Goal: Communication & Community: Answer question/provide support

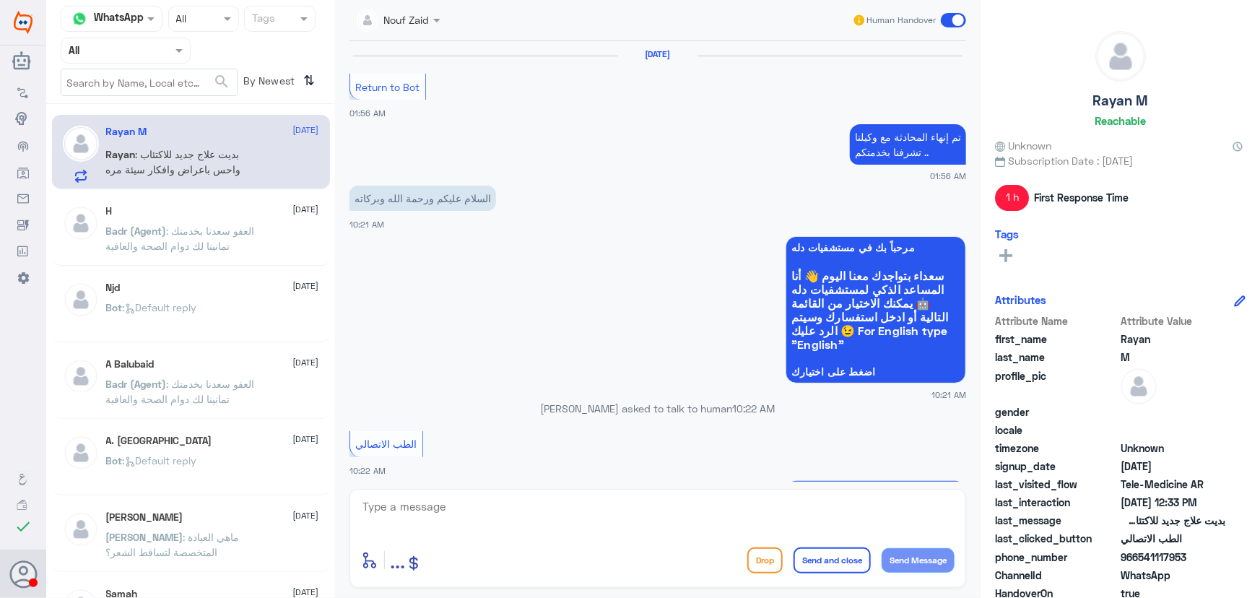
scroll to position [498, 0]
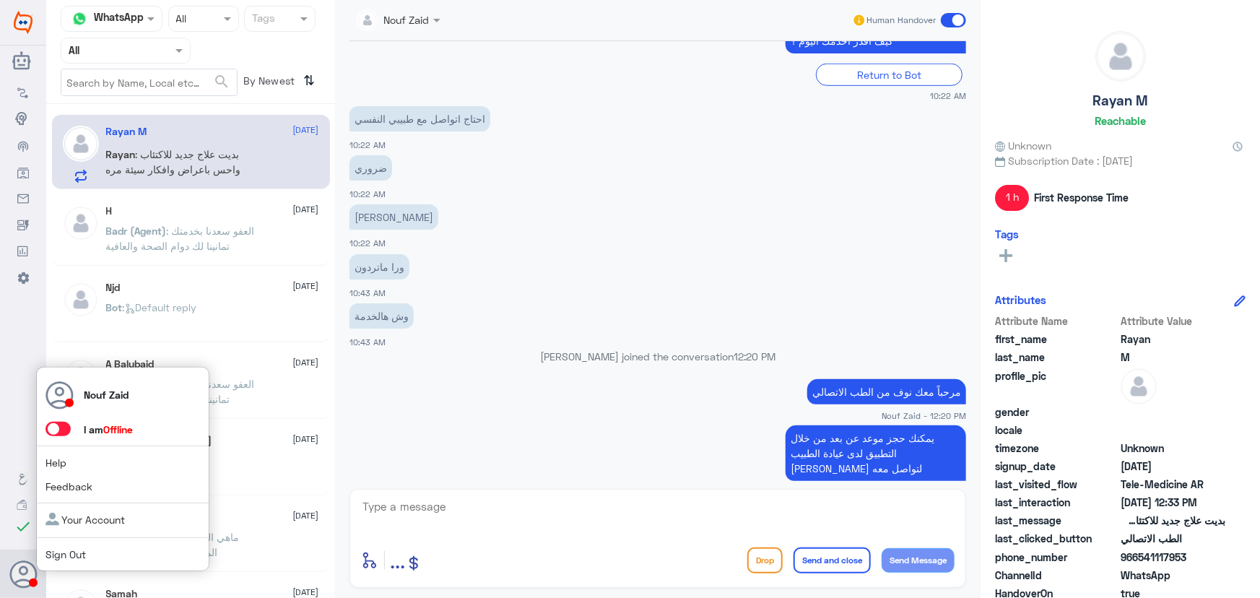
drag, startPoint x: 23, startPoint y: 583, endPoint x: 20, endPoint y: 575, distance: 9.1
click at [19, 585] on icon at bounding box center [23, 574] width 29 height 29
click at [51, 429] on span at bounding box center [57, 429] width 25 height 14
click at [0, 0] on input "checkbox" at bounding box center [0, 0] width 0 height 0
click at [57, 429] on span at bounding box center [57, 429] width 25 height 14
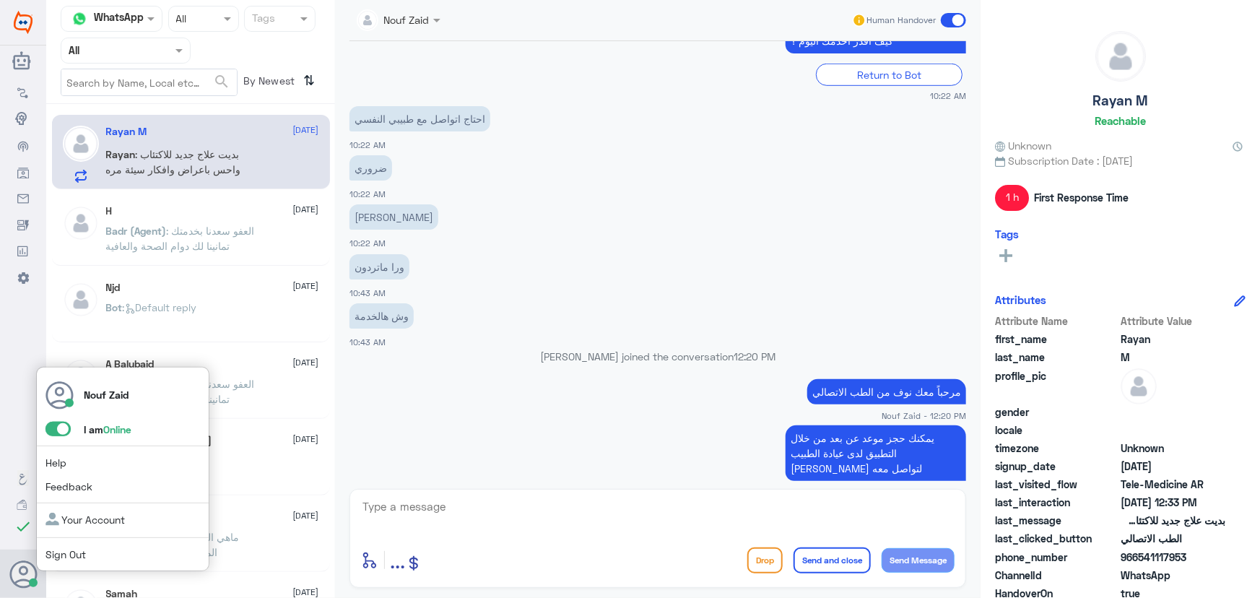
click at [0, 0] on input "checkbox" at bounding box center [0, 0] width 0 height 0
click at [66, 430] on span at bounding box center [57, 429] width 25 height 14
click at [0, 0] on input "checkbox" at bounding box center [0, 0] width 0 height 0
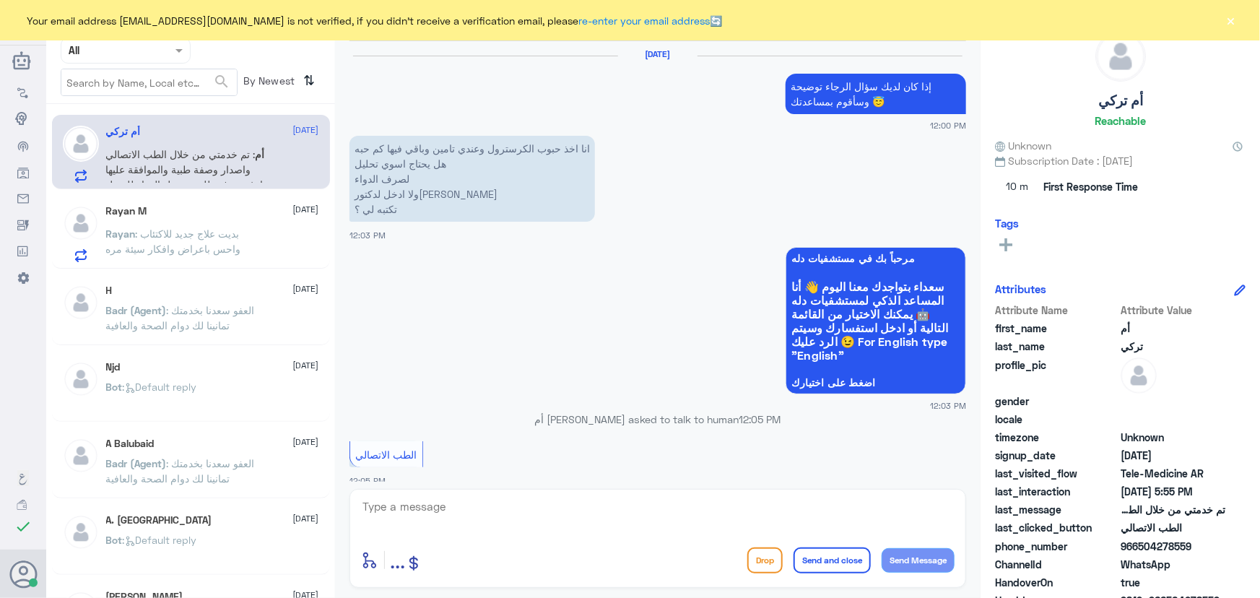
scroll to position [975, 0]
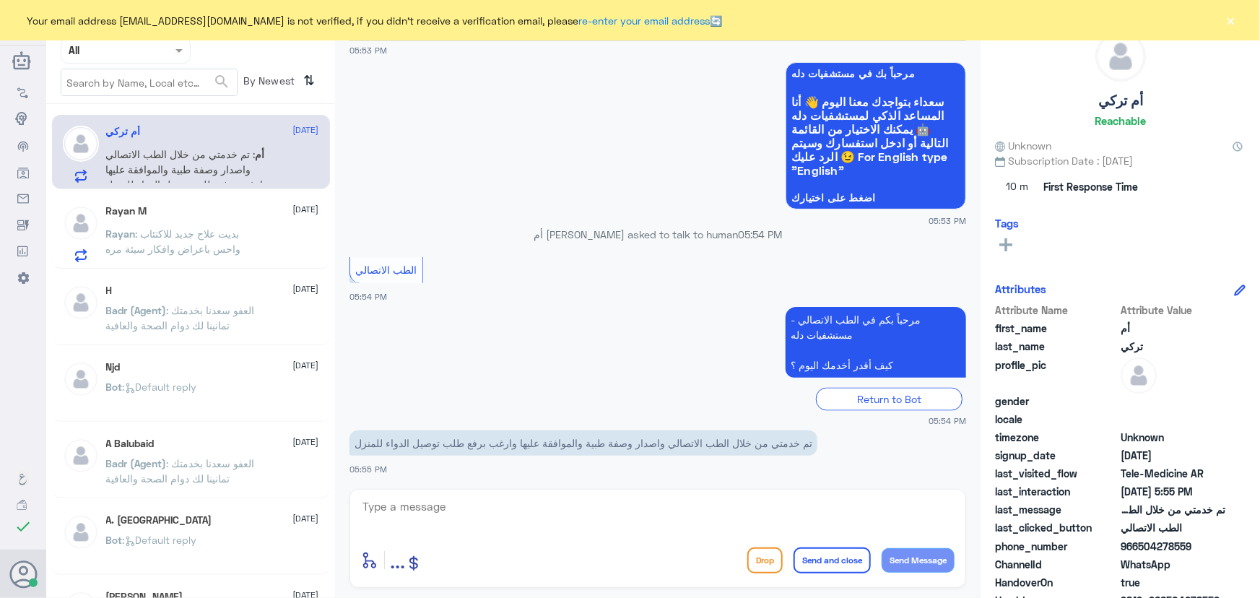
click at [1232, 15] on button "×" at bounding box center [1231, 20] width 14 height 14
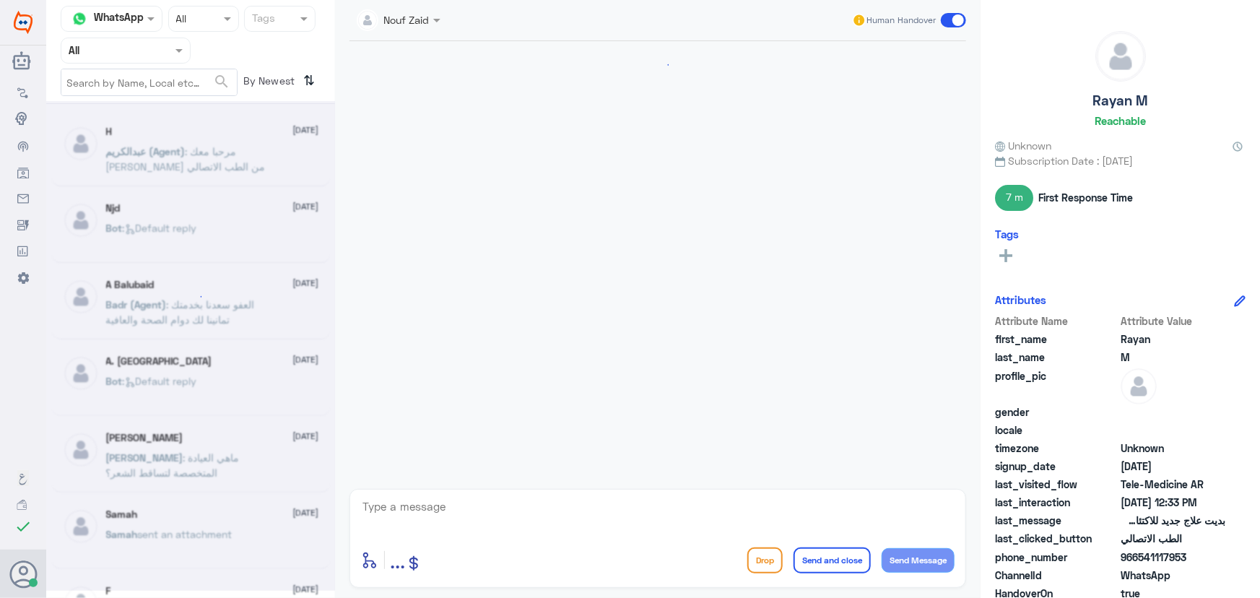
scroll to position [695, 0]
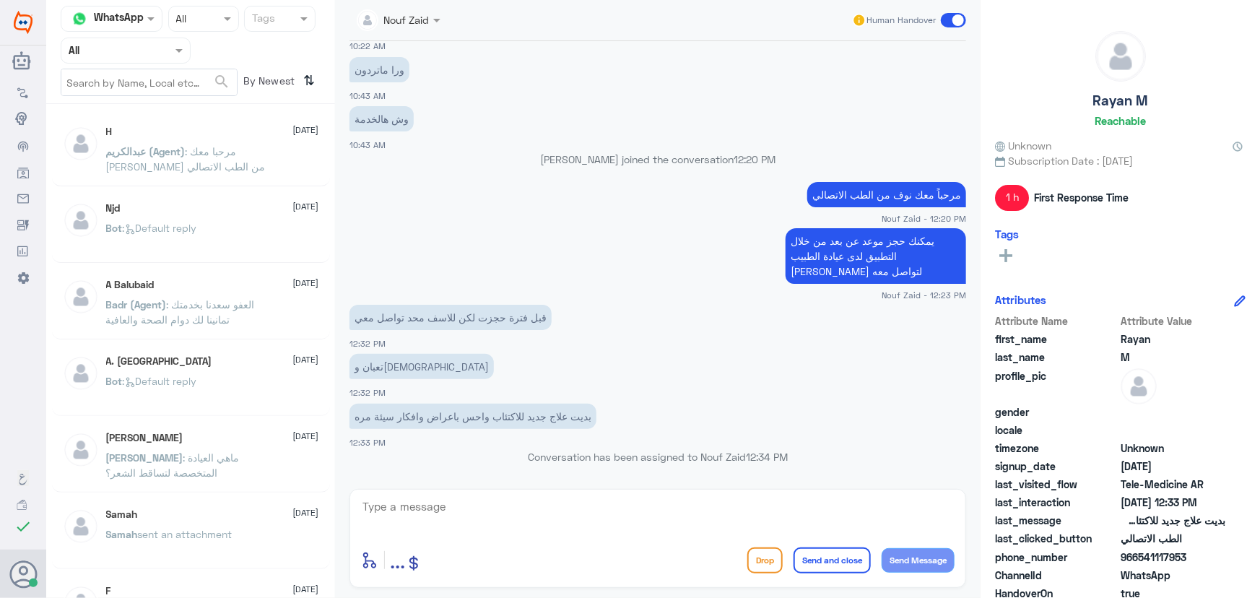
click at [173, 156] on span "عبدالكريم (Agent)" at bounding box center [145, 151] width 79 height 12
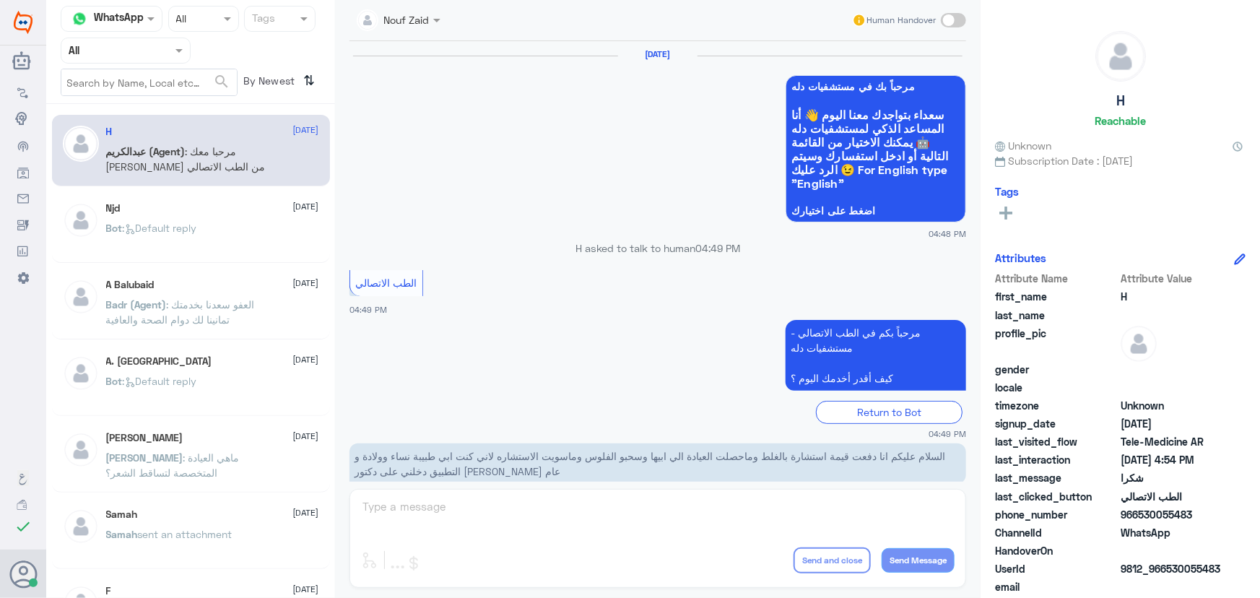
scroll to position [687, 0]
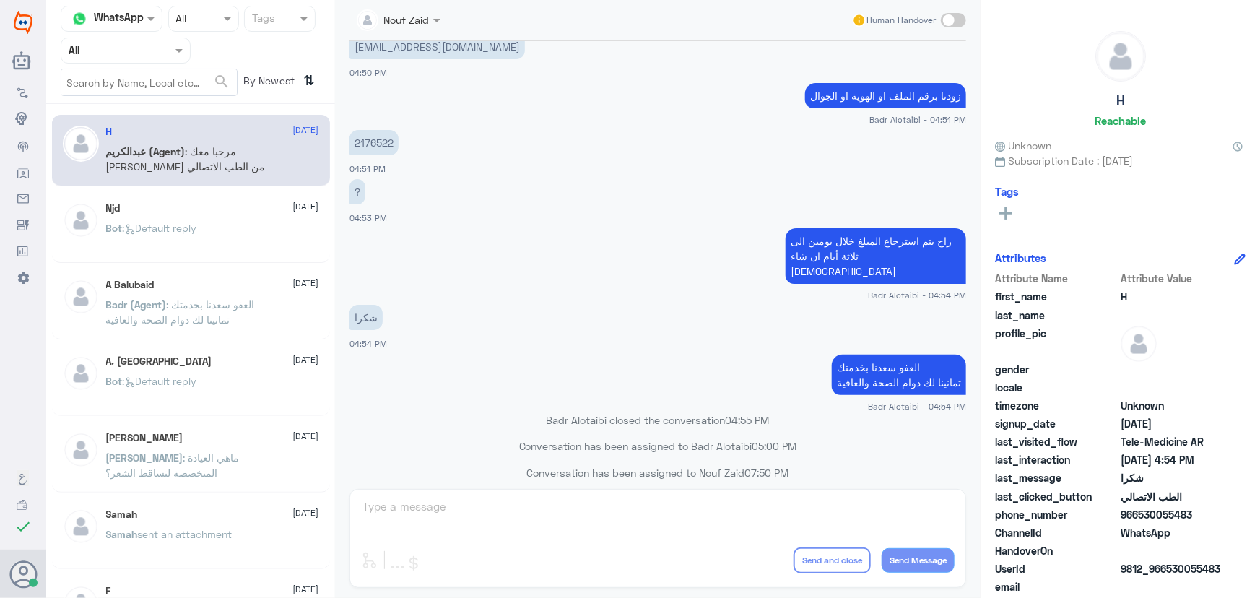
click at [187, 236] on p "Bot : Default reply" at bounding box center [151, 238] width 91 height 36
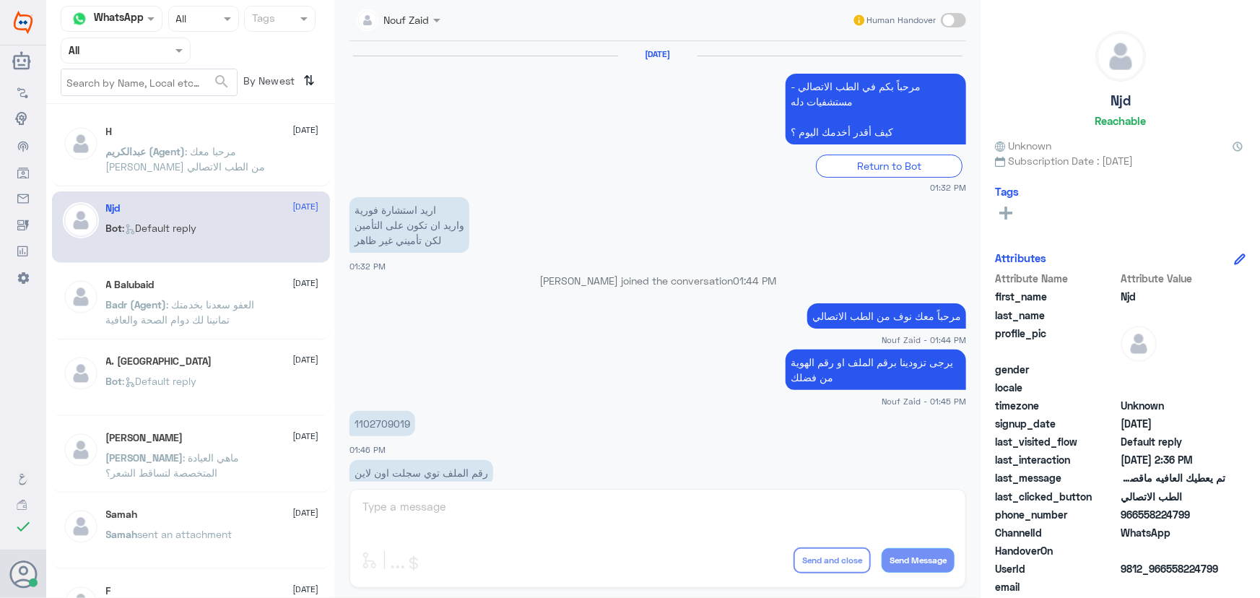
scroll to position [957, 0]
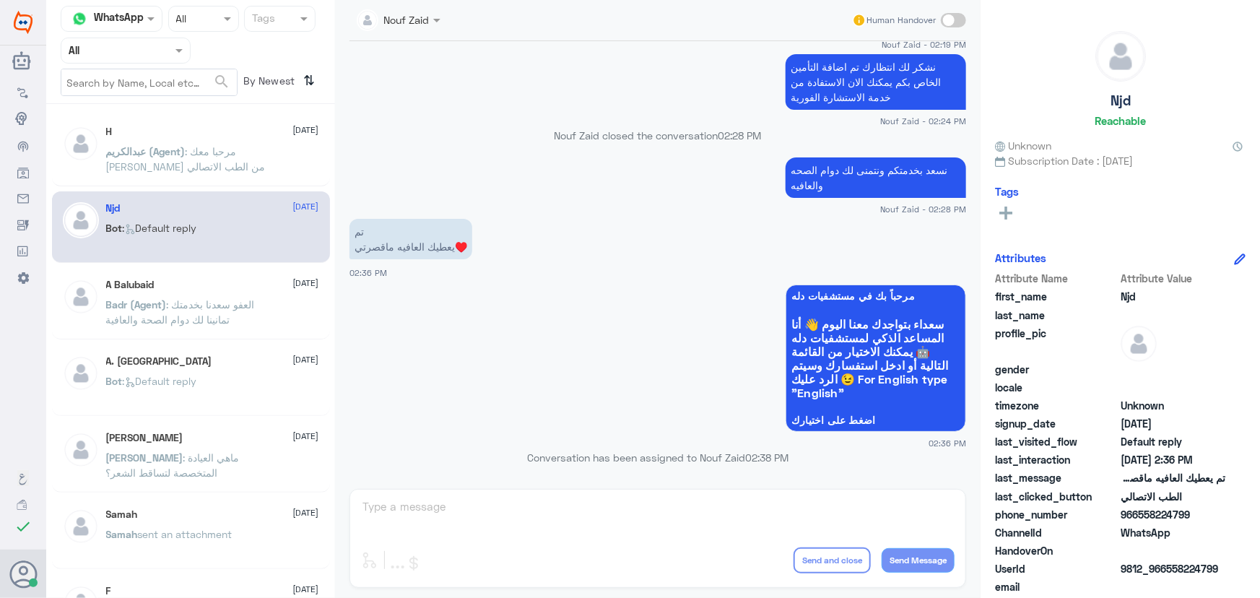
click at [137, 62] on div "Agent Filter All" at bounding box center [126, 51] width 130 height 26
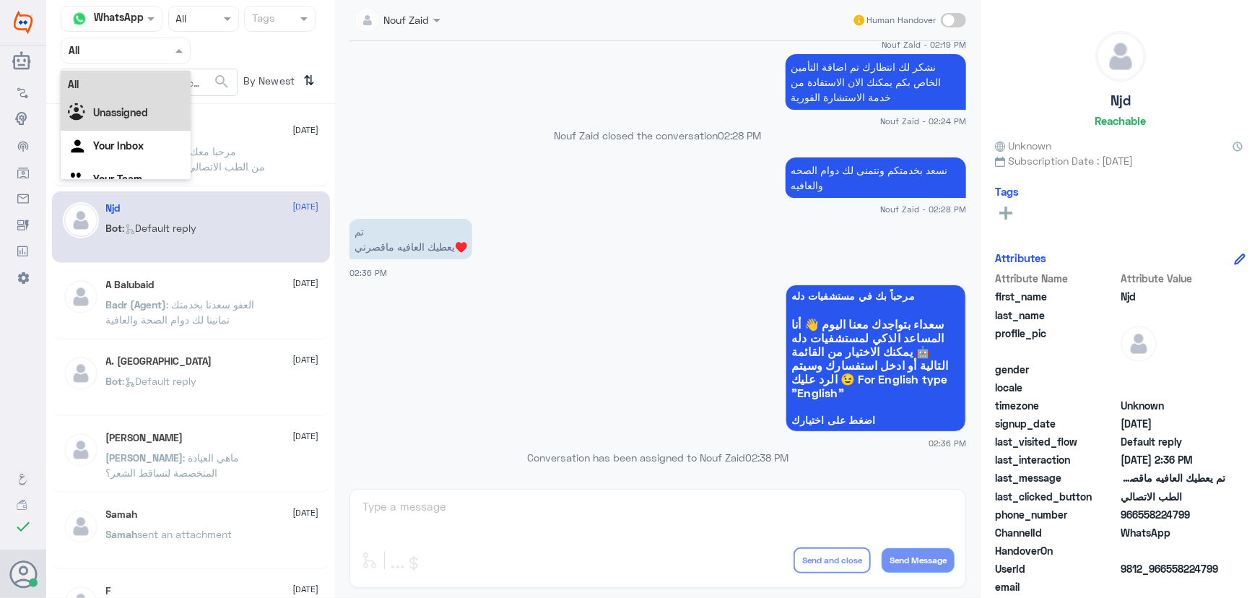
click at [229, 112] on div "Channel WhatsApp Status × All Tags Agent Filter All All Unassigned Your Inbox Y…" at bounding box center [190, 301] width 289 height 602
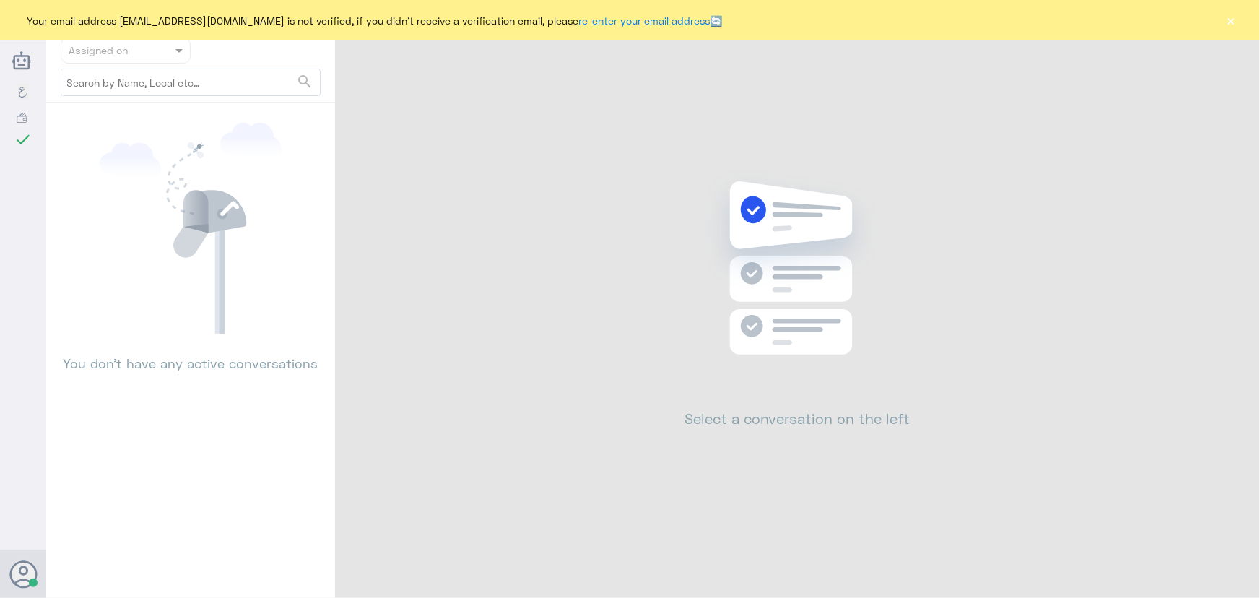
drag, startPoint x: 1232, startPoint y: 21, endPoint x: 1224, endPoint y: 17, distance: 8.7
click at [1230, 19] on button "×" at bounding box center [1231, 20] width 14 height 14
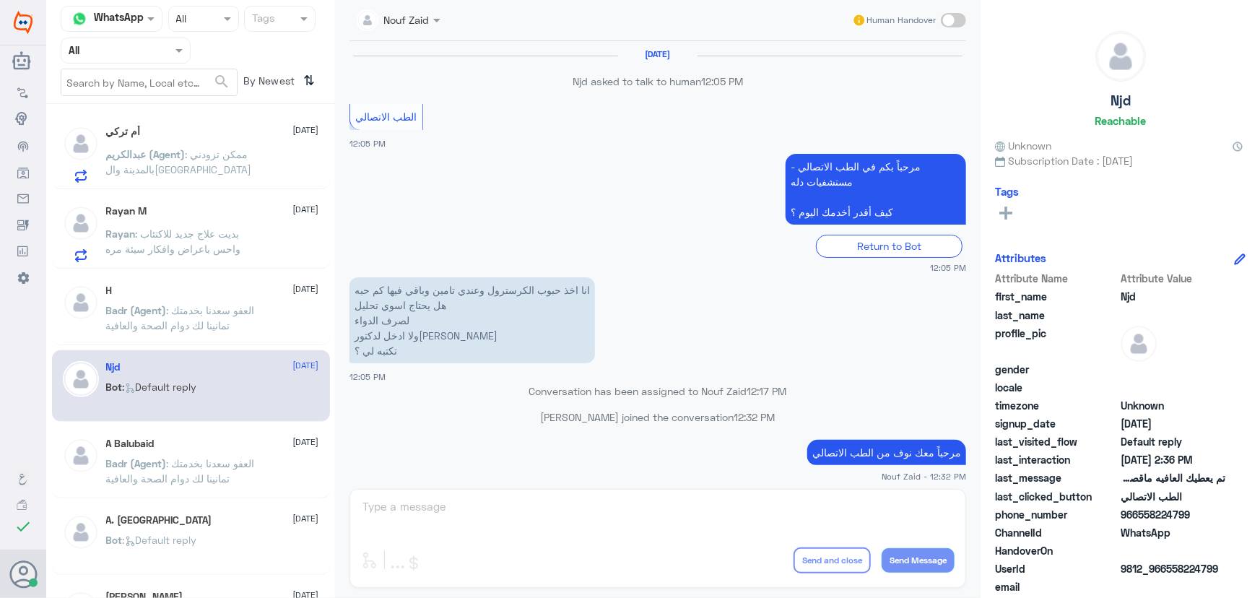
scroll to position [772, 0]
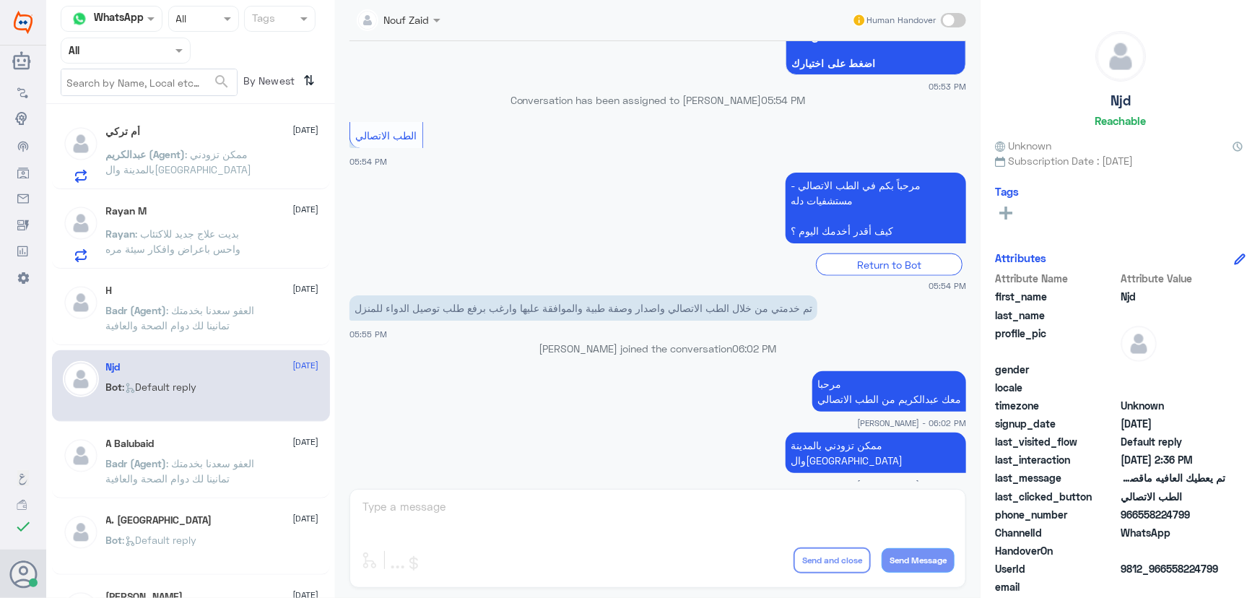
click at [162, 253] on p "Rayan : بديت علاج جديد للاكتئاب واحس باعراض وافكار سيئة مره" at bounding box center [187, 244] width 162 height 36
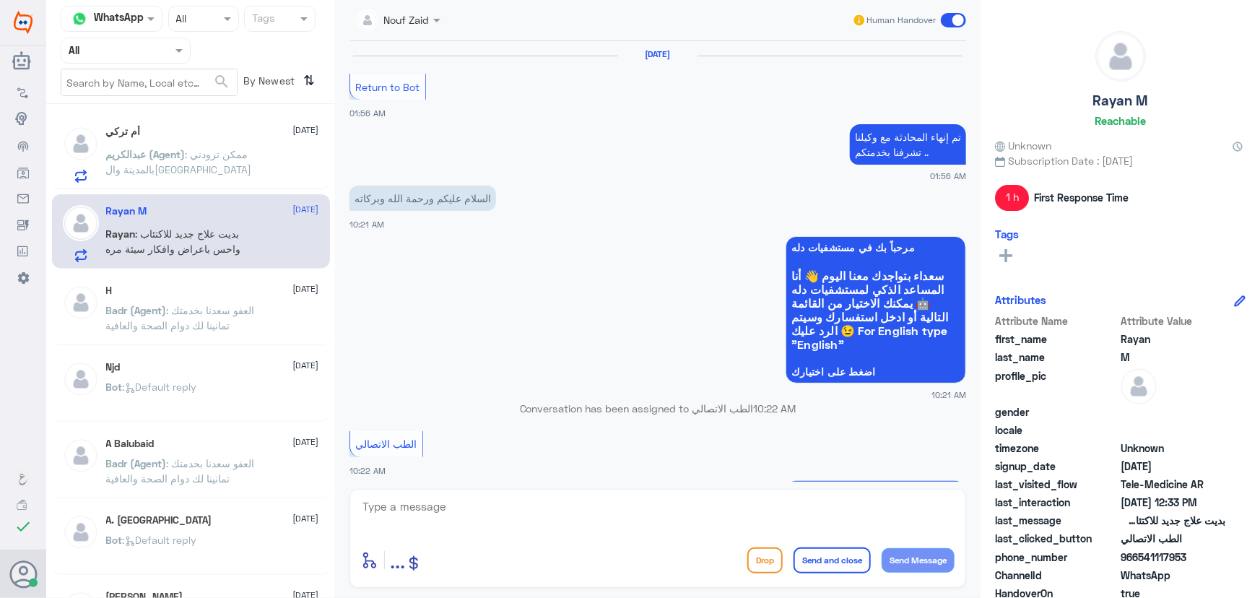
scroll to position [695, 0]
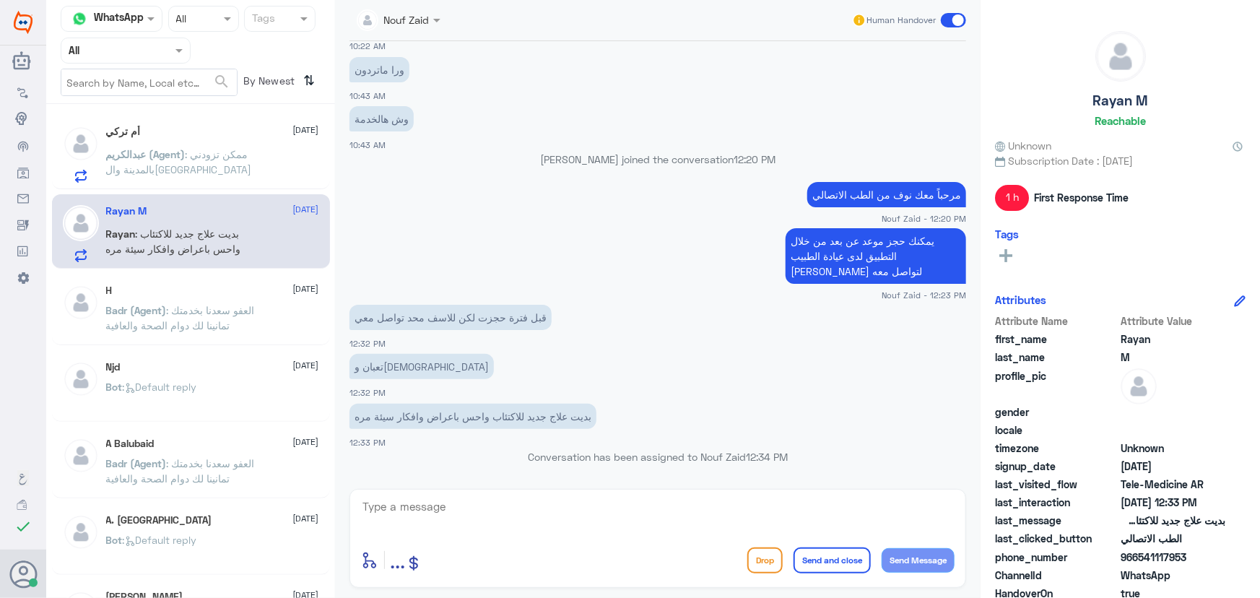
drag, startPoint x: 1140, startPoint y: 551, endPoint x: 1208, endPoint y: 556, distance: 68.0
click at [1208, 556] on span "966541117953" at bounding box center [1172, 556] width 105 height 15
copy span "541117953"
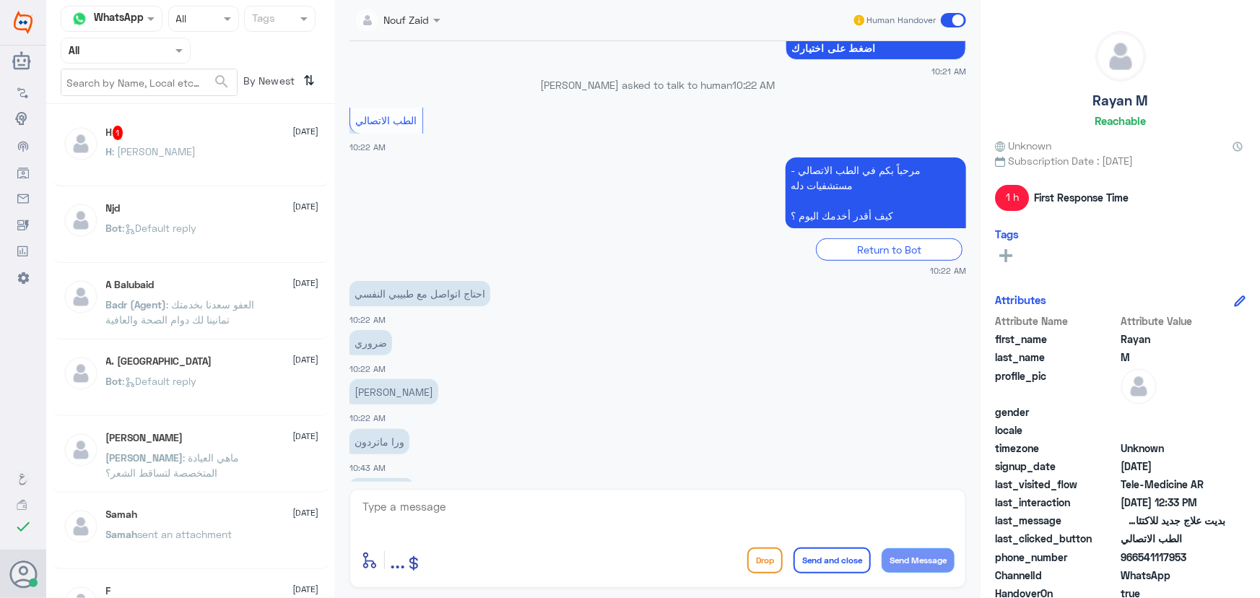
scroll to position [236, 0]
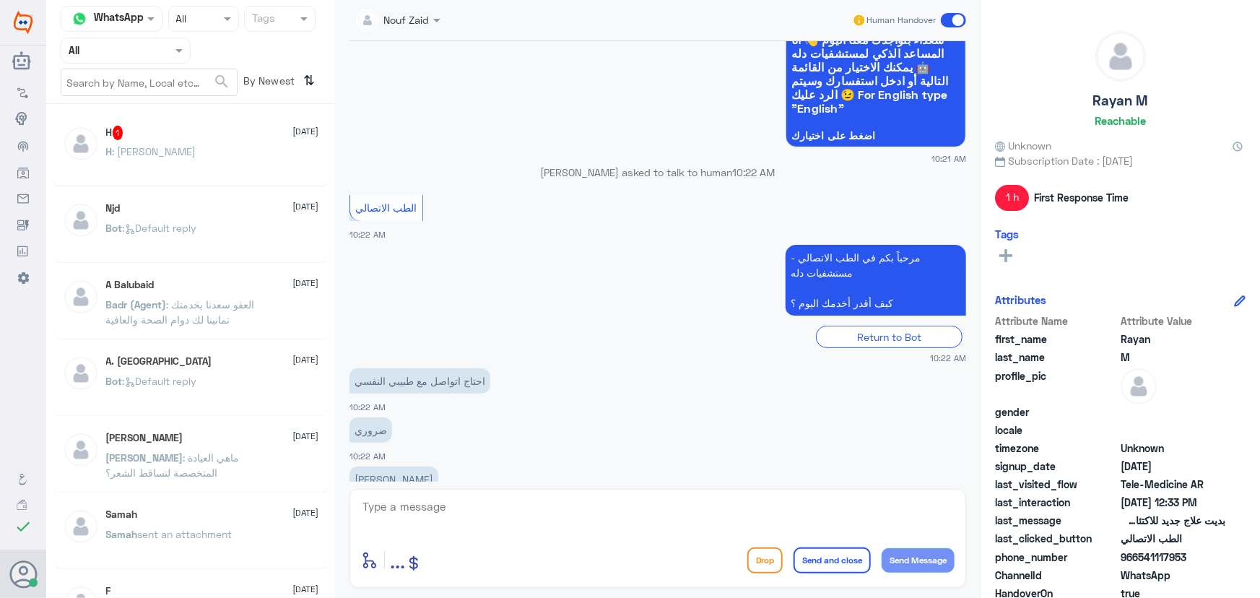
click at [162, 156] on span ": [PERSON_NAME]" at bounding box center [155, 151] width 84 height 12
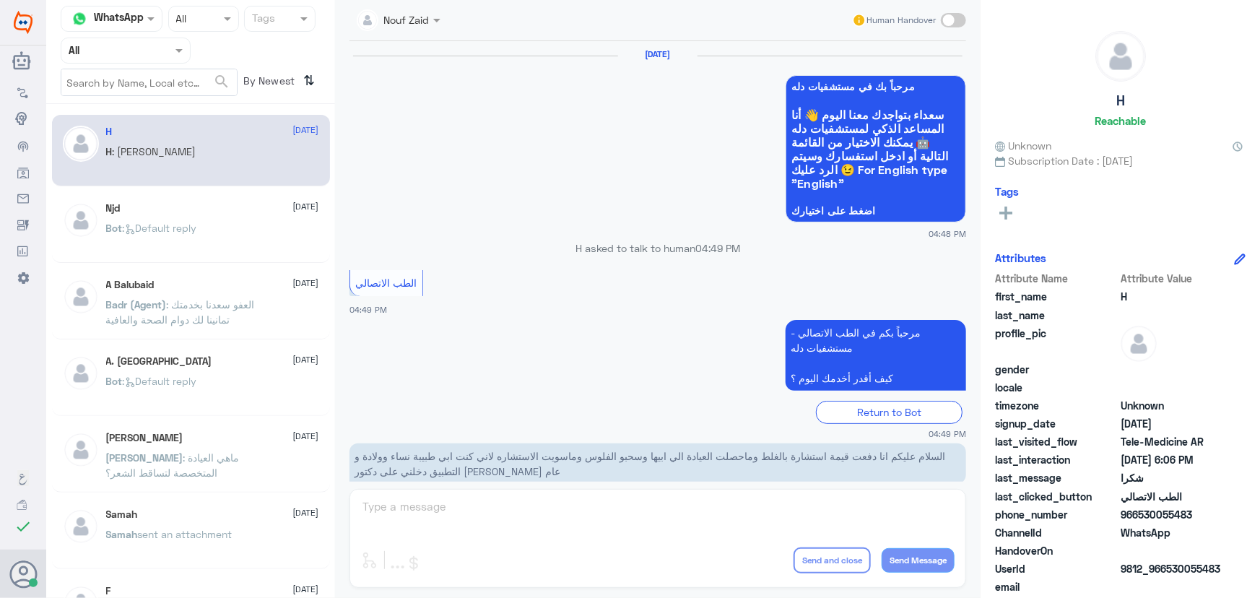
scroll to position [687, 0]
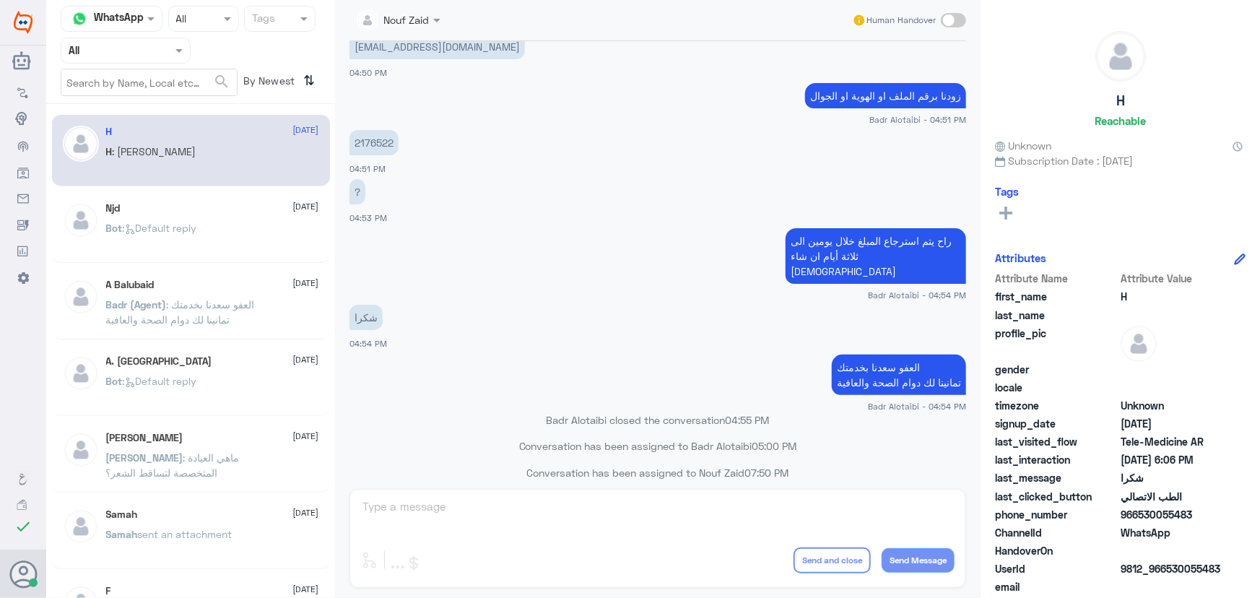
click at [176, 231] on span ": Default reply" at bounding box center [160, 228] width 74 height 12
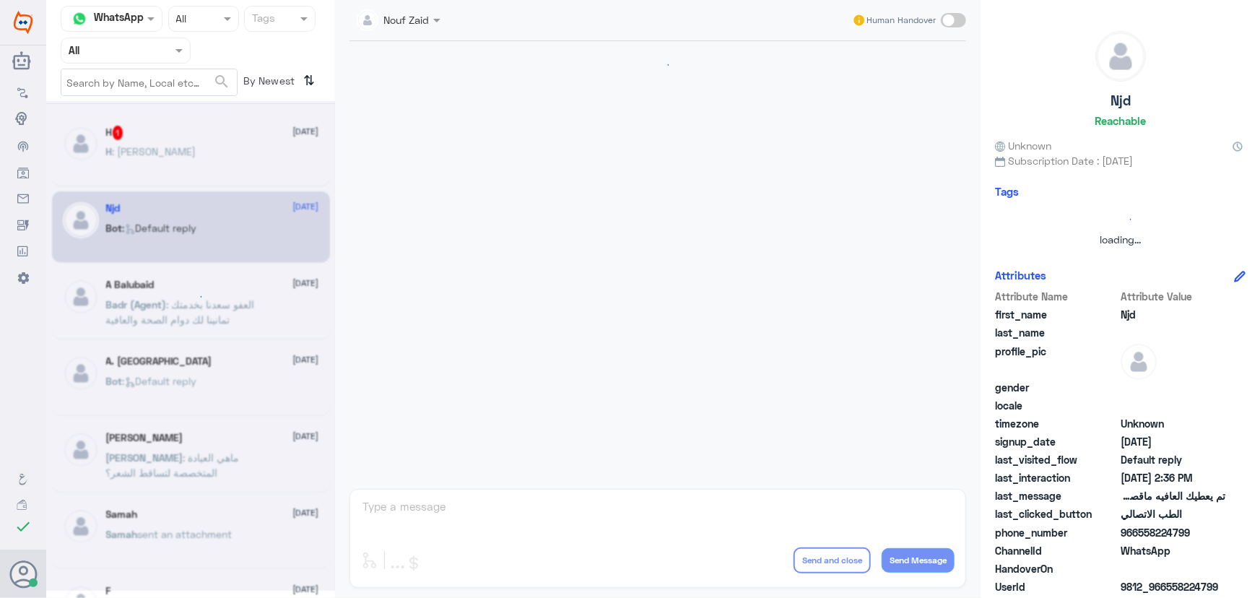
scroll to position [957, 0]
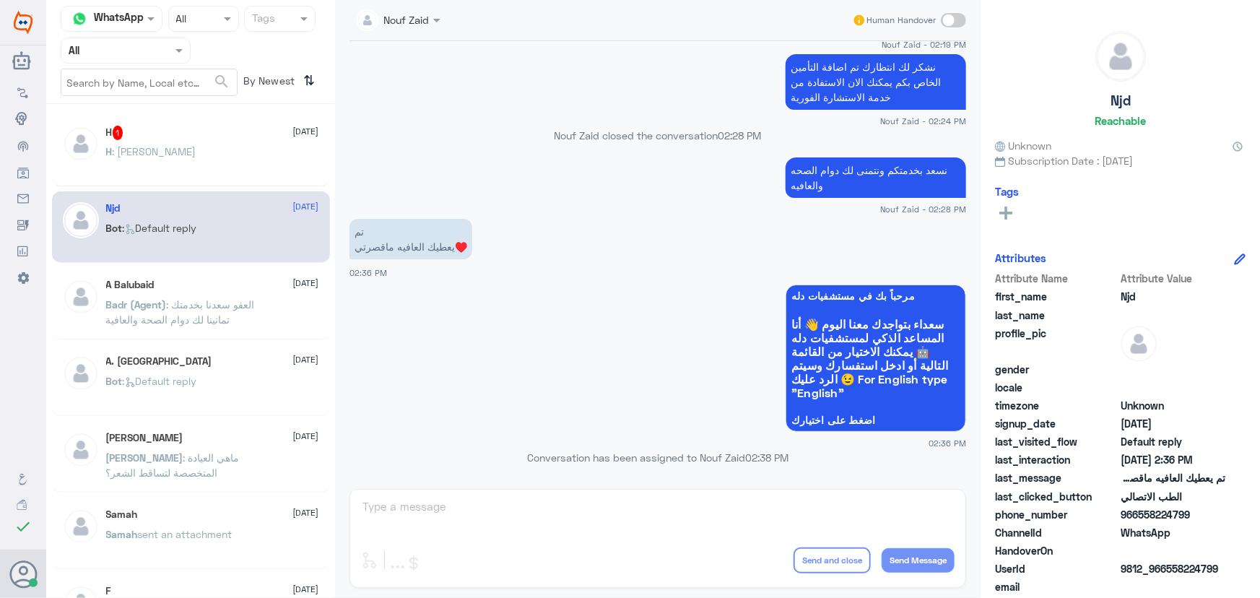
click at [170, 296] on div "A Balubaid 9 August Badr (Agent) : العفو سعدنا بخدمتك تمانينا لك دوام الصحة وال…" at bounding box center [212, 306] width 213 height 54
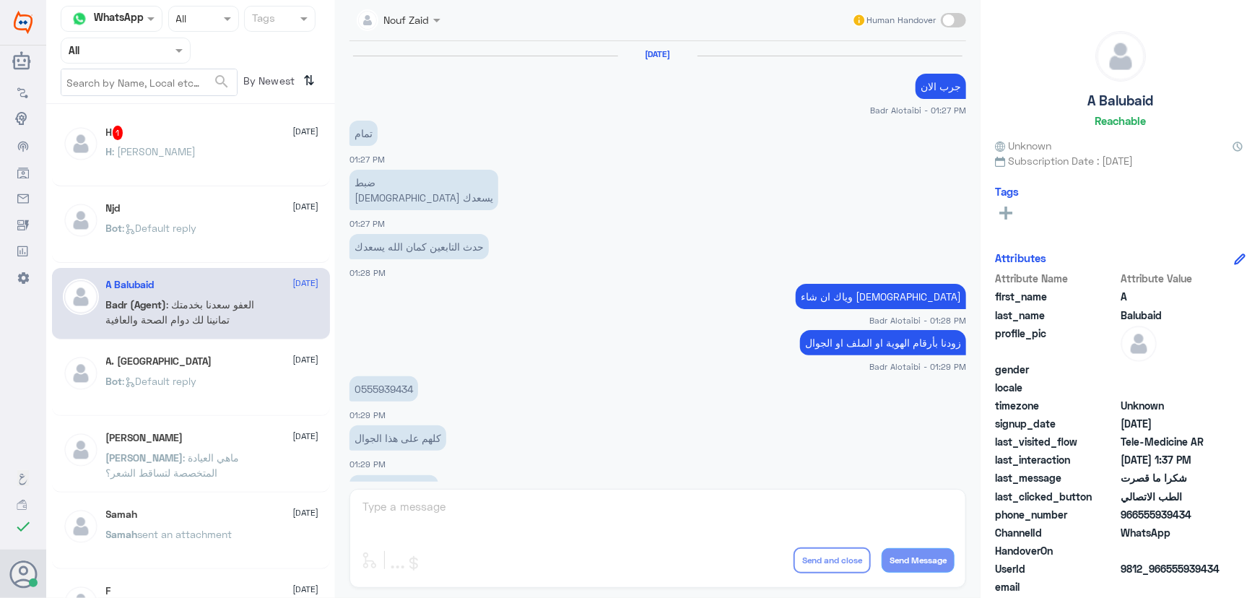
scroll to position [620, 0]
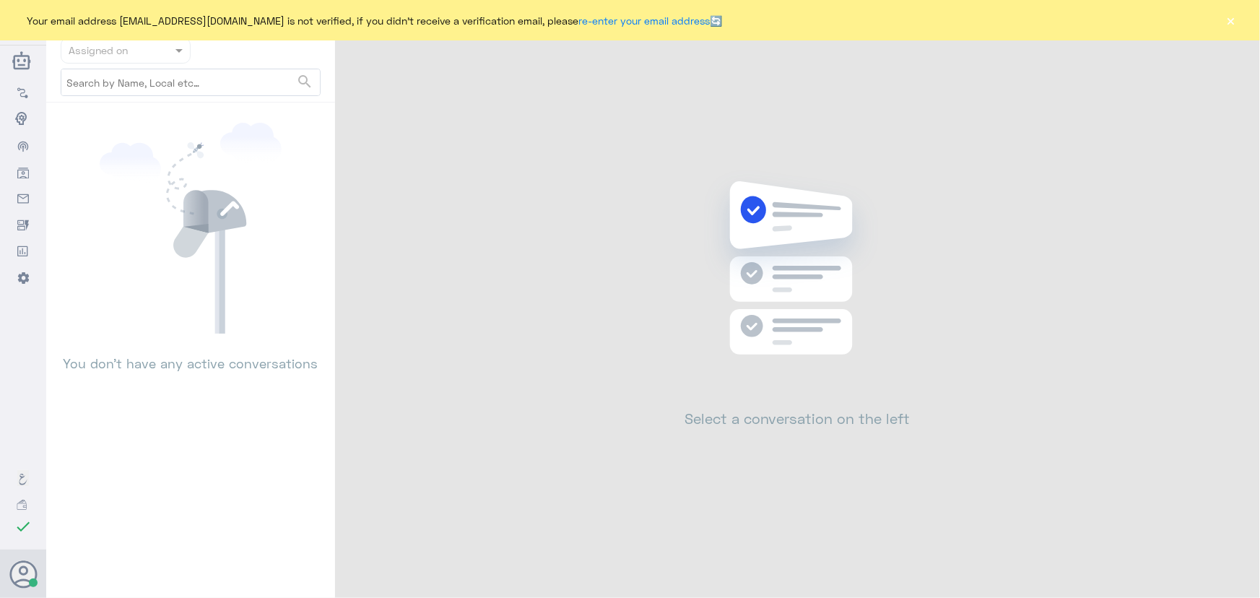
click at [1234, 17] on button "×" at bounding box center [1231, 20] width 14 height 14
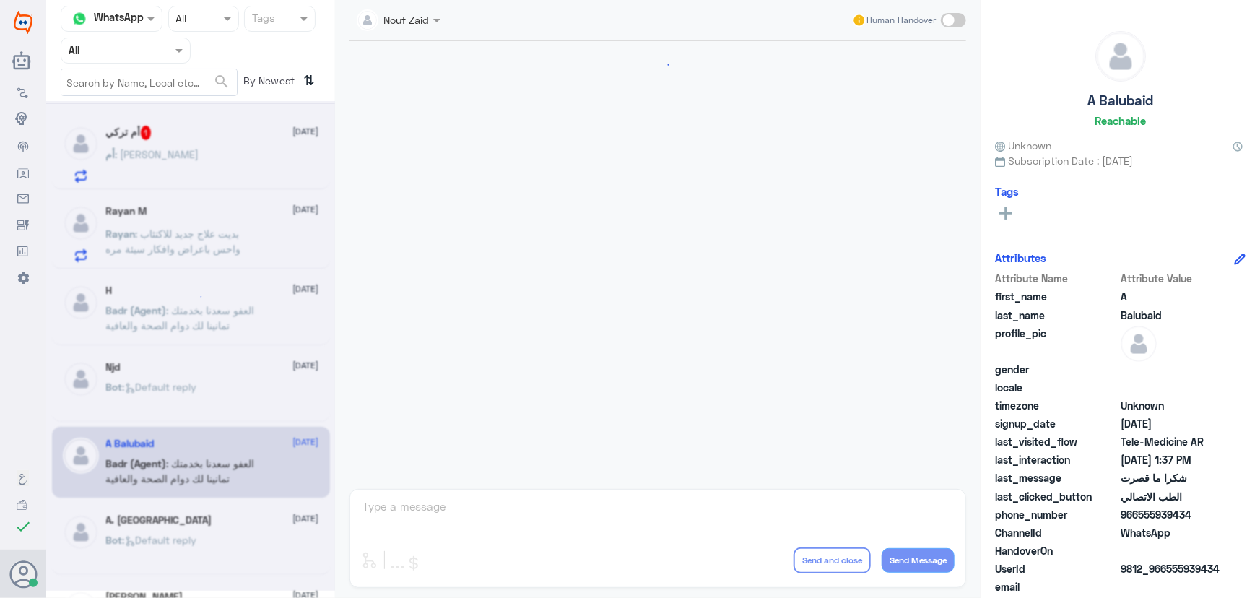
scroll to position [837, 0]
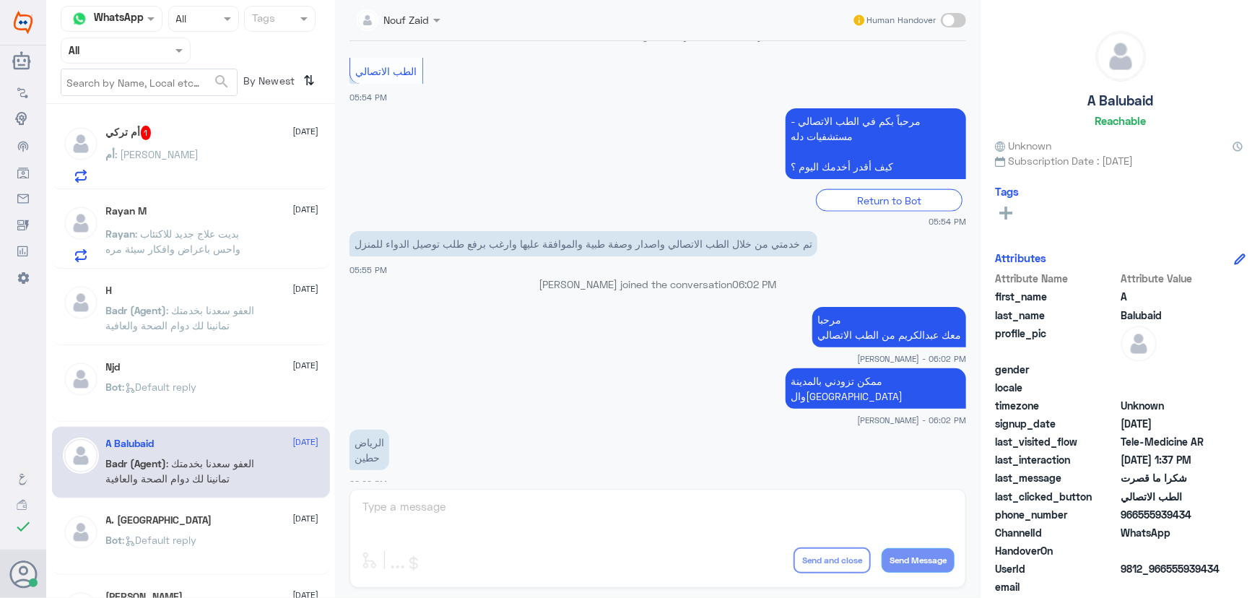
click at [216, 173] on div "أم : [PERSON_NAME]" at bounding box center [212, 166] width 213 height 32
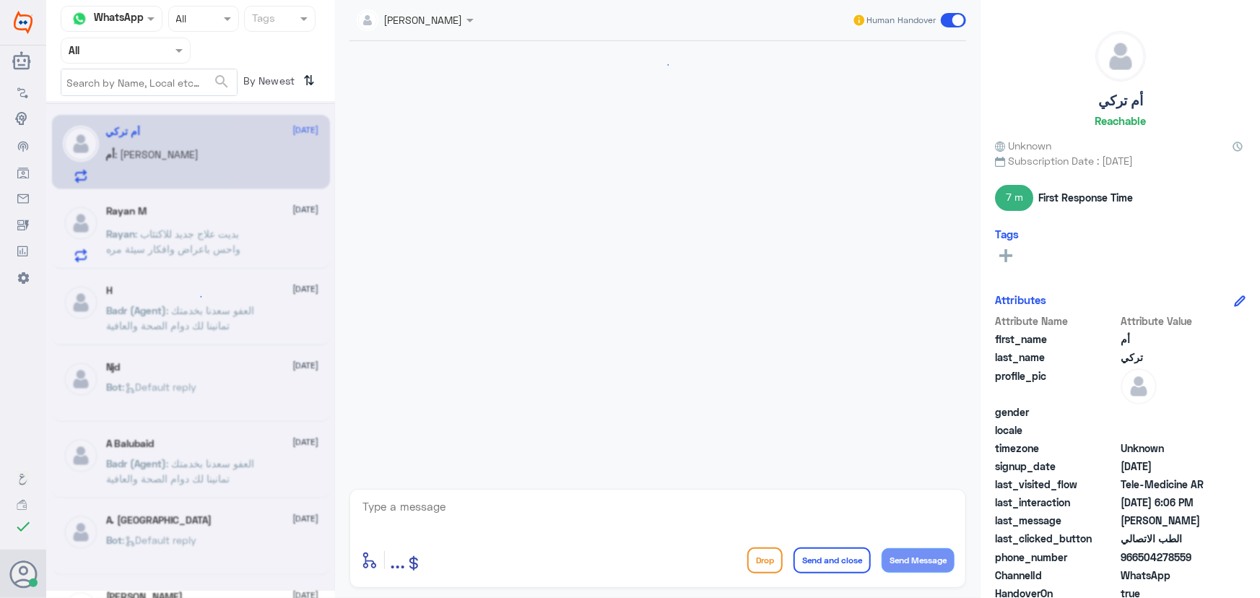
scroll to position [837, 0]
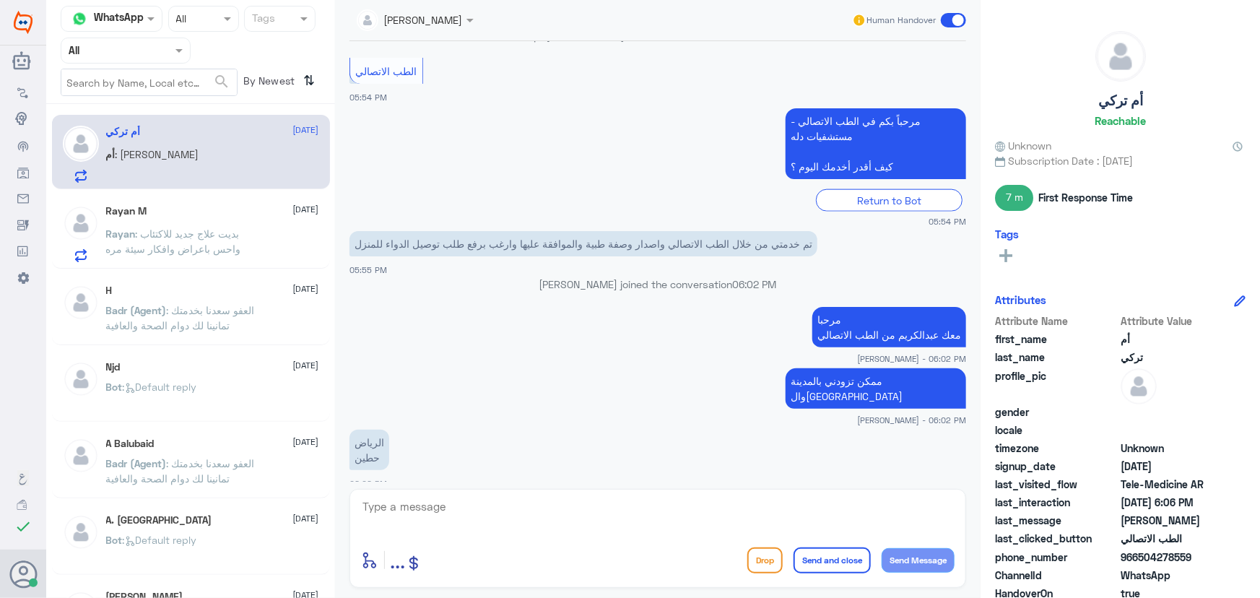
click at [212, 241] on span ": بديت علاج جديد للاكتئاب واحس باعراض وافكار سيئة مره" at bounding box center [173, 240] width 135 height 27
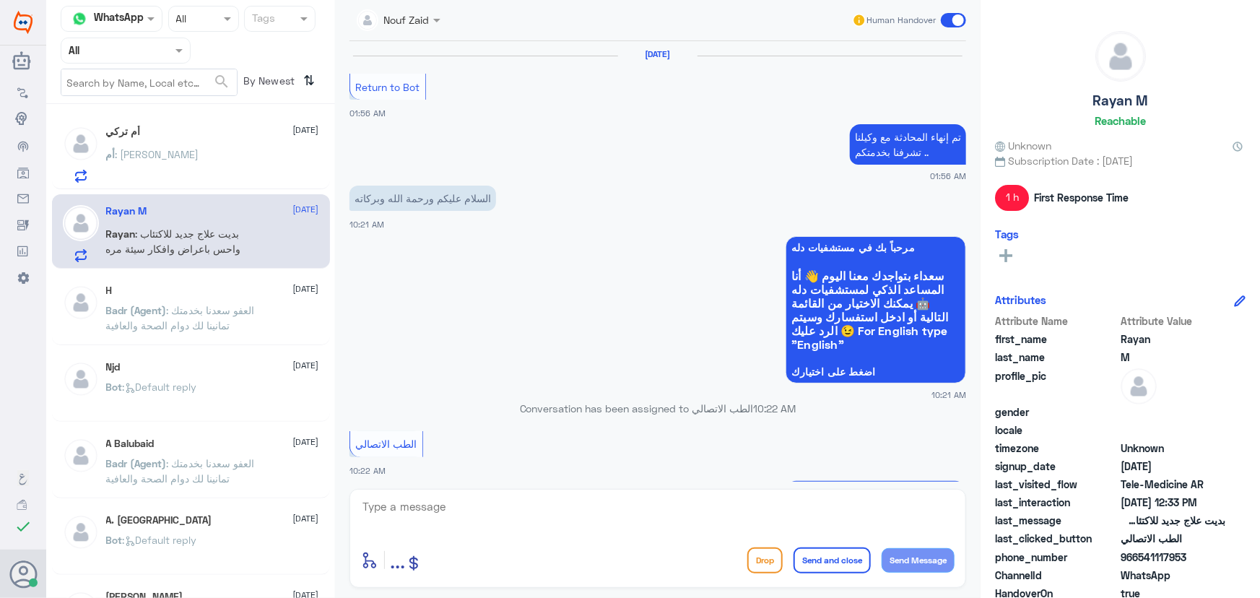
scroll to position [695, 0]
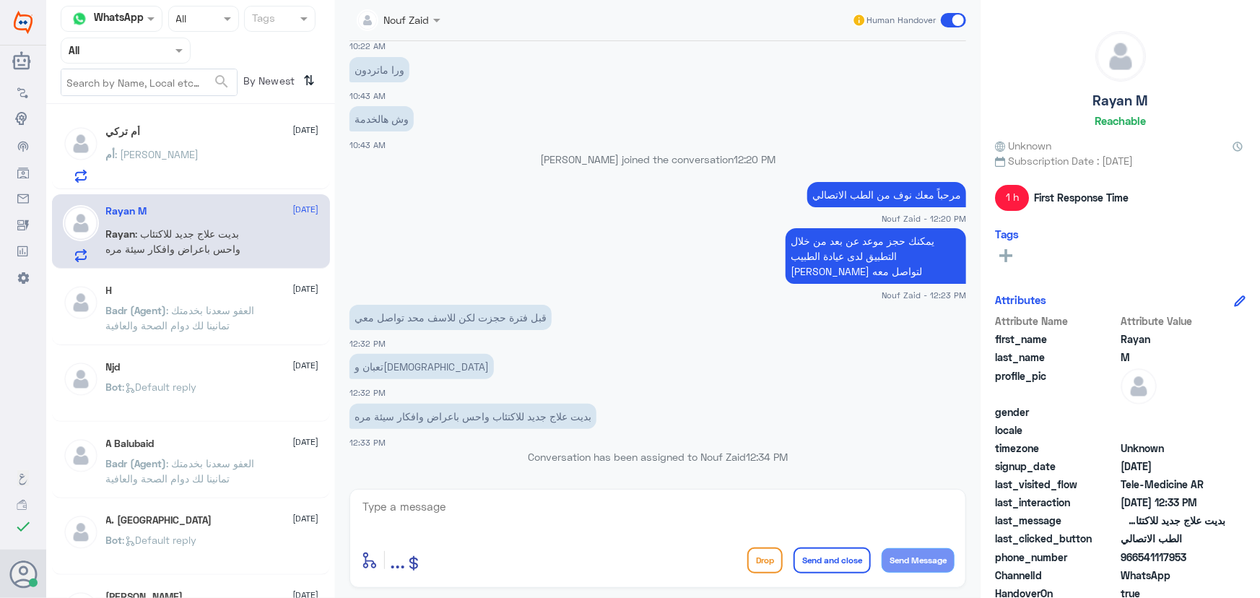
click at [203, 179] on div "أم : الرياض حطين" at bounding box center [212, 166] width 213 height 32
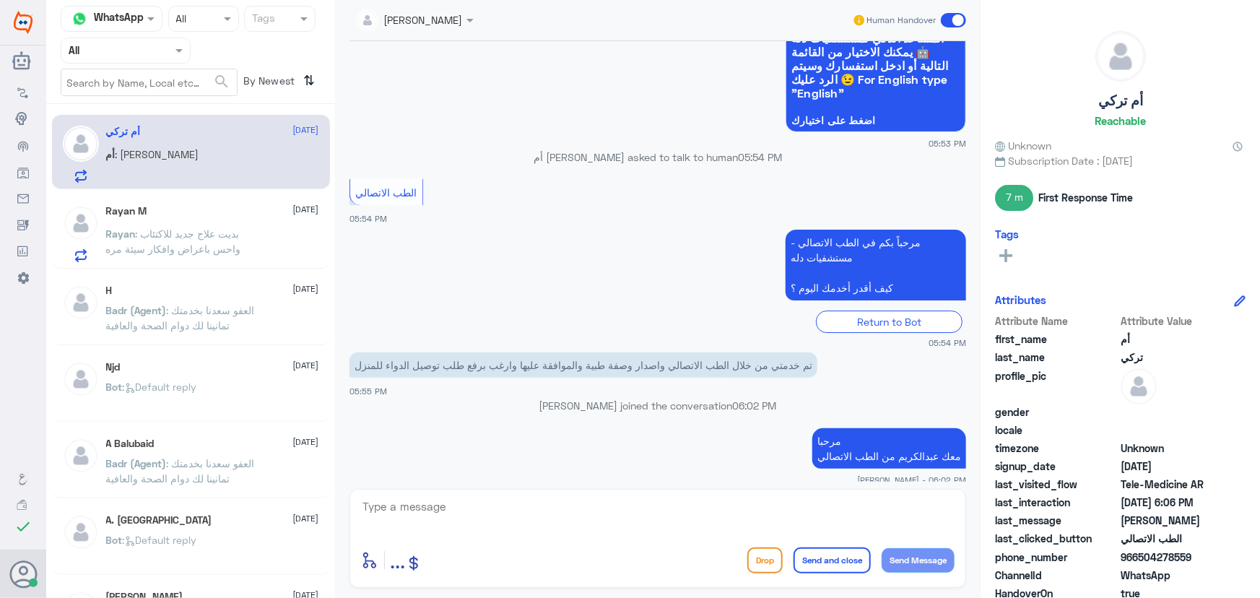
scroll to position [2455, 0]
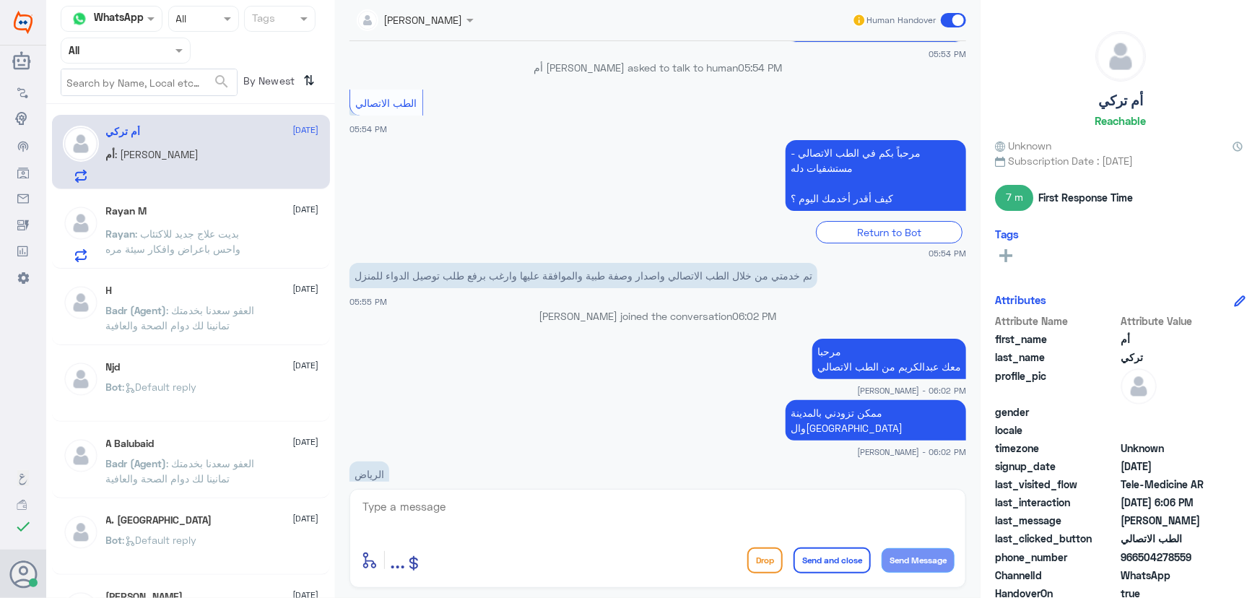
click at [194, 233] on span ": بديت علاج جديد للاكتئاب واحس باعراض وافكار سيئة مره" at bounding box center [173, 240] width 135 height 27
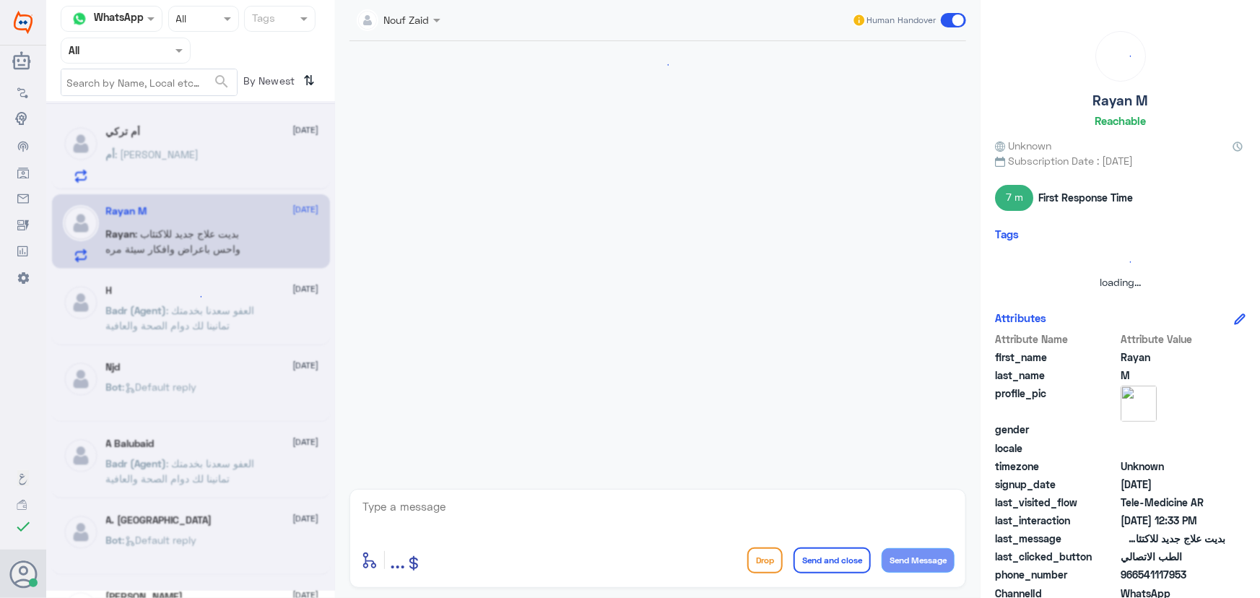
scroll to position [695, 0]
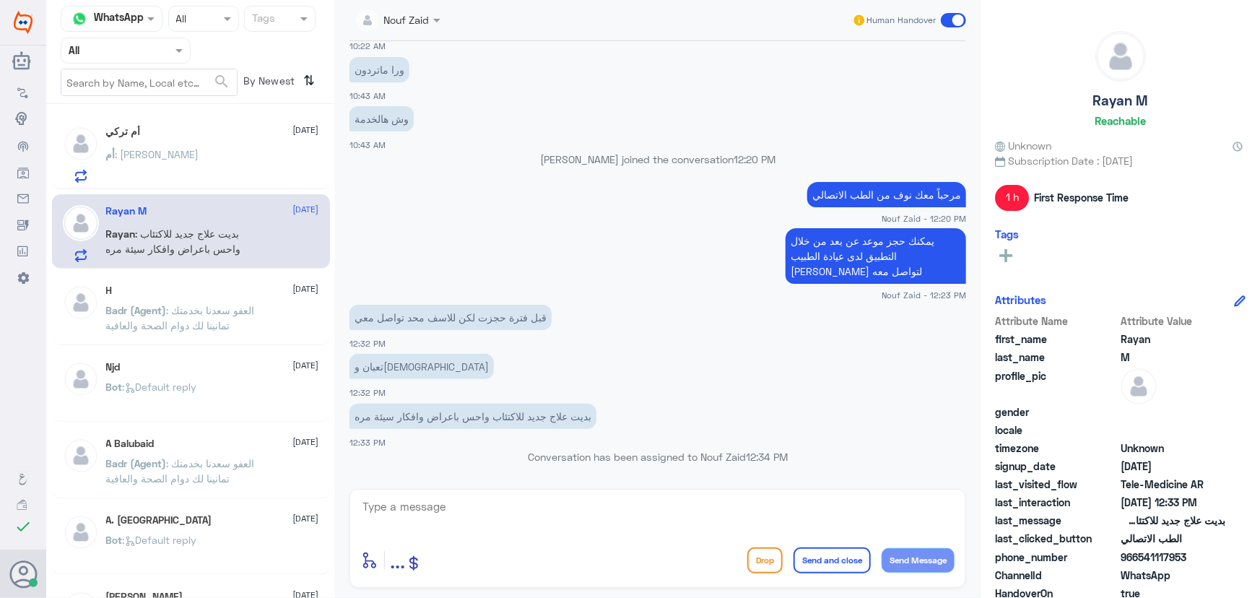
click at [178, 155] on div "أم : الرياض حطين" at bounding box center [212, 166] width 213 height 32
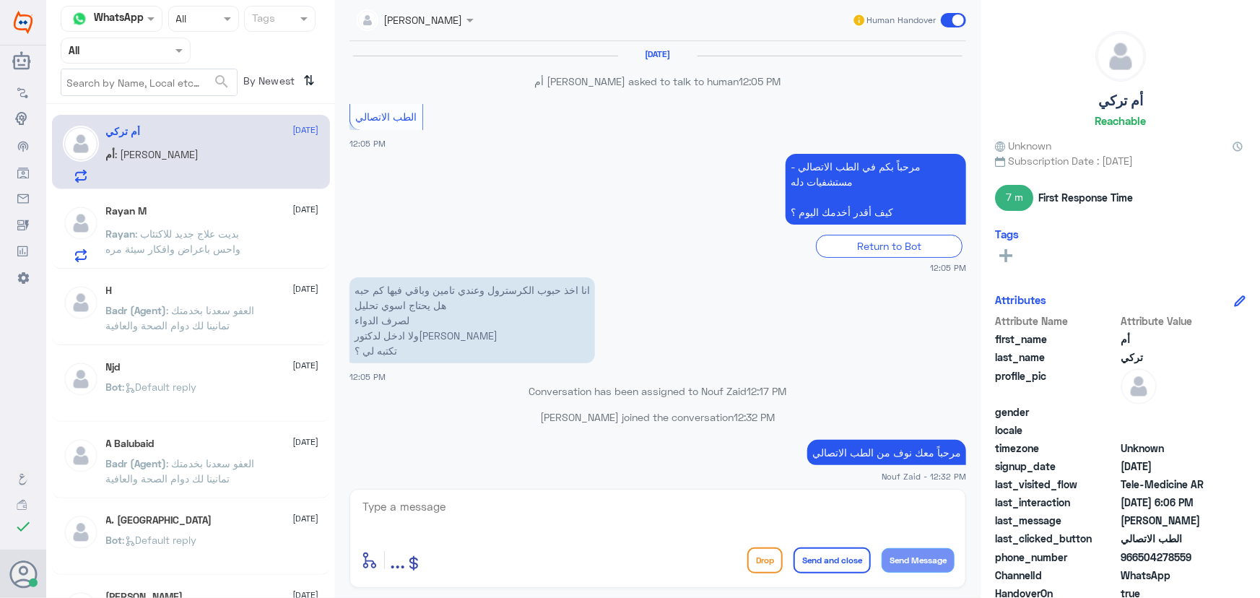
scroll to position [837, 0]
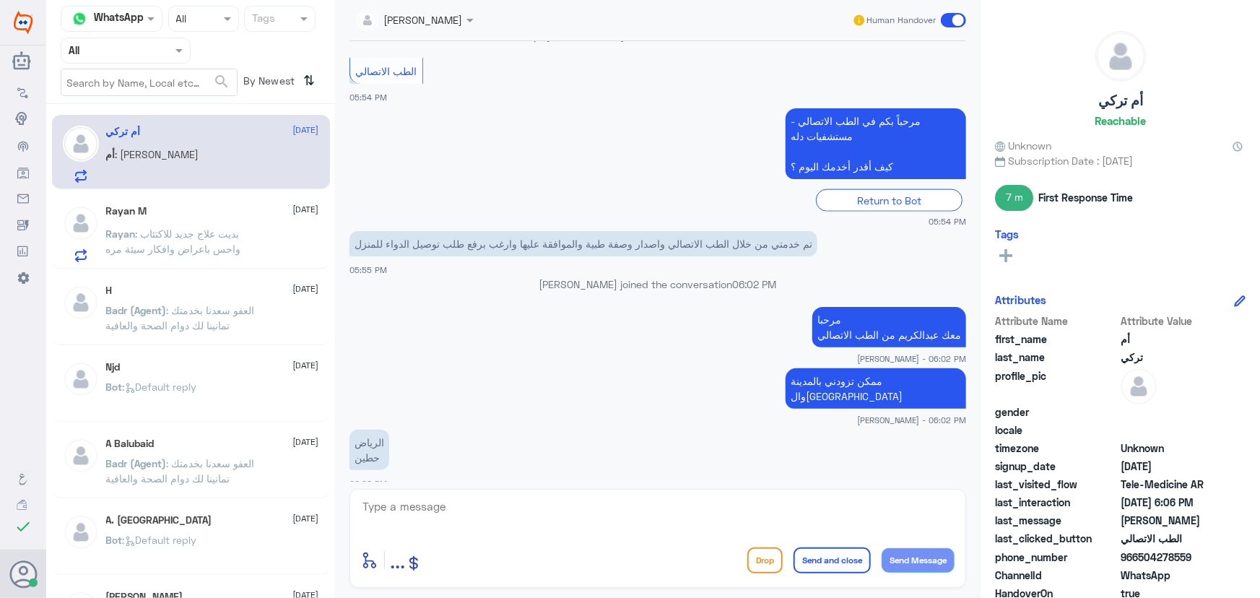
click at [215, 246] on span ": بديت علاج جديد للاكتئاب واحس باعراض وافكار سيئة مره" at bounding box center [173, 240] width 135 height 27
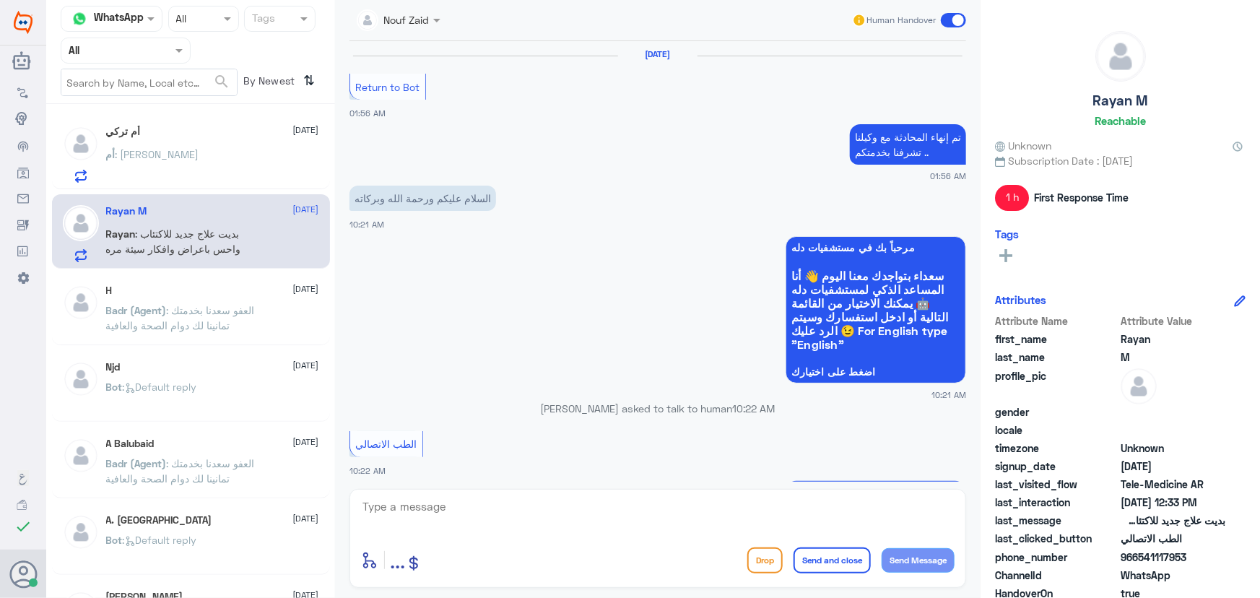
scroll to position [695, 0]
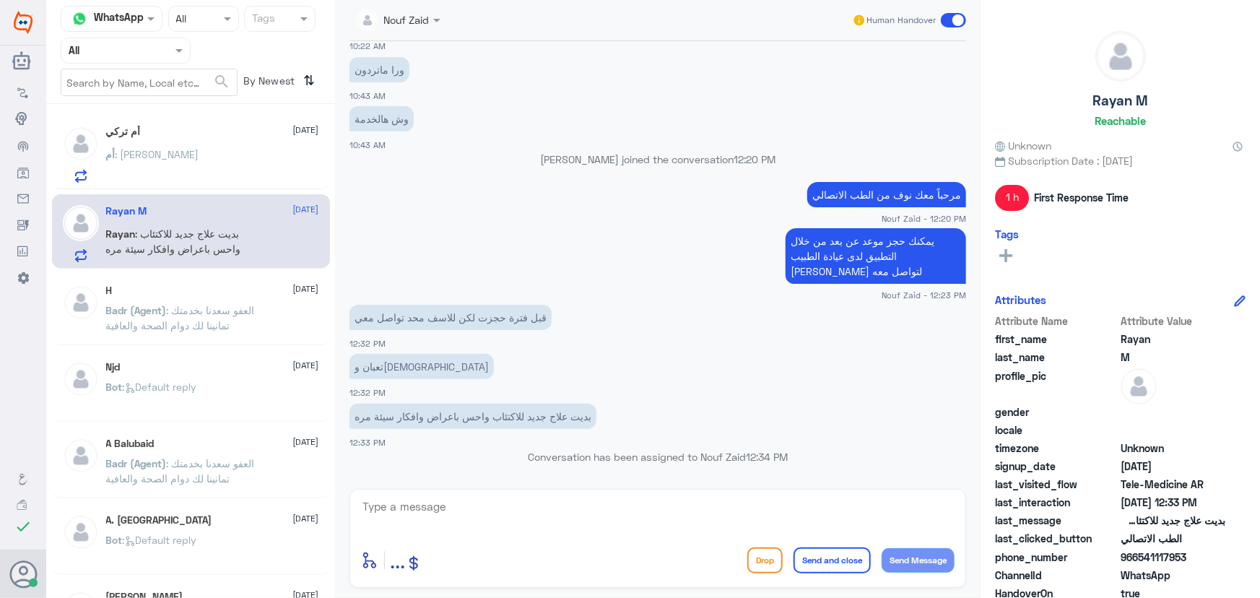
click at [232, 163] on div "أم : الرياض حطين" at bounding box center [212, 166] width 213 height 32
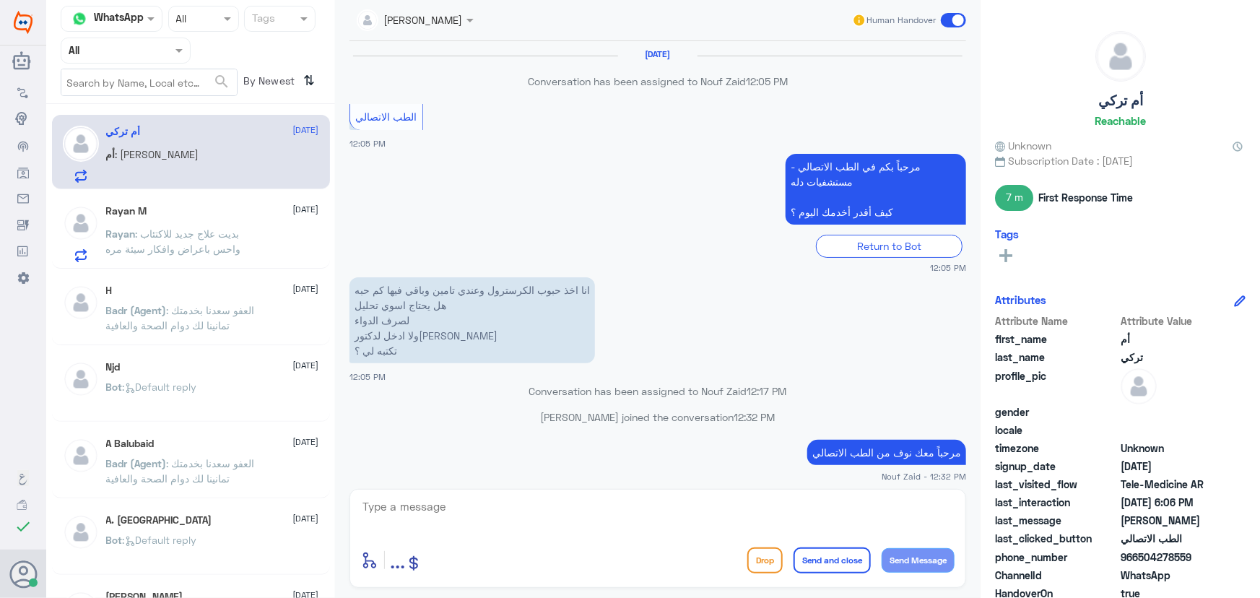
scroll to position [837, 0]
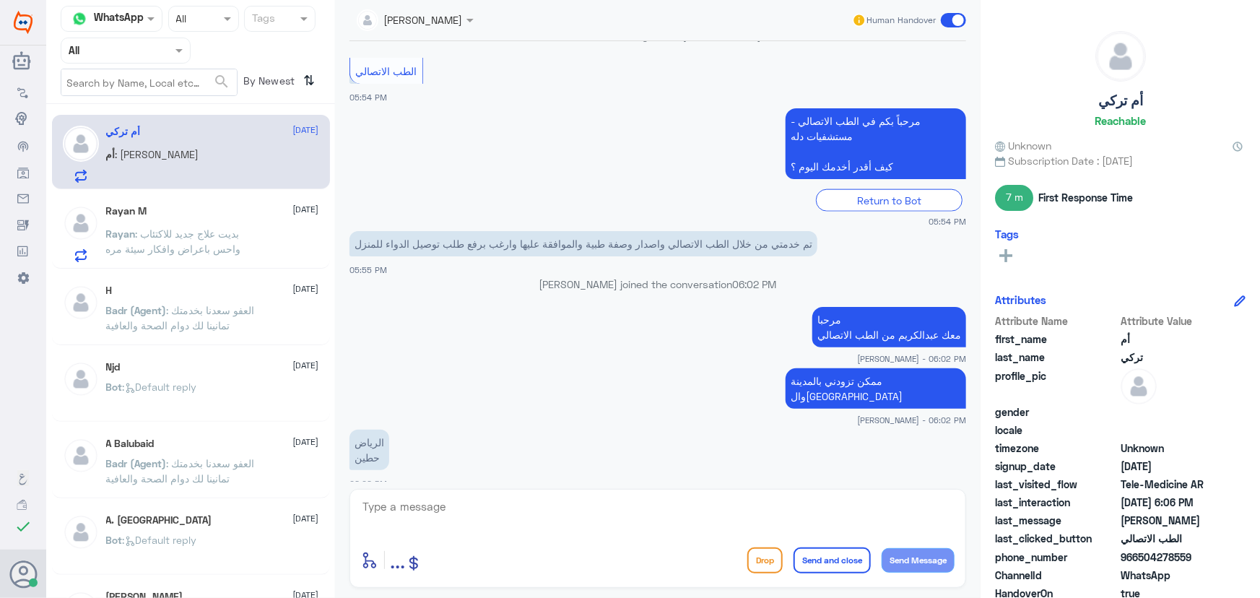
click at [235, 227] on span ": بديت علاج جديد للاكتئاب واحس باعراض وافكار سيئة مره" at bounding box center [173, 240] width 135 height 27
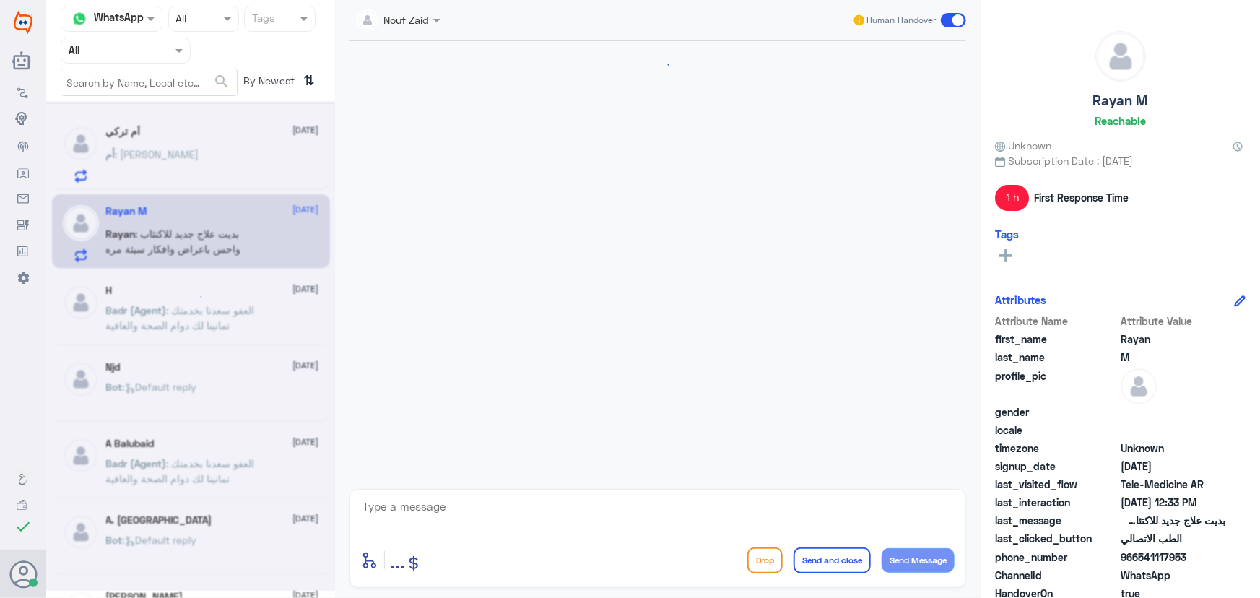
scroll to position [695, 0]
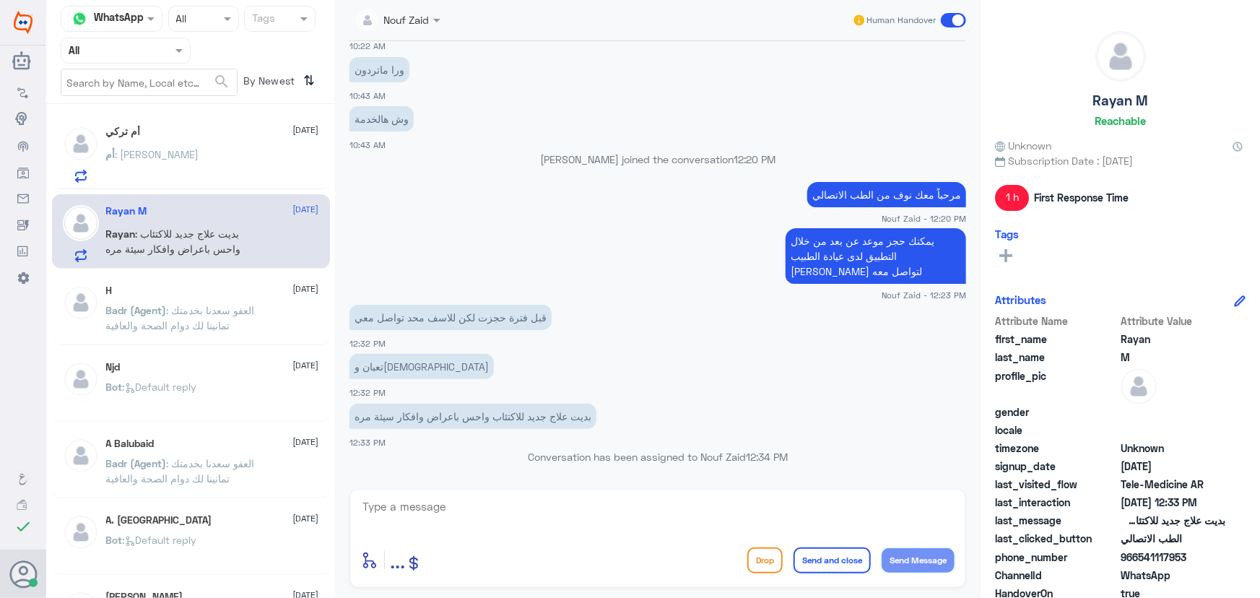
click at [198, 162] on div "أم : الرياض حطين" at bounding box center [212, 166] width 213 height 32
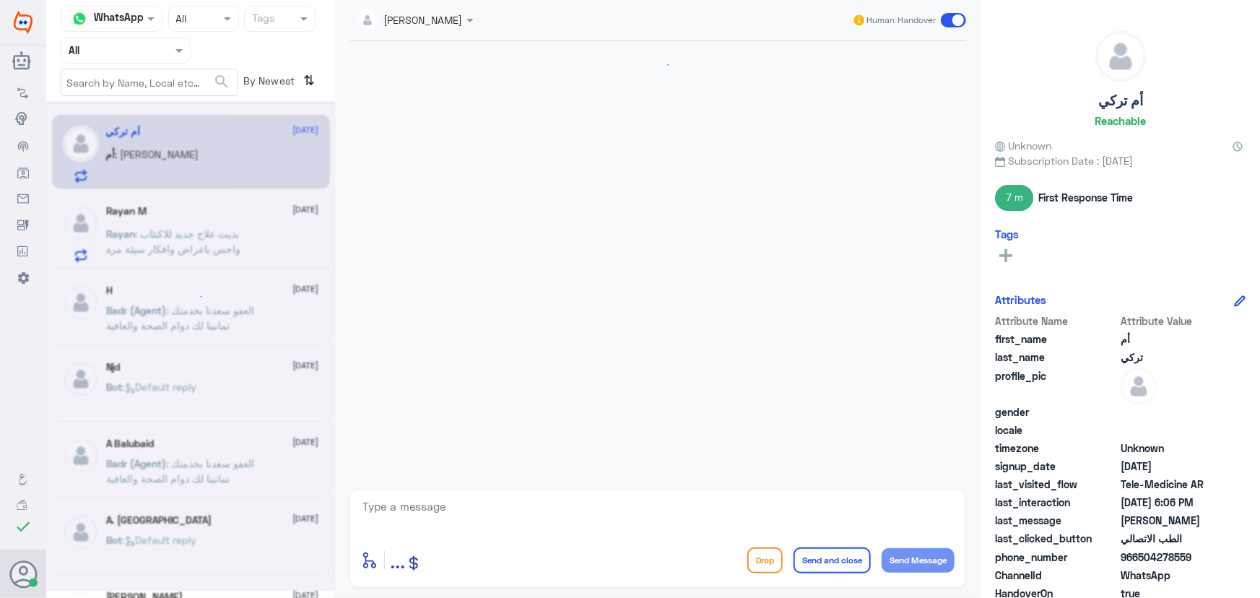
scroll to position [837, 0]
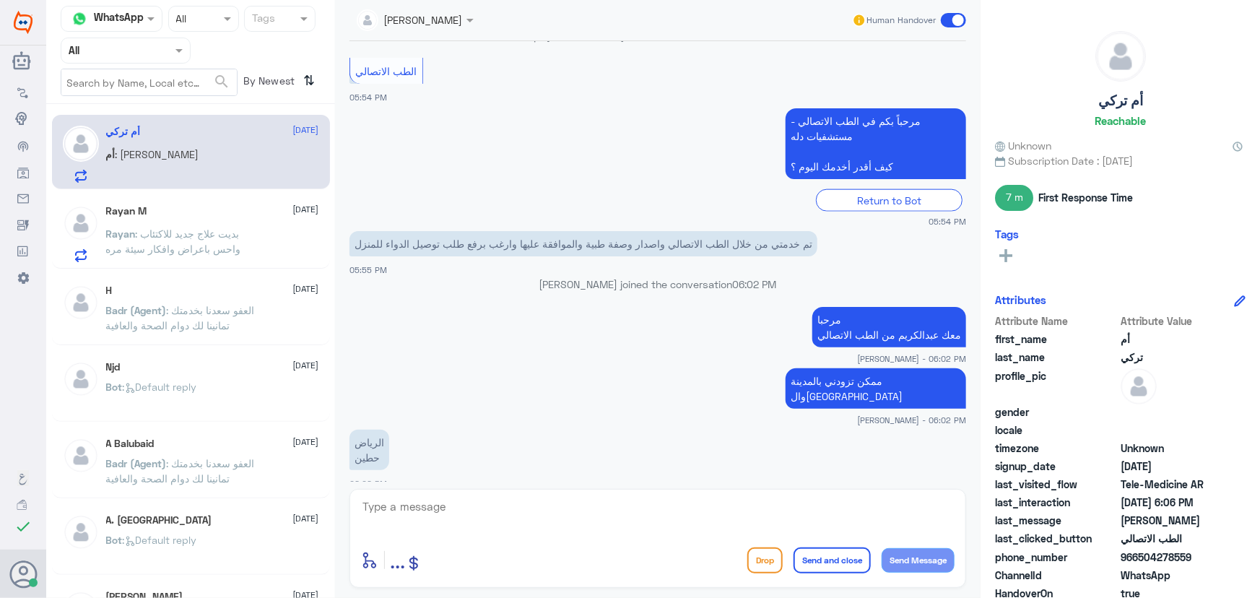
click at [238, 248] on p "Rayan : بديت علاج جديد للاكتئاب واحس باعراض وافكار سيئة مره" at bounding box center [187, 244] width 162 height 36
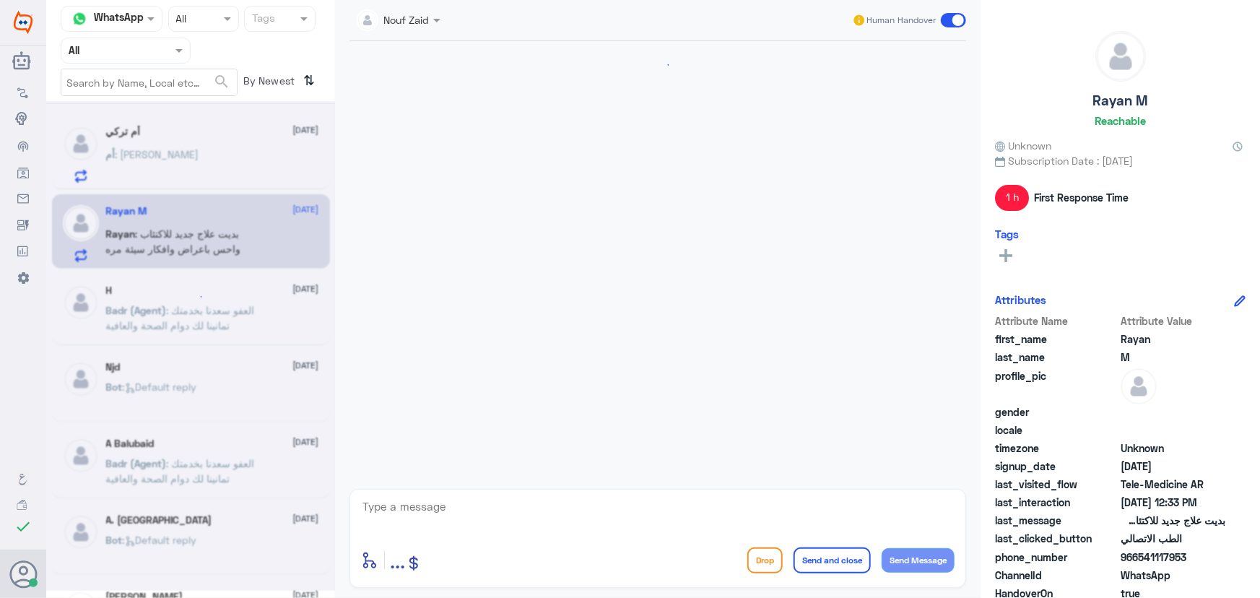
scroll to position [695, 0]
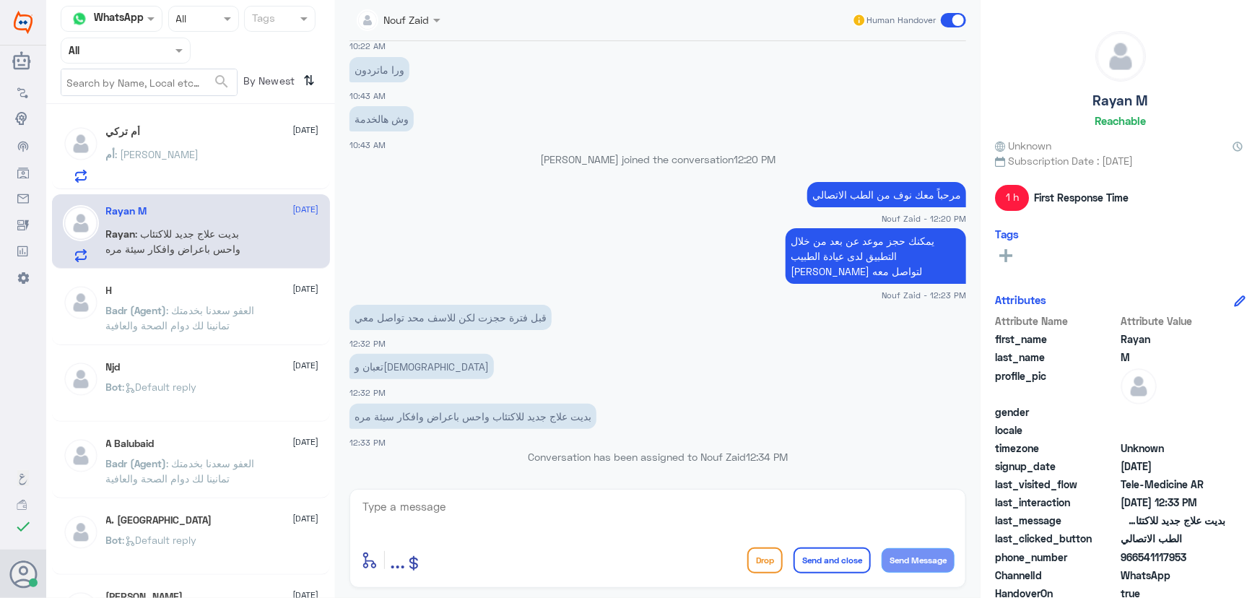
click at [487, 497] on textarea at bounding box center [657, 514] width 593 height 35
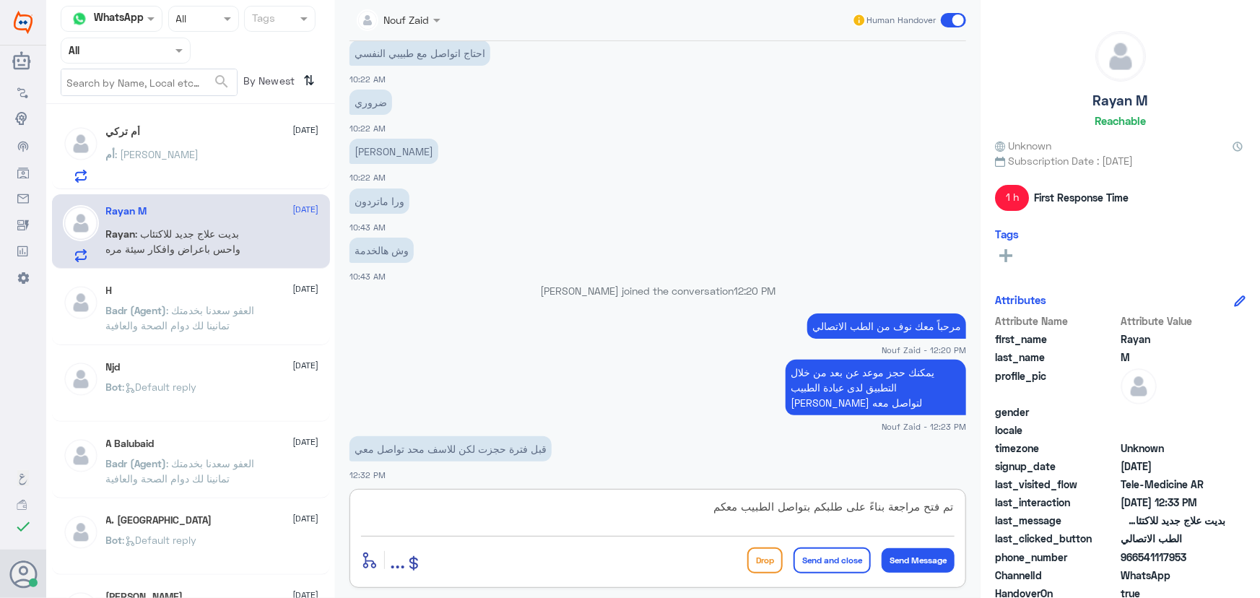
scroll to position [367, 0]
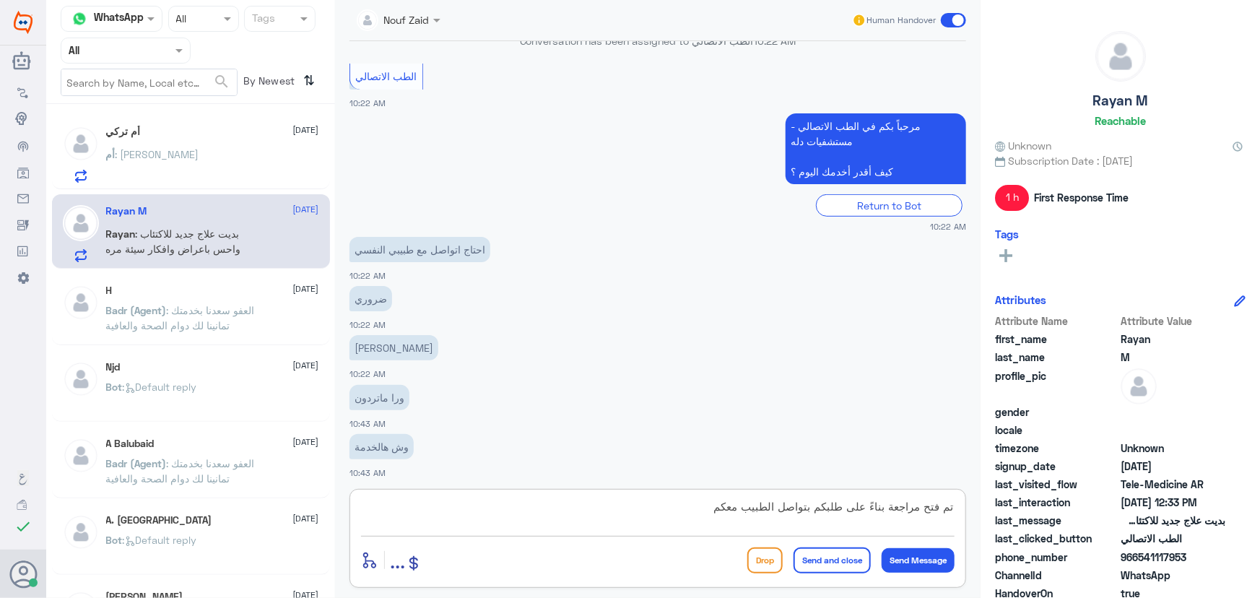
click at [751, 512] on textarea "تم فتح مراجعة بناءً على طلبكم بتواصل الطبيب معكم" at bounding box center [657, 514] width 593 height 35
type textarea "تم فتح مراجعة بناءً على طلبكم بتواصل الطبيب عبدالواحد ابوجازية معكم"
drag, startPoint x: 620, startPoint y: 512, endPoint x: 1156, endPoint y: 595, distance: 542.8
click at [1156, 595] on div "Channel WhatsApp Status × All Tags Agent Filter All search By Newest ⇅ أم تركي …" at bounding box center [653, 301] width 1214 height 602
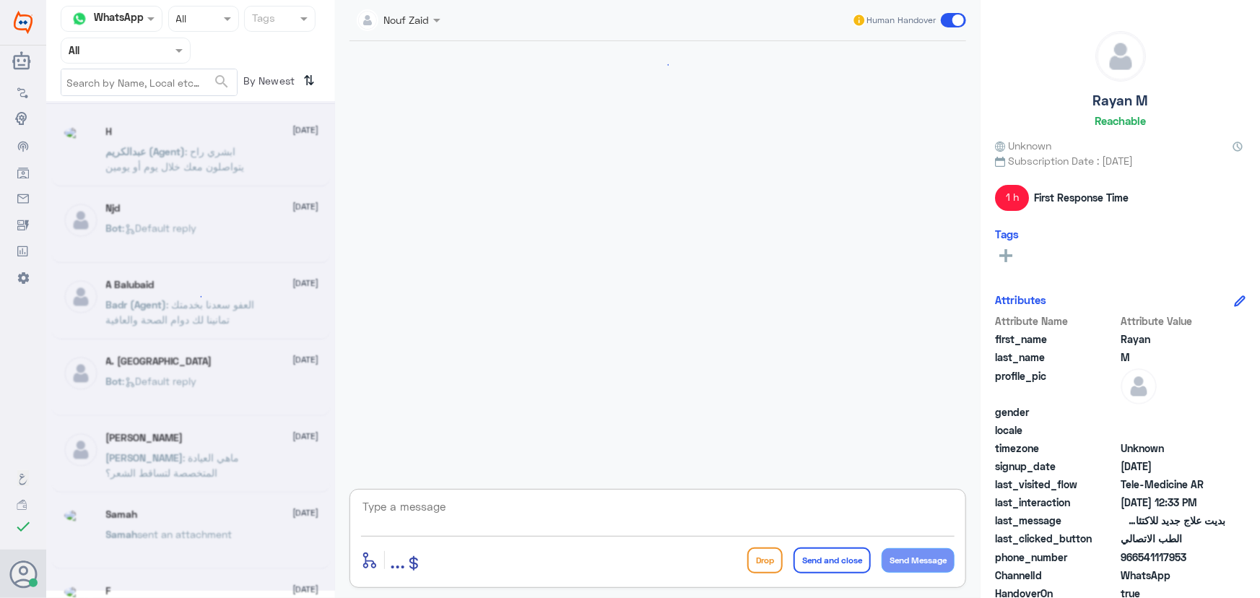
scroll to position [695, 0]
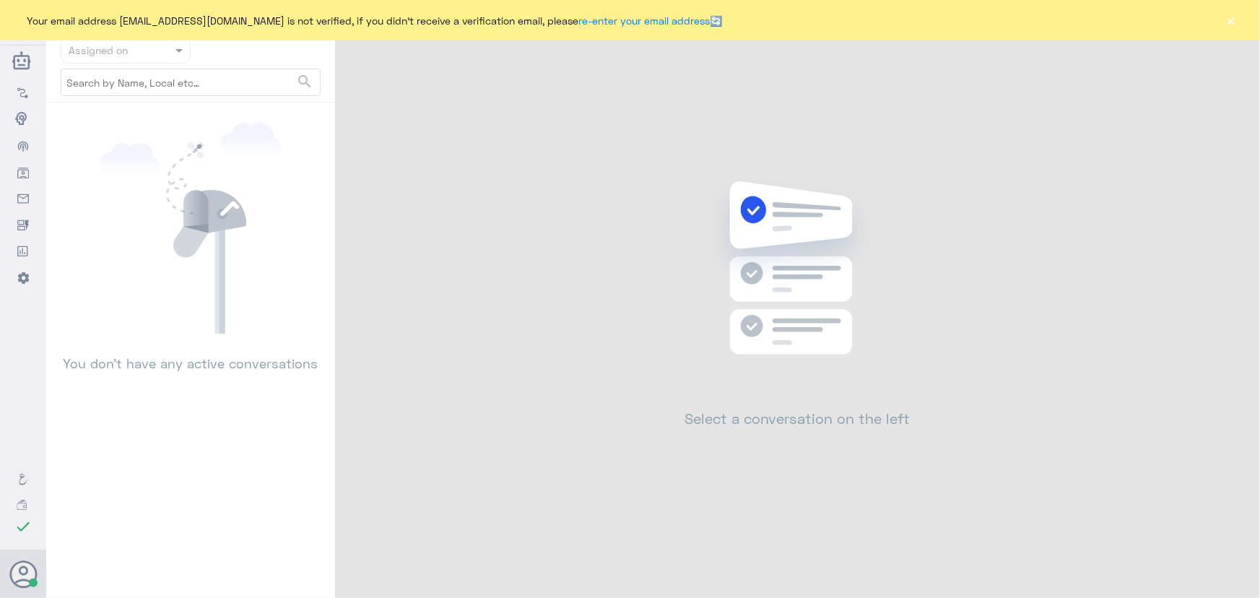
click at [1235, 31] on div "Your email address [EMAIL_ADDRESS][DOMAIN_NAME] is not verified, if you didn't …" at bounding box center [630, 20] width 1260 height 40
click at [1234, 27] on button "×" at bounding box center [1231, 20] width 14 height 14
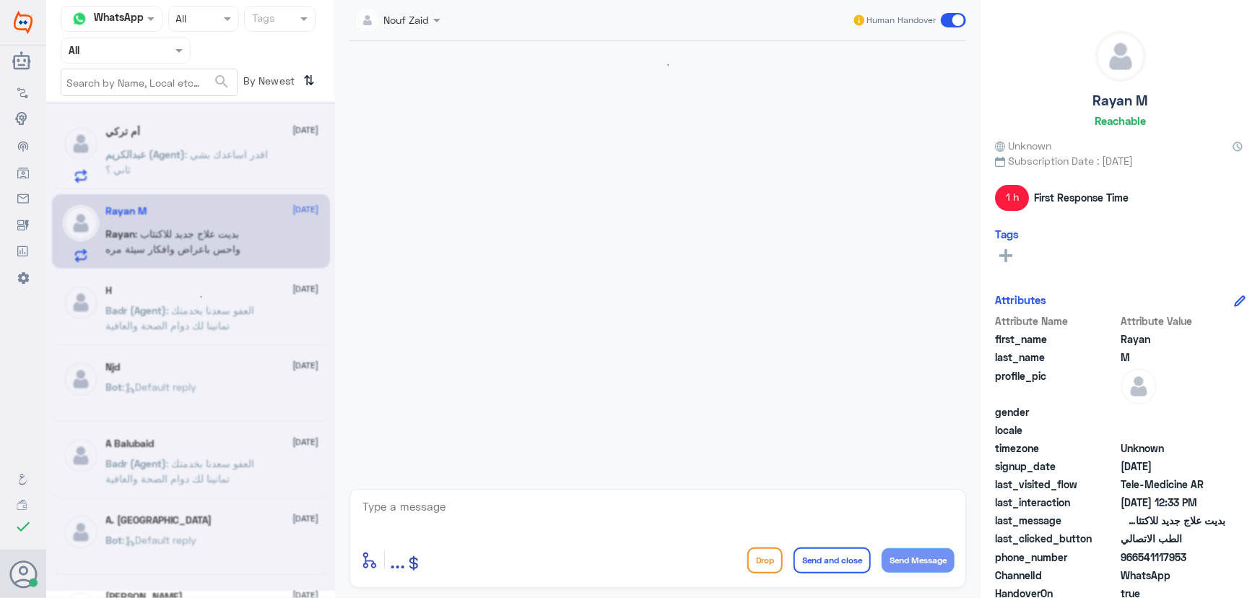
scroll to position [865, 0]
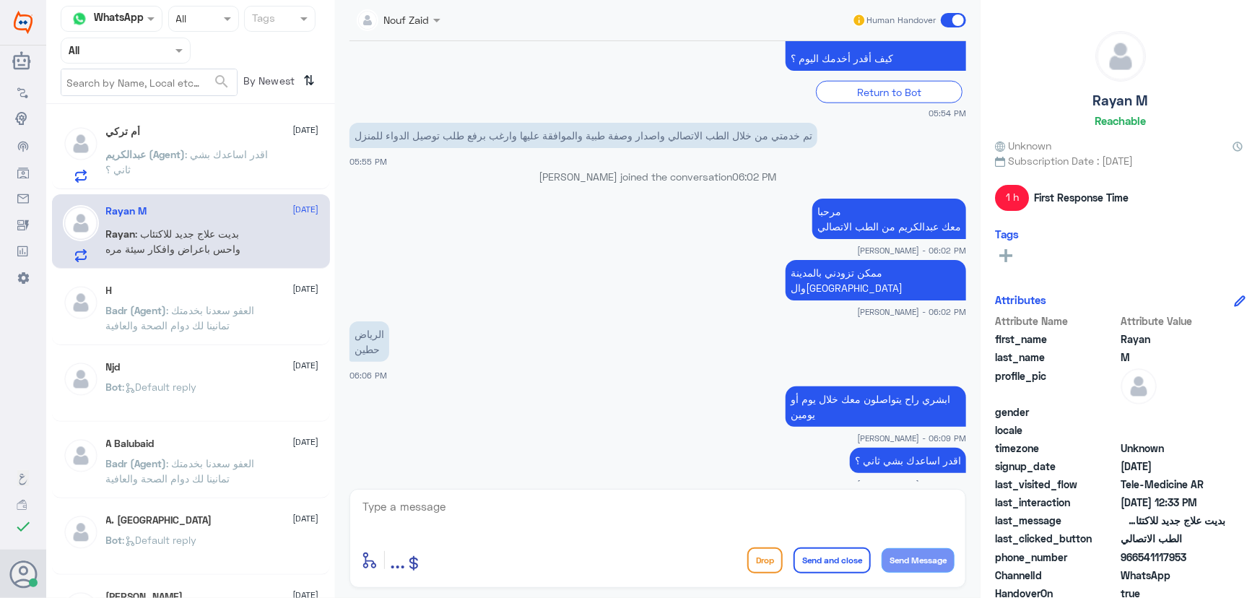
click at [153, 284] on div "H 10 August" at bounding box center [212, 290] width 213 height 12
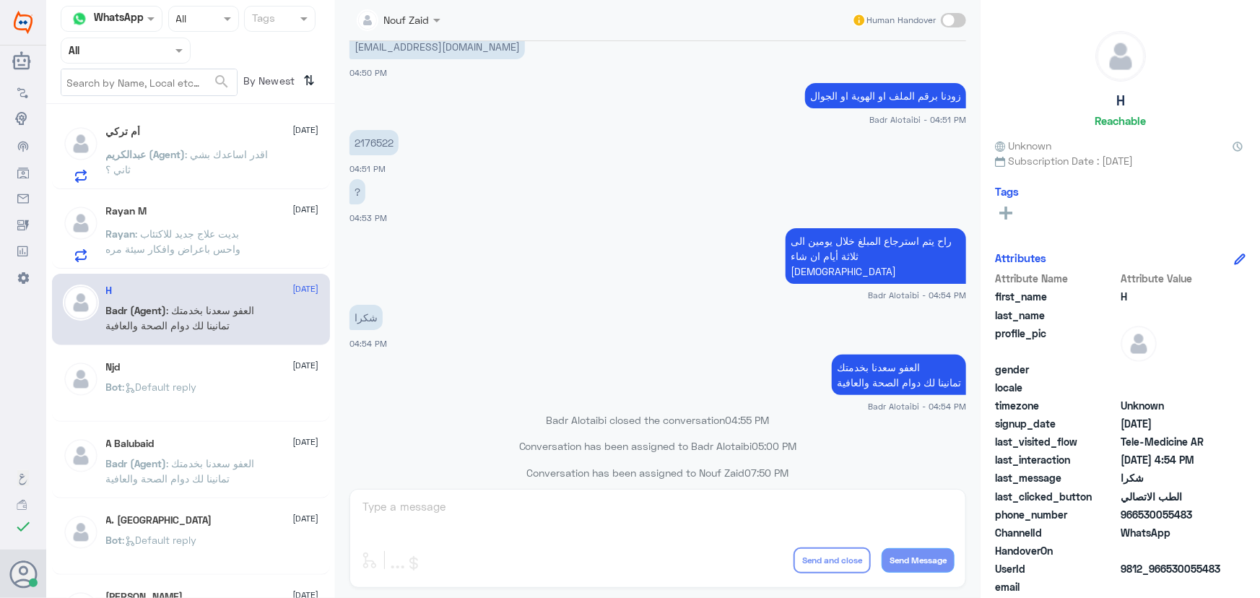
click at [91, 56] on input "text" at bounding box center [108, 50] width 79 height 17
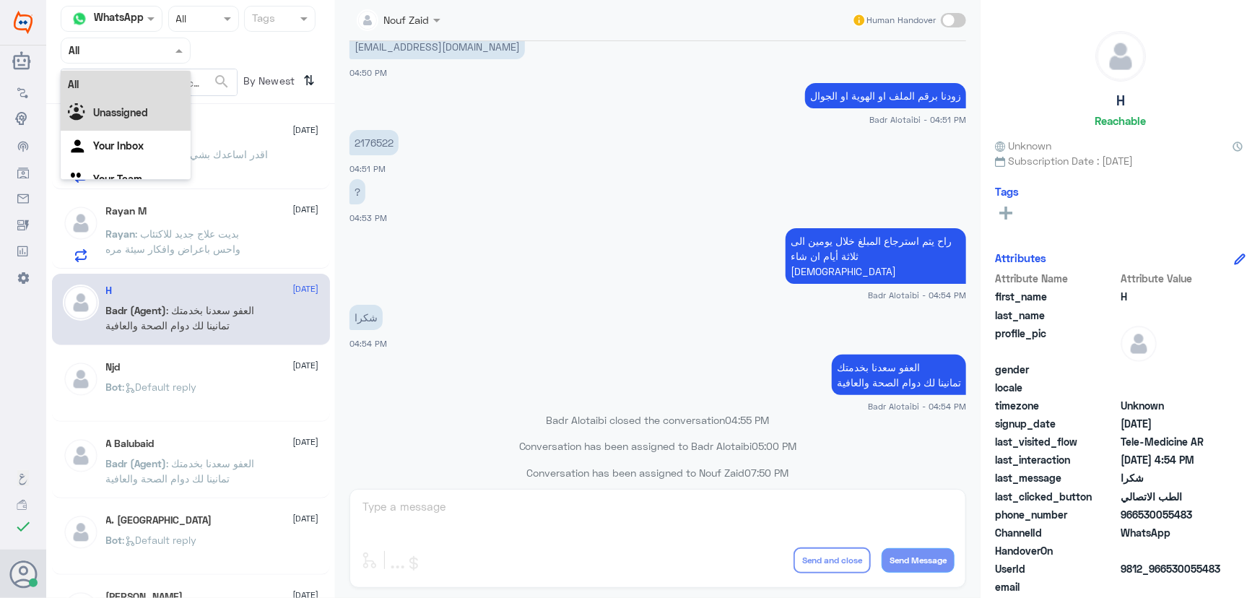
click at [92, 123] on div "Unassigned" at bounding box center [126, 113] width 130 height 33
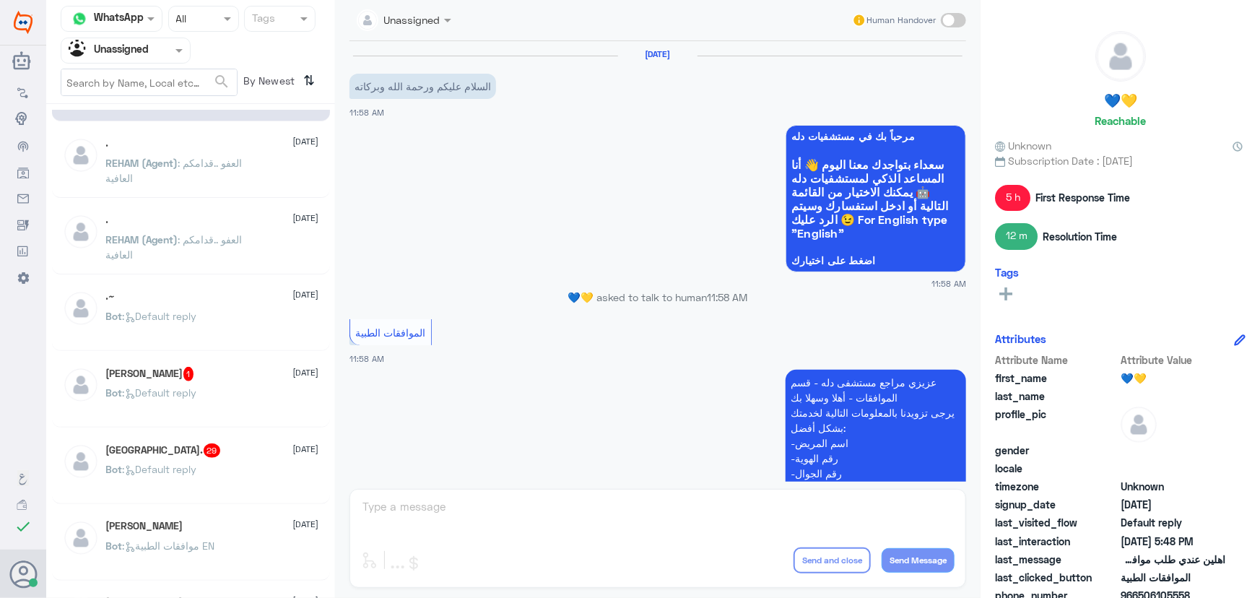
click at [217, 333] on div "Bot : Default reply" at bounding box center [212, 328] width 213 height 32
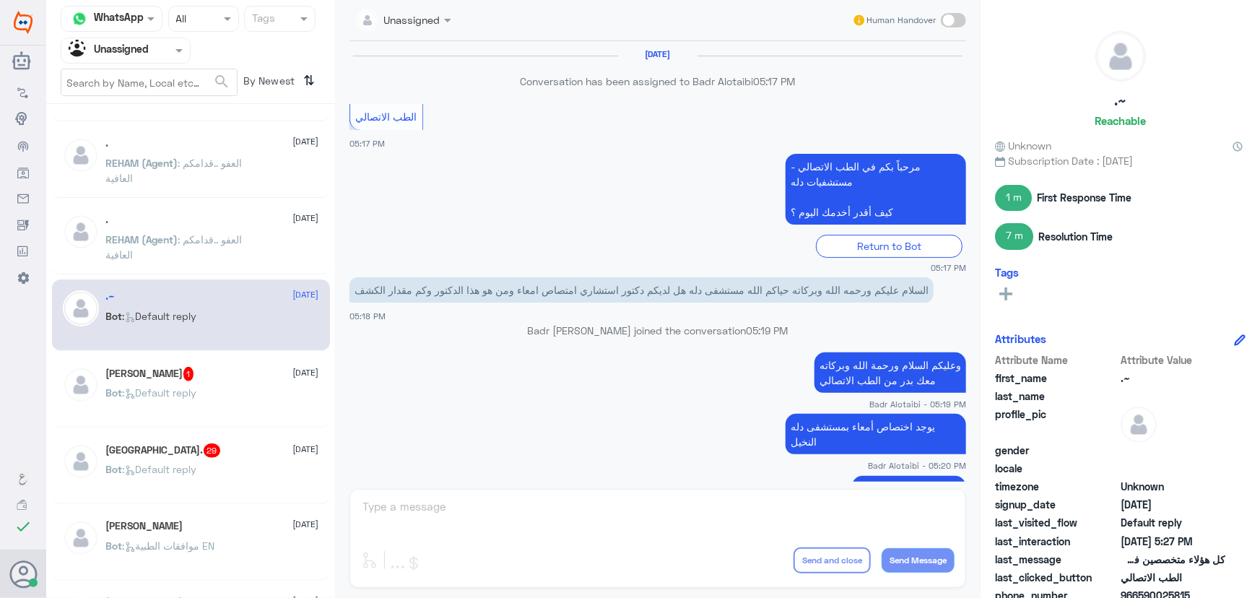
scroll to position [822, 0]
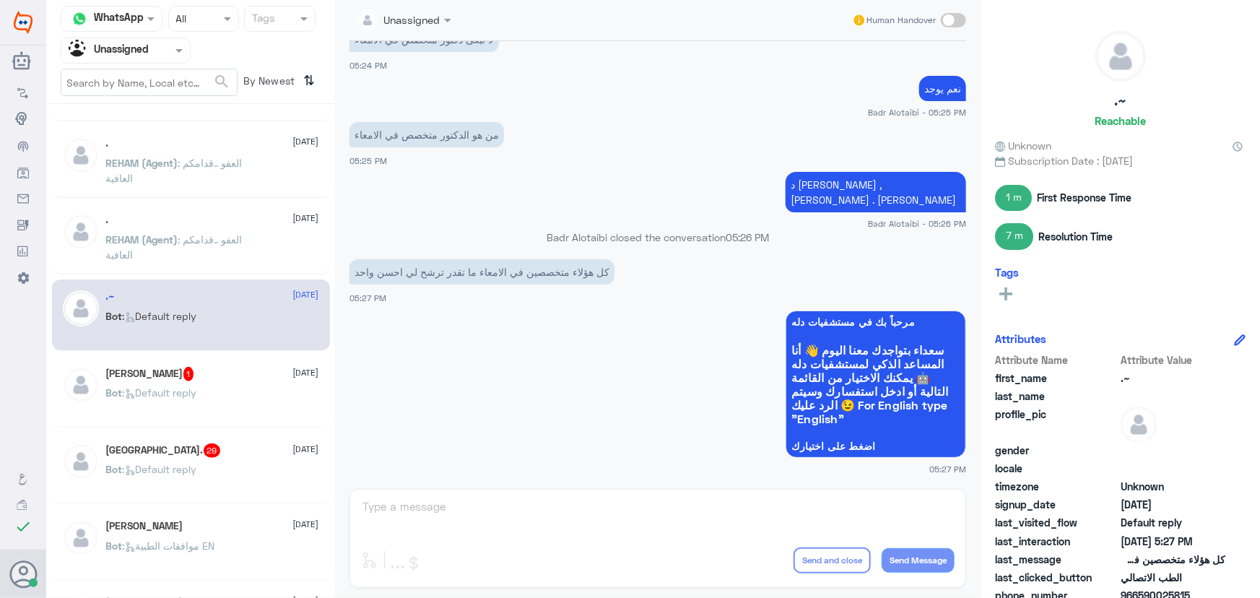
click at [222, 452] on div "Haifa. 29 13 August" at bounding box center [212, 450] width 213 height 14
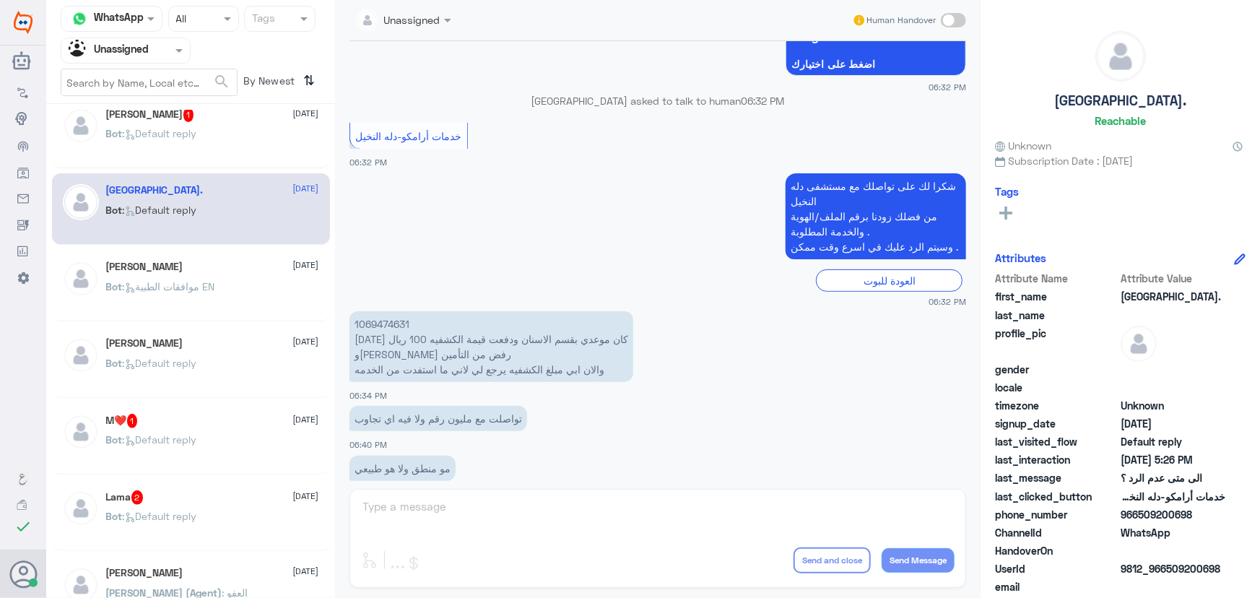
scroll to position [393, 0]
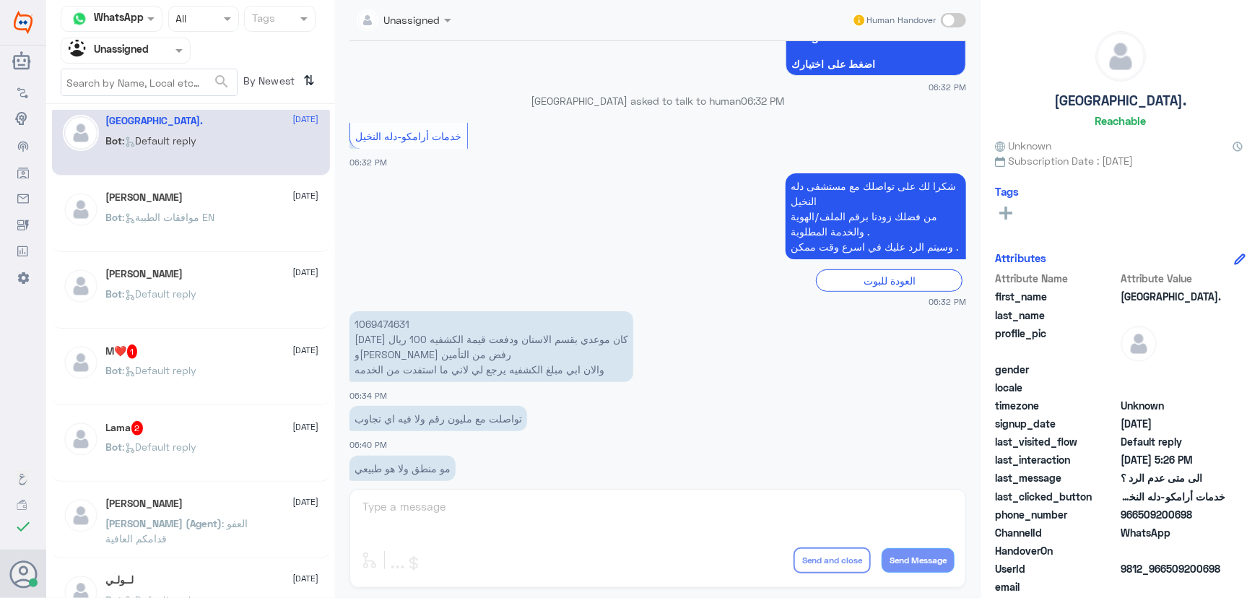
click at [243, 318] on div "Bot : Default reply" at bounding box center [212, 305] width 213 height 32
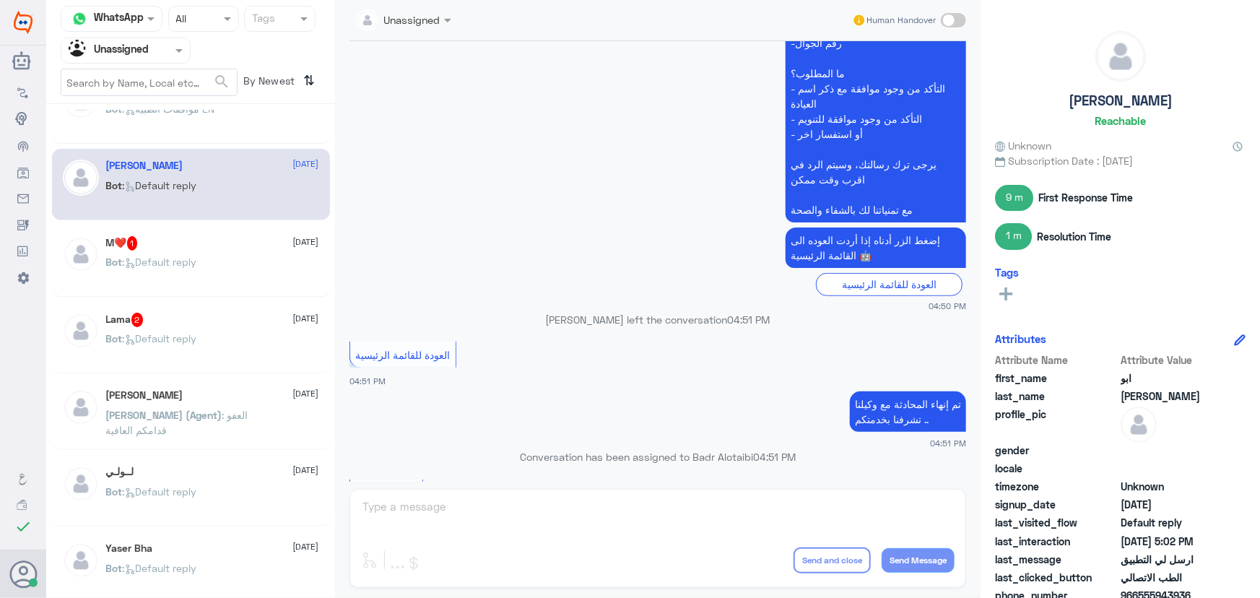
scroll to position [525, 0]
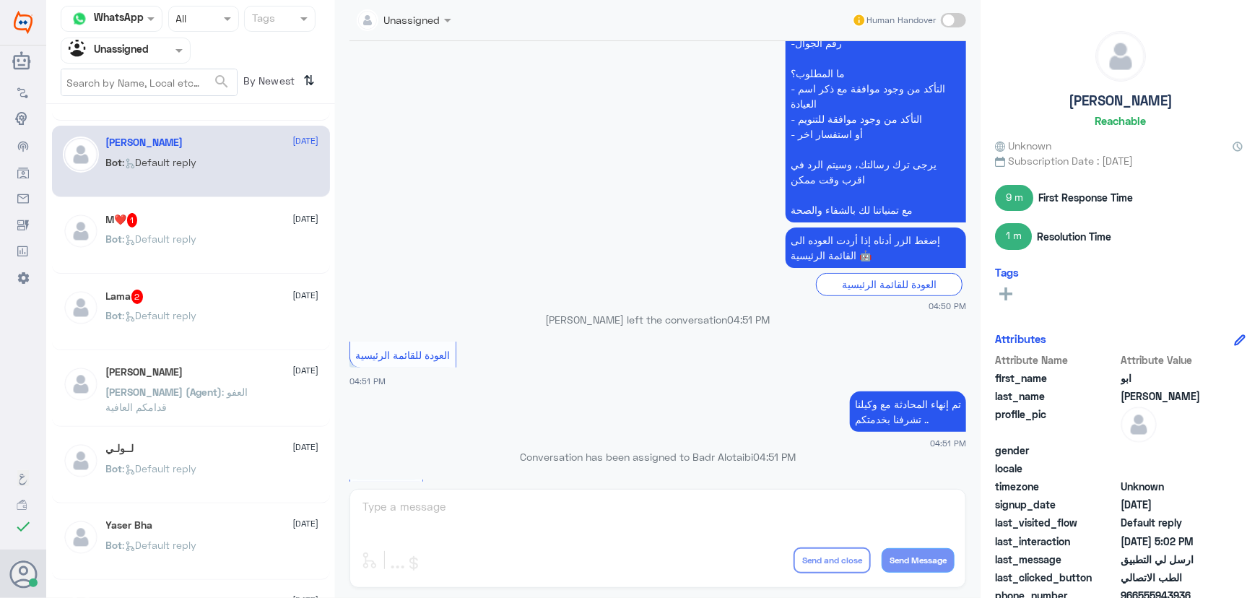
click at [209, 457] on div "لــولـي 13 August Bot : Default reply" at bounding box center [212, 470] width 213 height 54
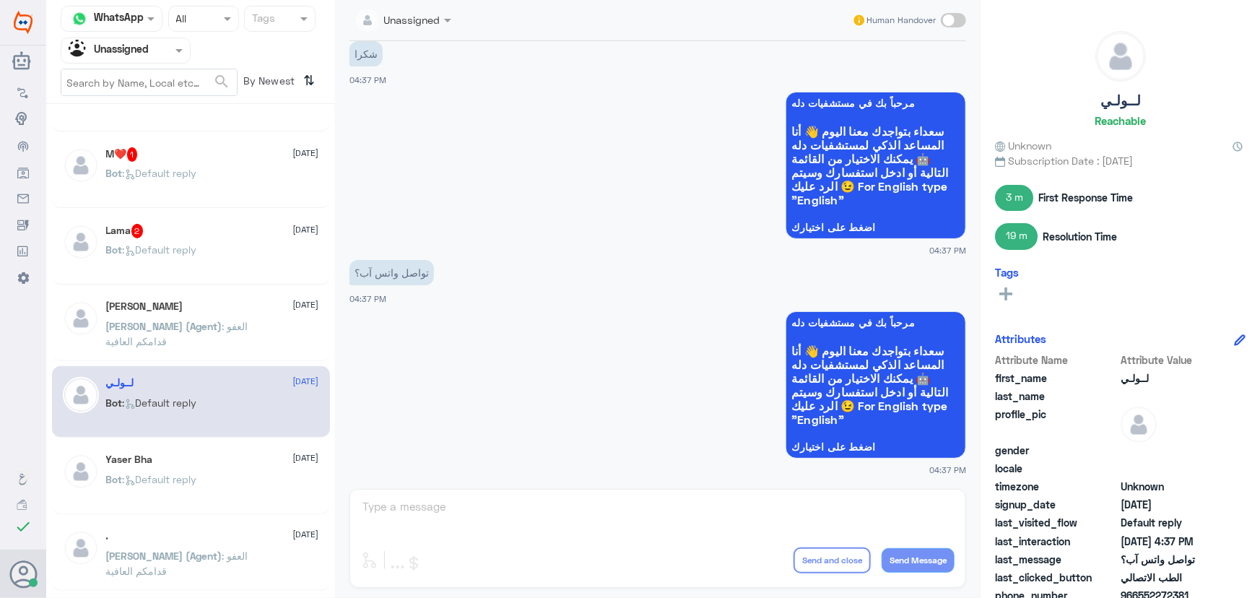
click at [214, 458] on div "Yaser Bha 13 August" at bounding box center [212, 459] width 213 height 12
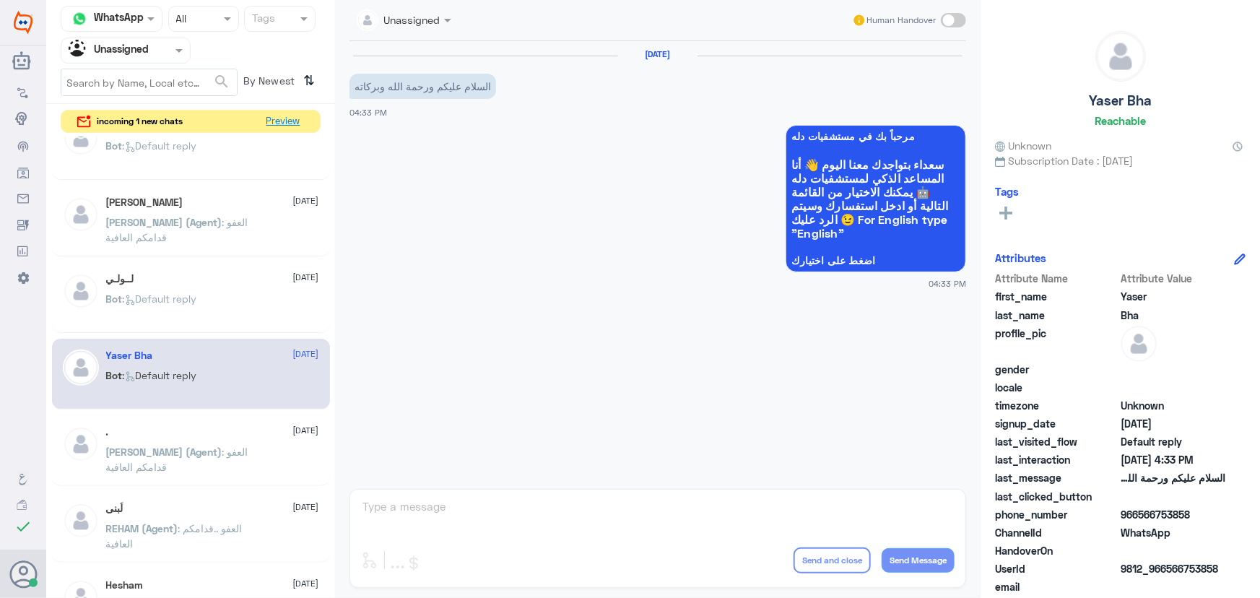
drag, startPoint x: 287, startPoint y: 113, endPoint x: 251, endPoint y: 86, distance: 45.3
click at [288, 108] on div "Channel WhatsApp Status × All Tags Agent Filter Unassigned search By Newest ⇅ i…" at bounding box center [190, 301] width 289 height 602
click at [280, 118] on button "Preview" at bounding box center [283, 121] width 45 height 22
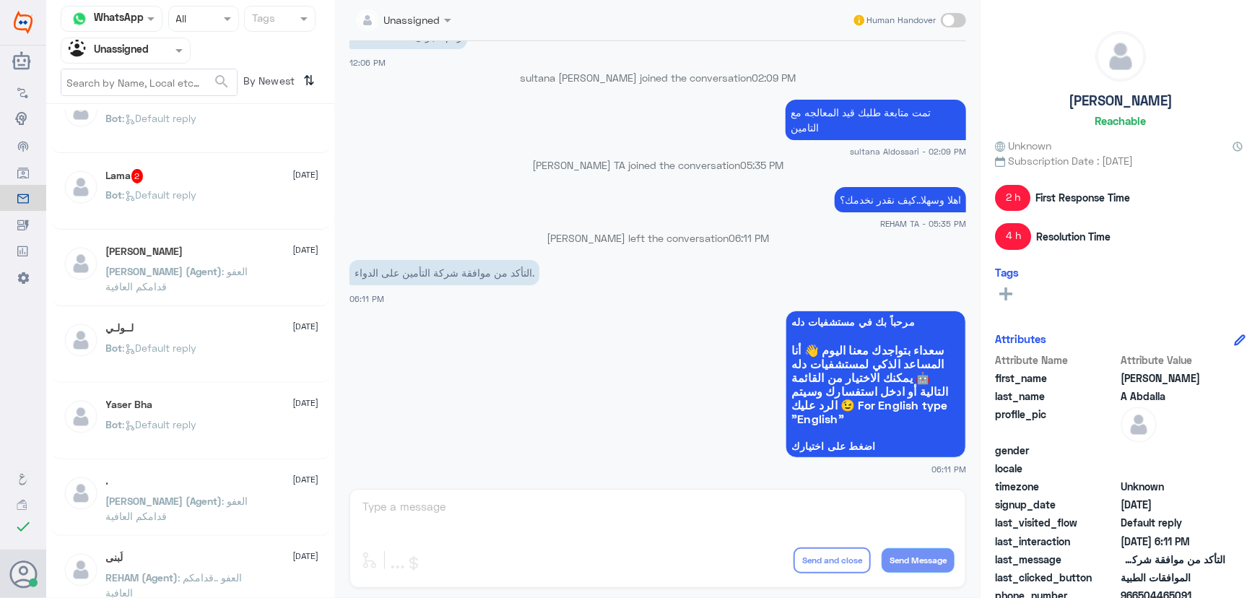
click at [165, 64] on nav "Channel WhatsApp Status × All Tags Agent Filter Unassigned search By Newest ⇅" at bounding box center [190, 55] width 289 height 98
drag, startPoint x: 160, startPoint y: 48, endPoint x: 161, endPoint y: 93, distance: 45.5
click at [161, 54] on div at bounding box center [125, 50] width 128 height 17
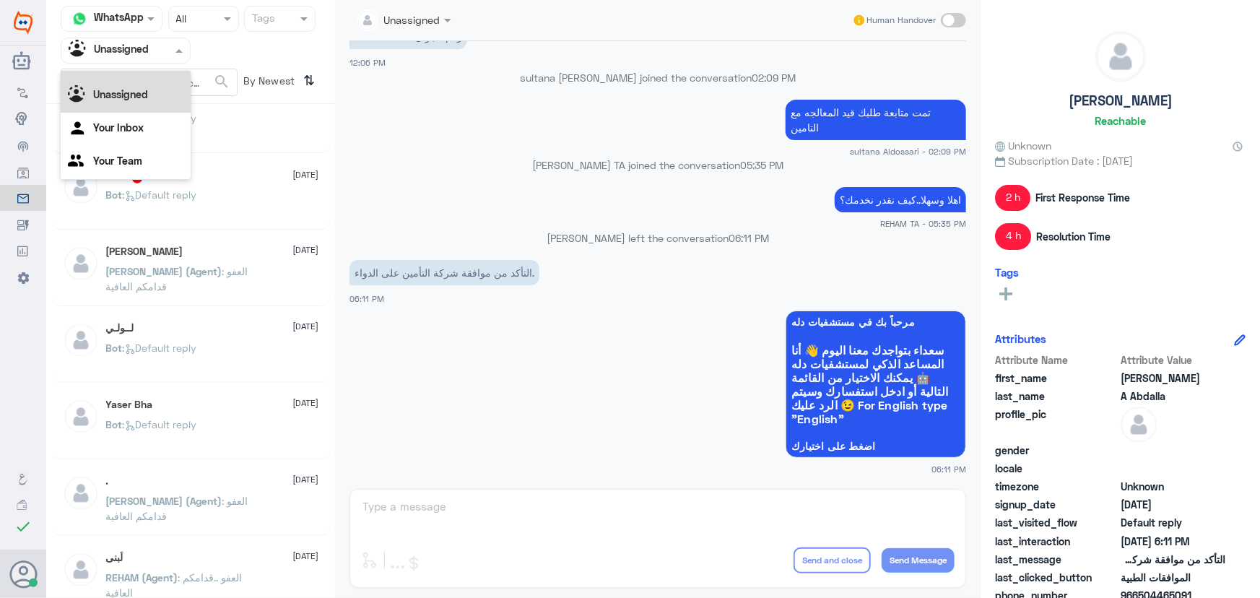
click at [160, 78] on div "All" at bounding box center [126, 66] width 130 height 27
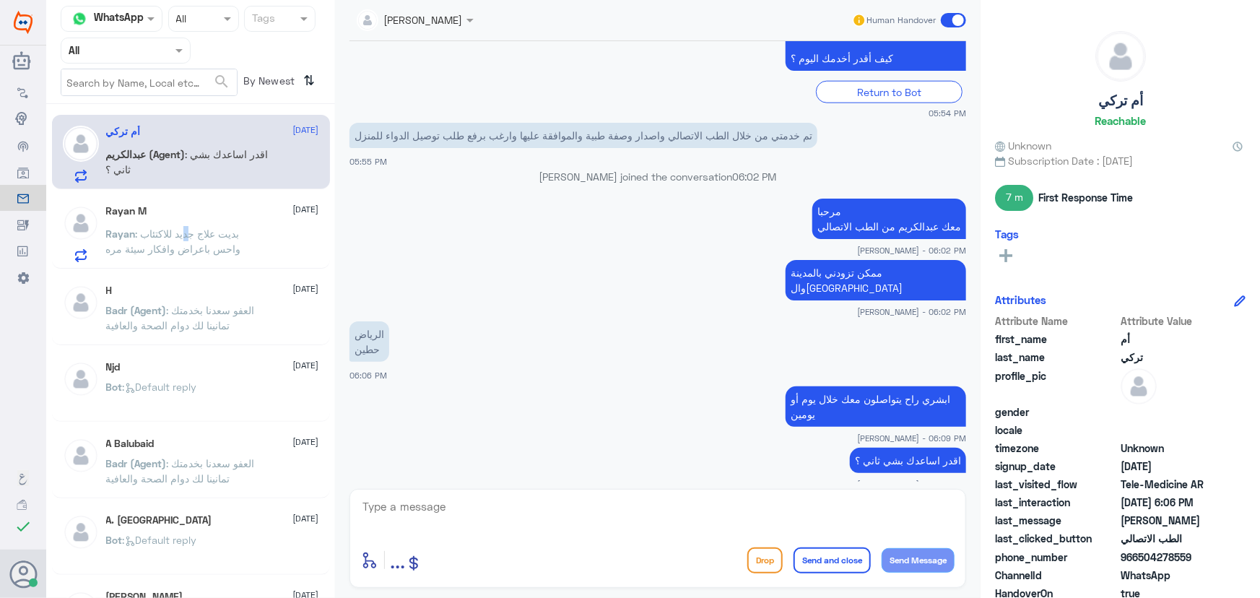
click at [188, 240] on p "Rayan : بديت علاج جديد للاكتئاب واحس باعراض وافكار سيئة مره" at bounding box center [187, 244] width 162 height 36
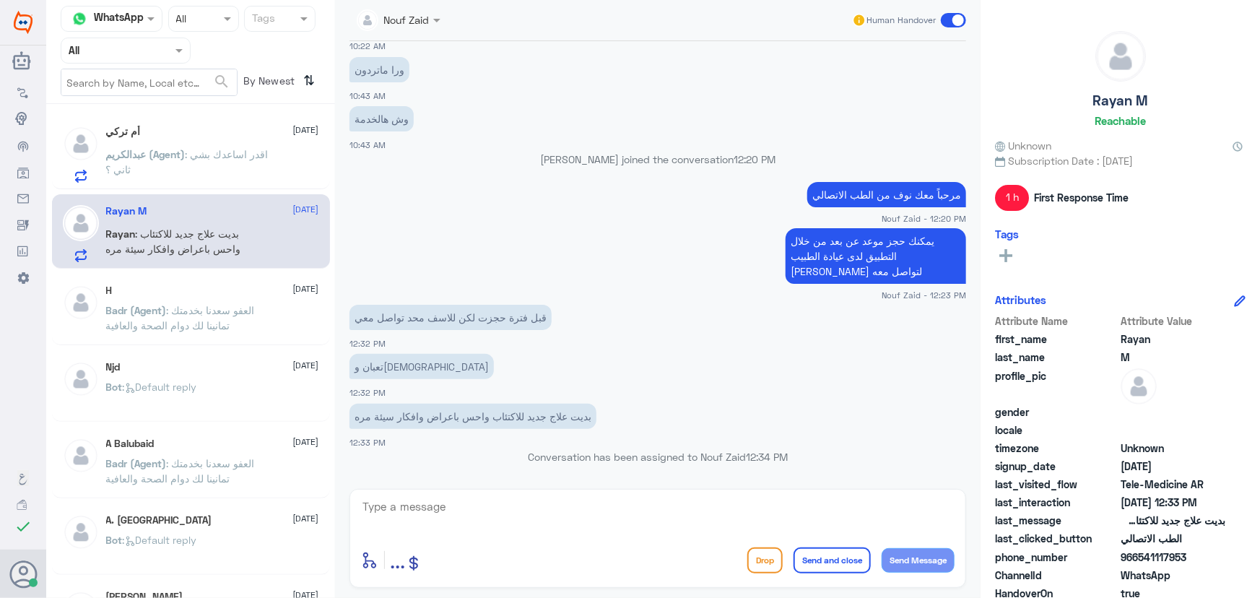
click at [216, 345] on div "أم تركي 13 August عبدالكريم (Agent) : اقدر اساعدك بشي ثاني ؟ Rayan M 13 August …" at bounding box center [190, 356] width 289 height 493
click at [212, 317] on p "Badr (Agent) : العفو سعدنا بخدمتك تمانينا لك دوام الصحة والعافية" at bounding box center [187, 320] width 162 height 36
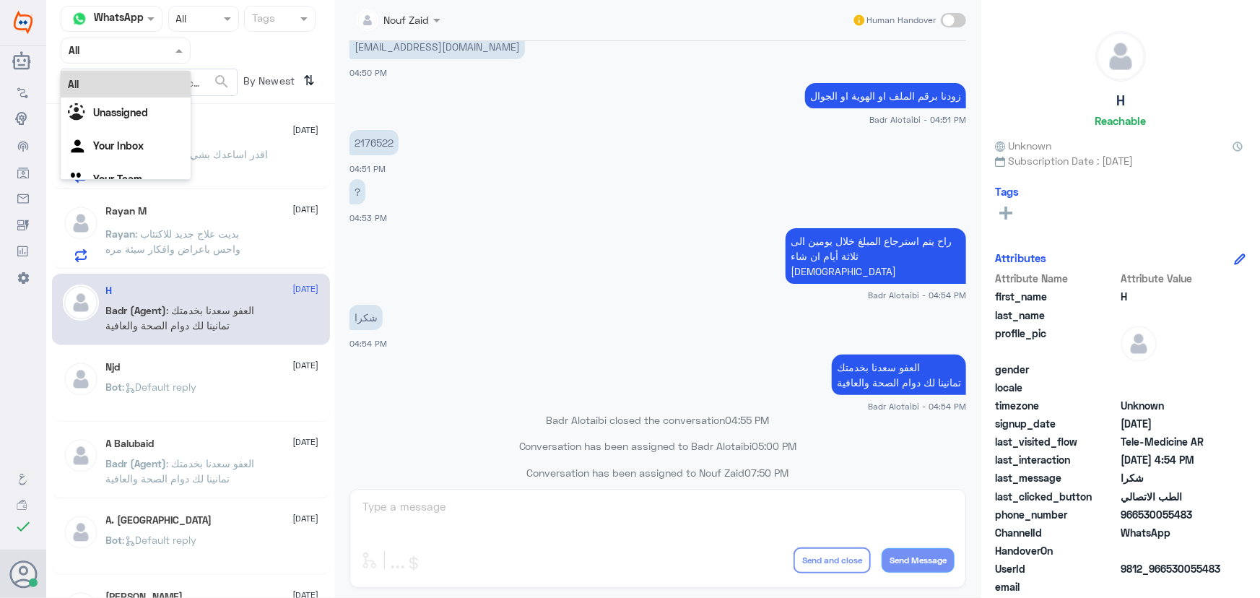
click at [140, 57] on input "text" at bounding box center [108, 50] width 79 height 17
click at [140, 54] on input "text" at bounding box center [108, 50] width 79 height 17
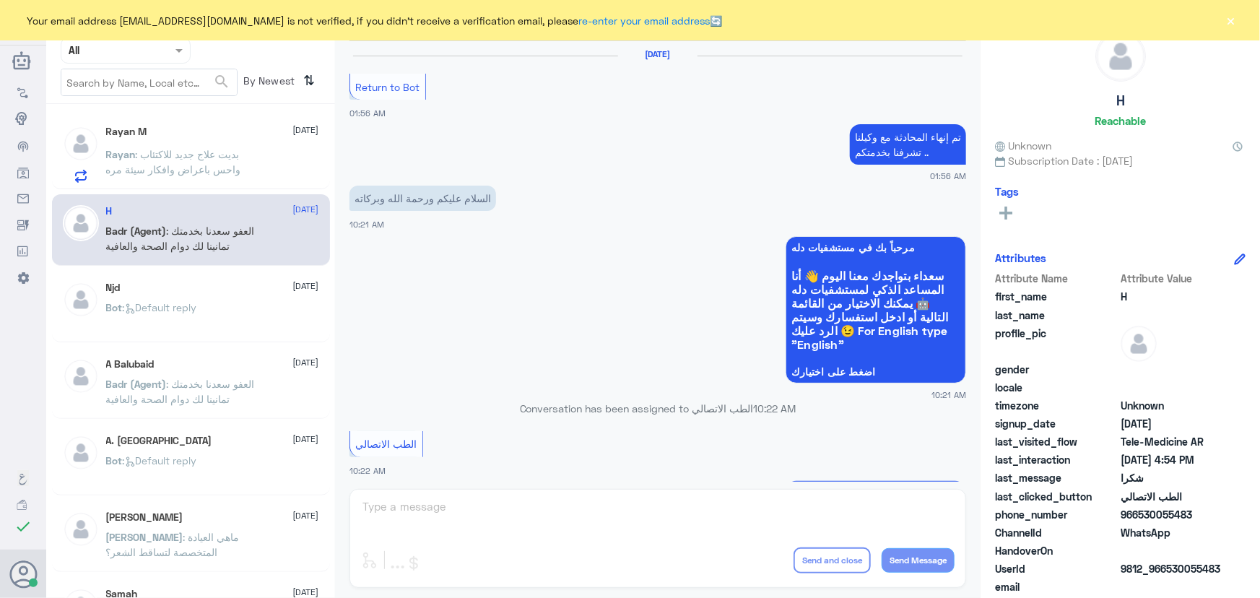
scroll to position [695, 0]
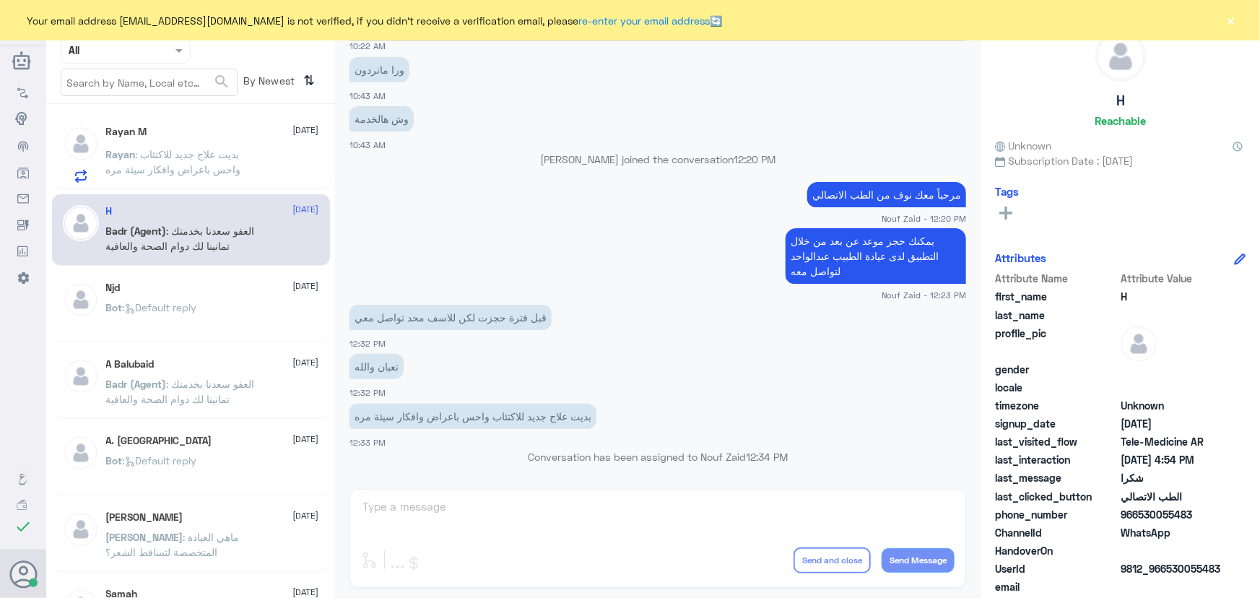
click at [1232, 20] on button "×" at bounding box center [1231, 20] width 14 height 14
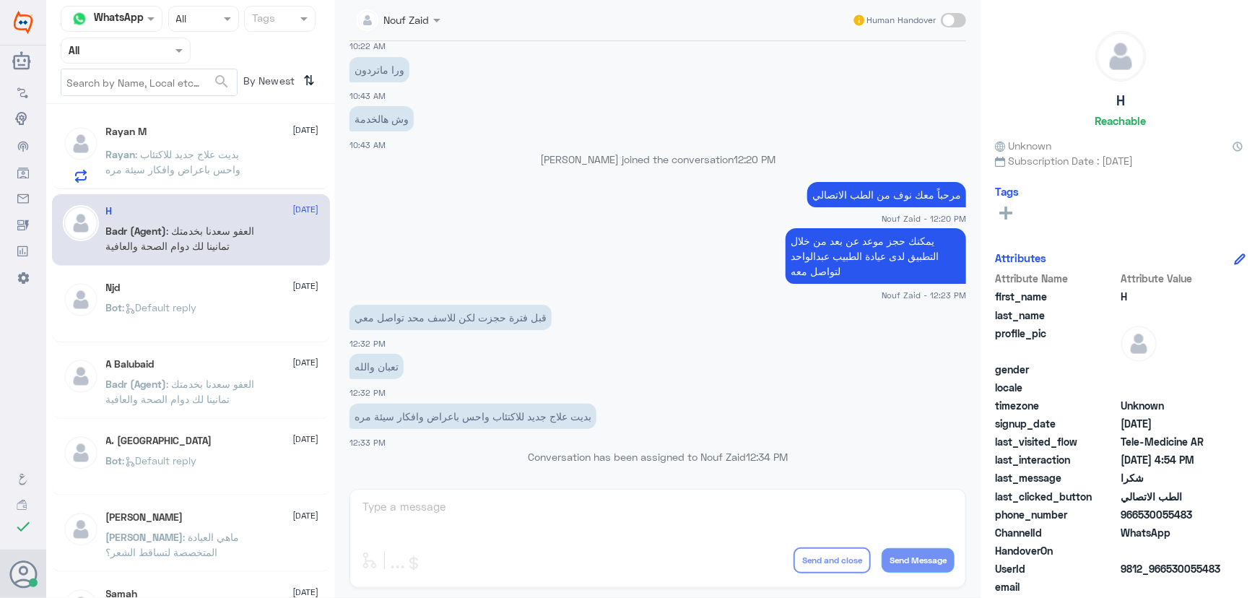
click at [230, 310] on div "Bot : Default reply" at bounding box center [212, 319] width 213 height 32
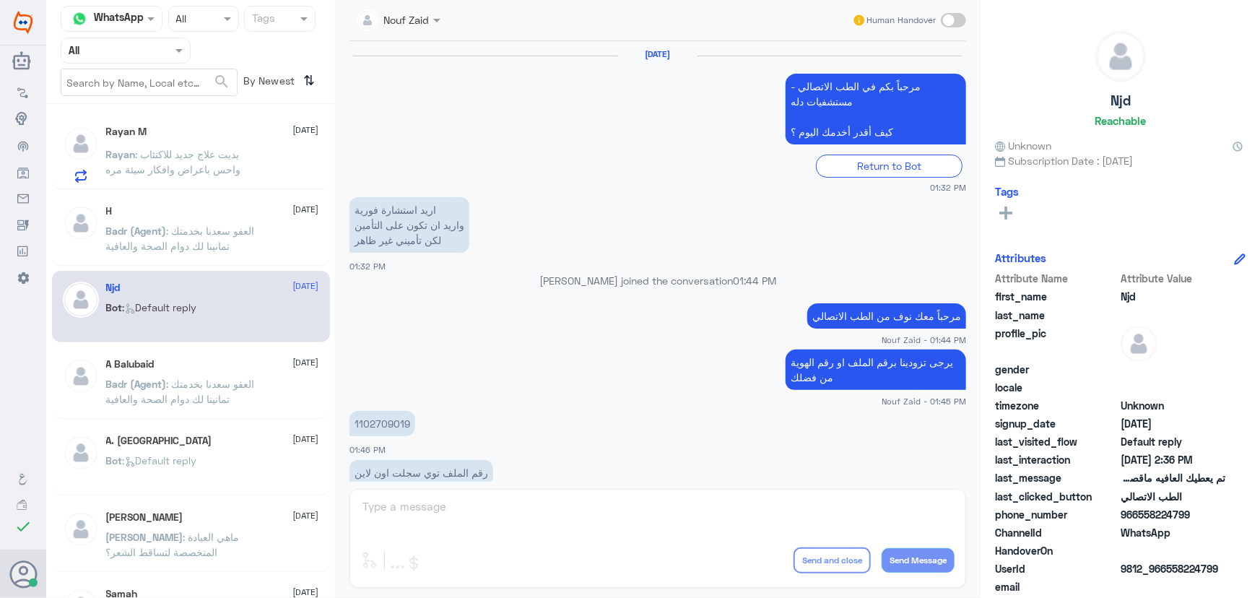
scroll to position [957, 0]
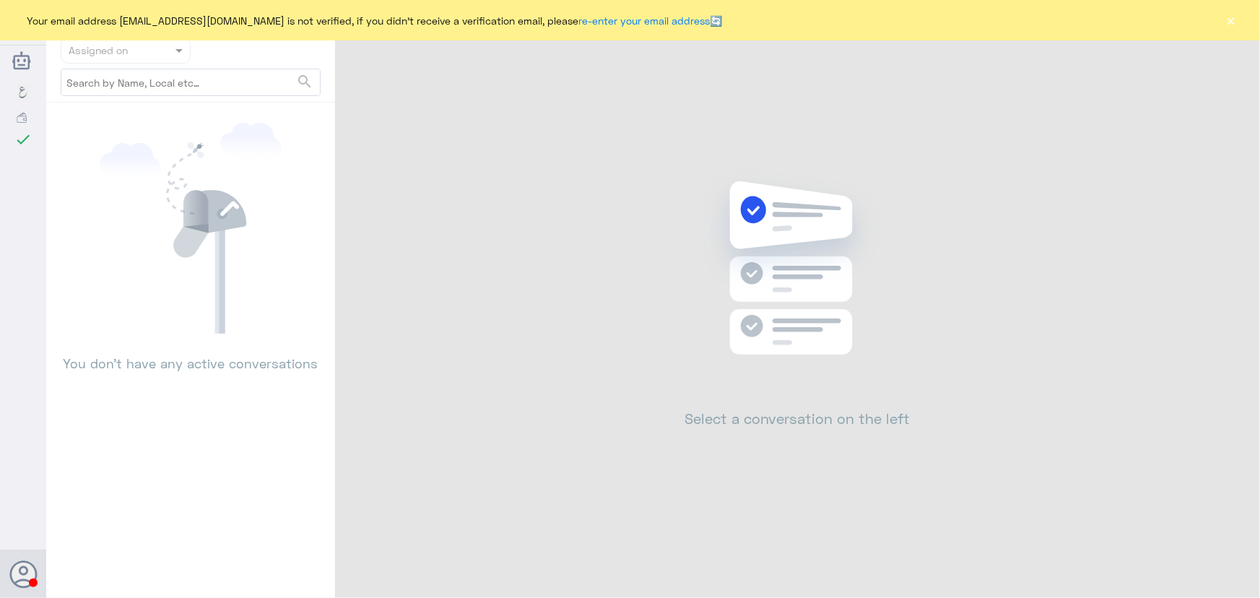
click at [1227, 22] on button "×" at bounding box center [1231, 20] width 14 height 14
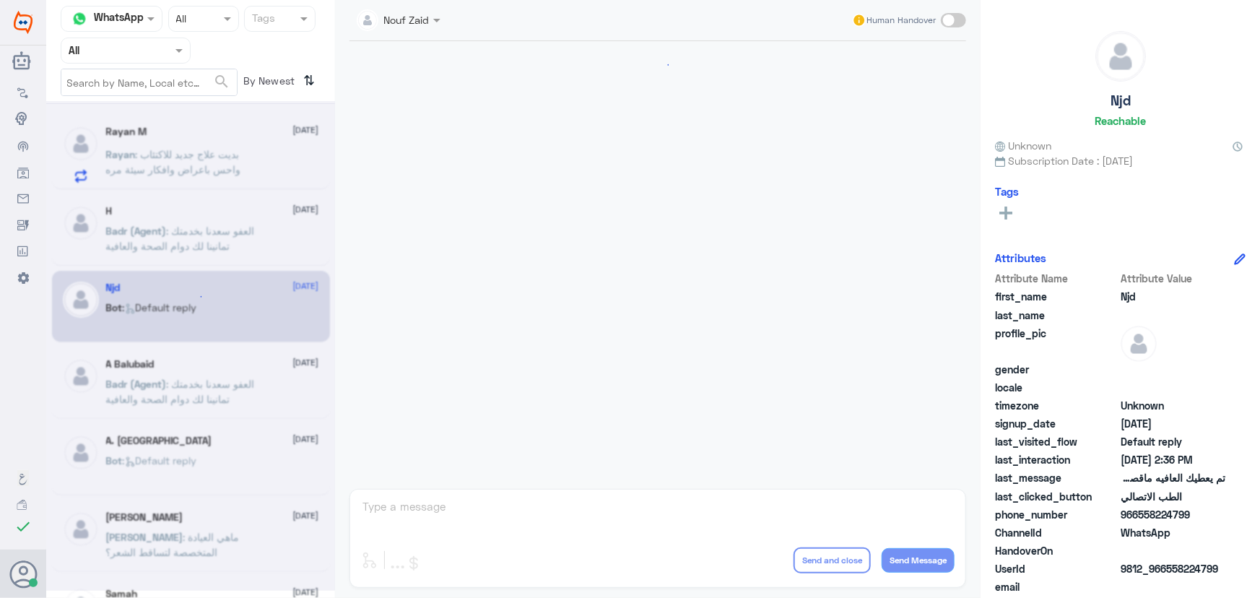
scroll to position [695, 0]
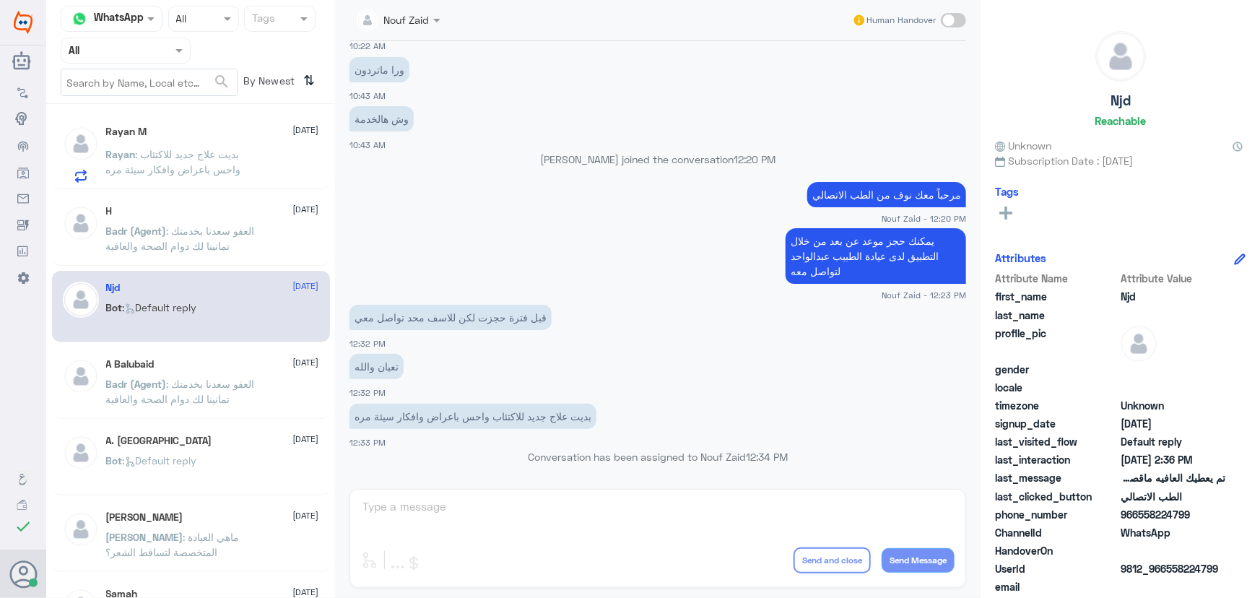
click at [188, 243] on span ": العفو سعدنا بخدمتك تمانينا لك دوام الصحة والعافية" at bounding box center [180, 238] width 149 height 27
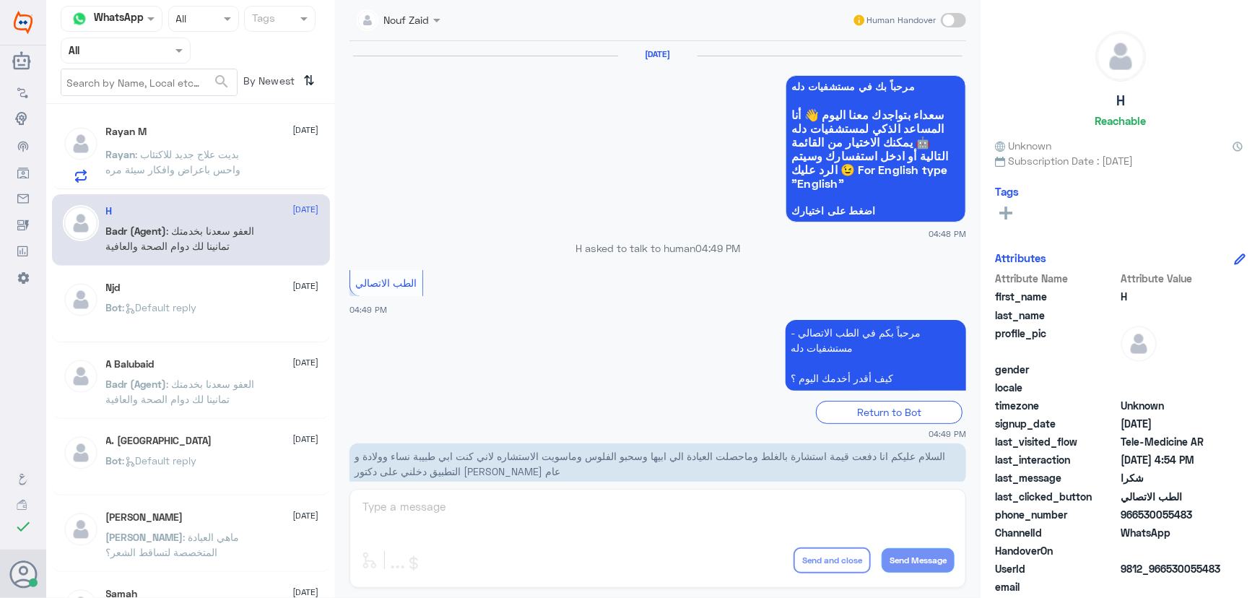
scroll to position [687, 0]
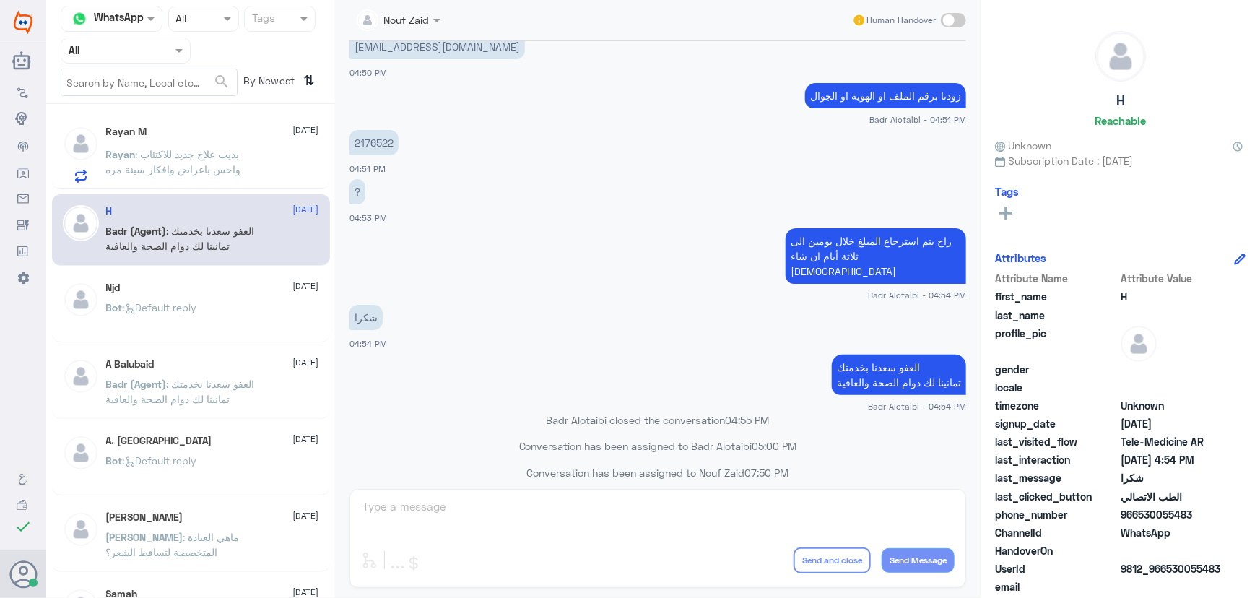
click at [197, 284] on div "Njd [DATE]" at bounding box center [212, 288] width 213 height 12
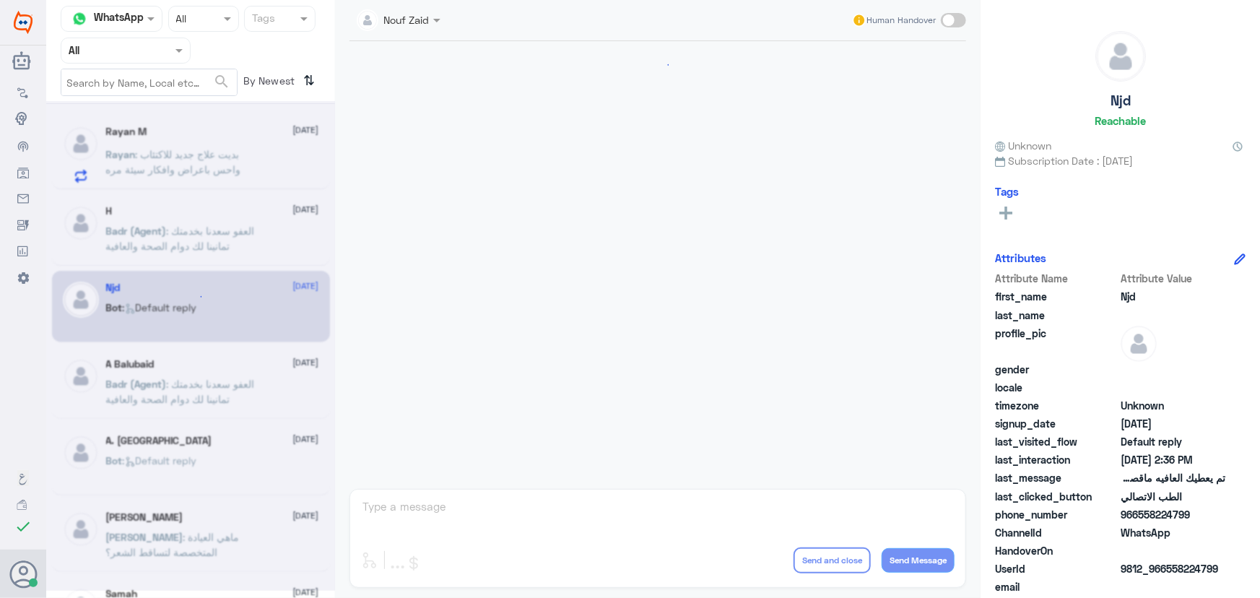
scroll to position [957, 0]
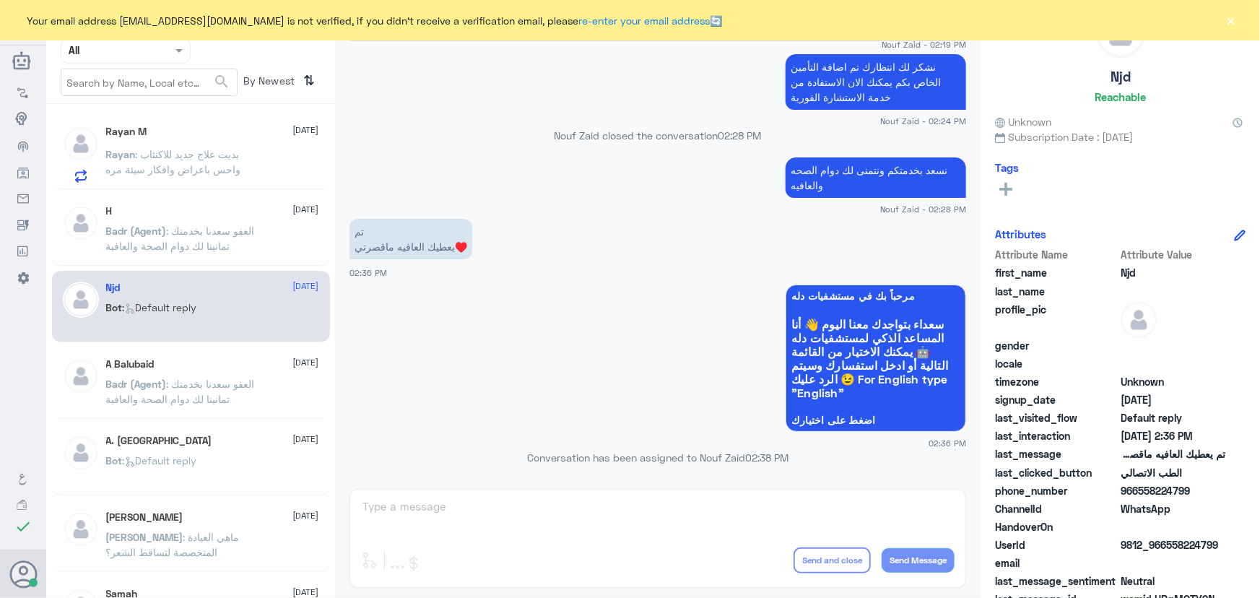
scroll to position [45, 0]
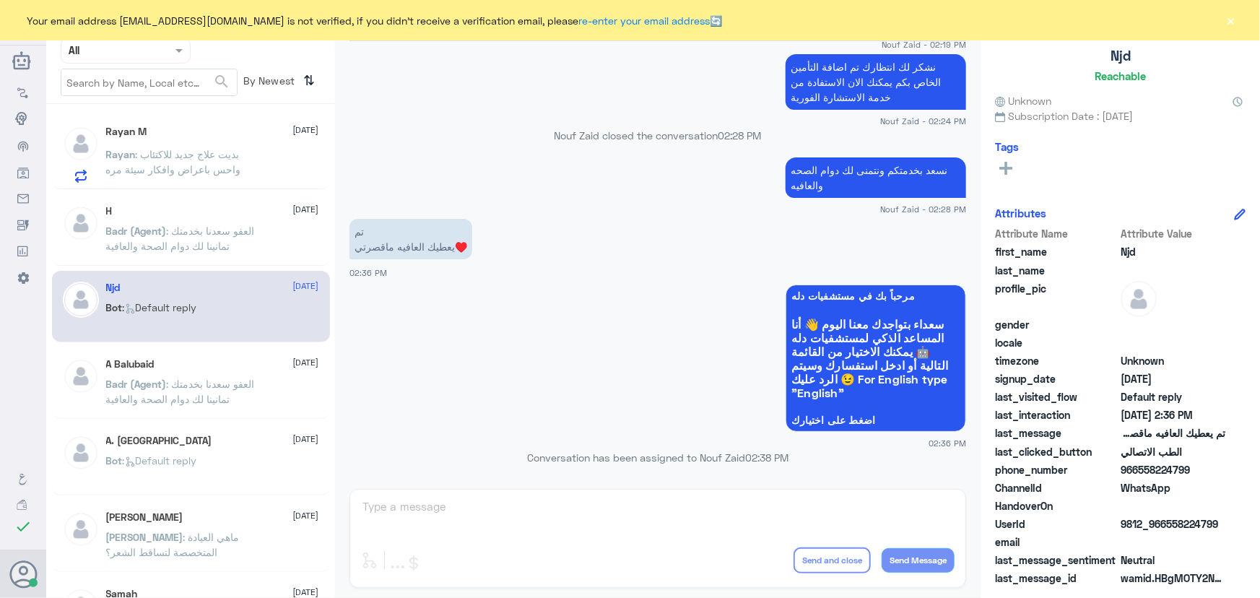
click at [1224, 21] on button "×" at bounding box center [1231, 20] width 14 height 14
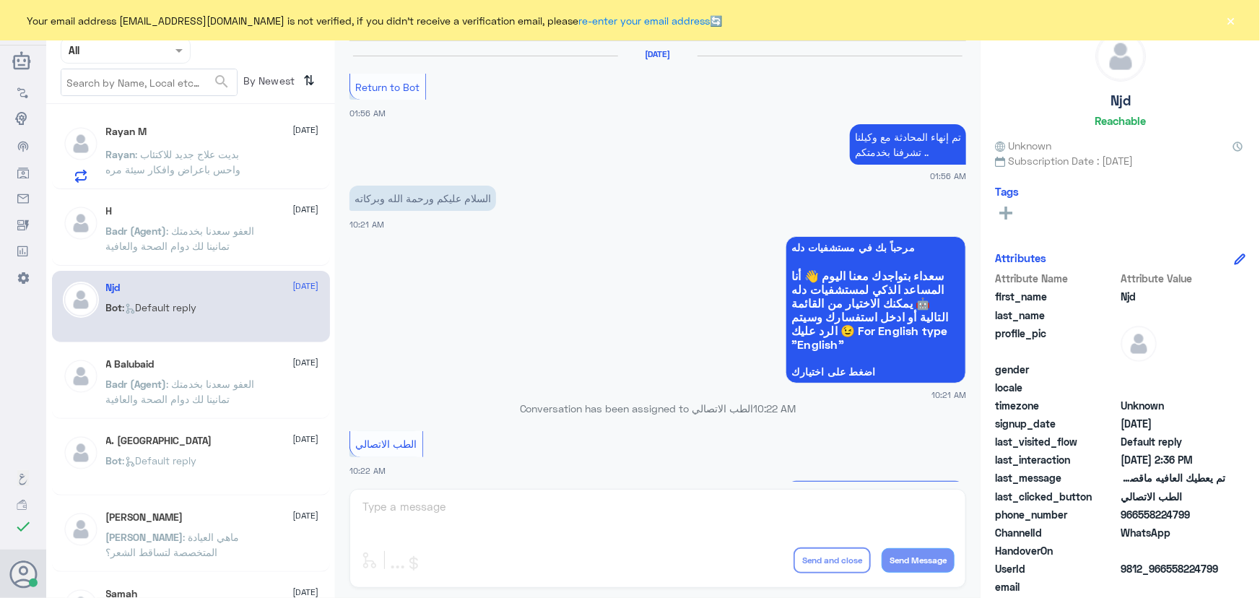
scroll to position [695, 0]
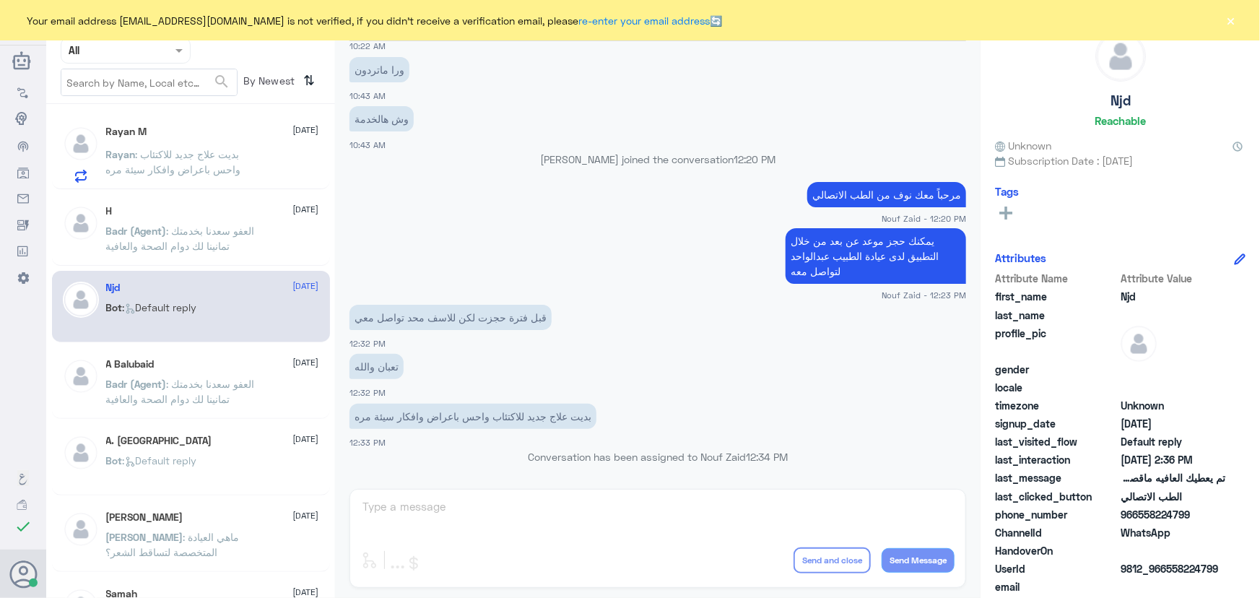
click at [1227, 22] on button "×" at bounding box center [1231, 20] width 14 height 14
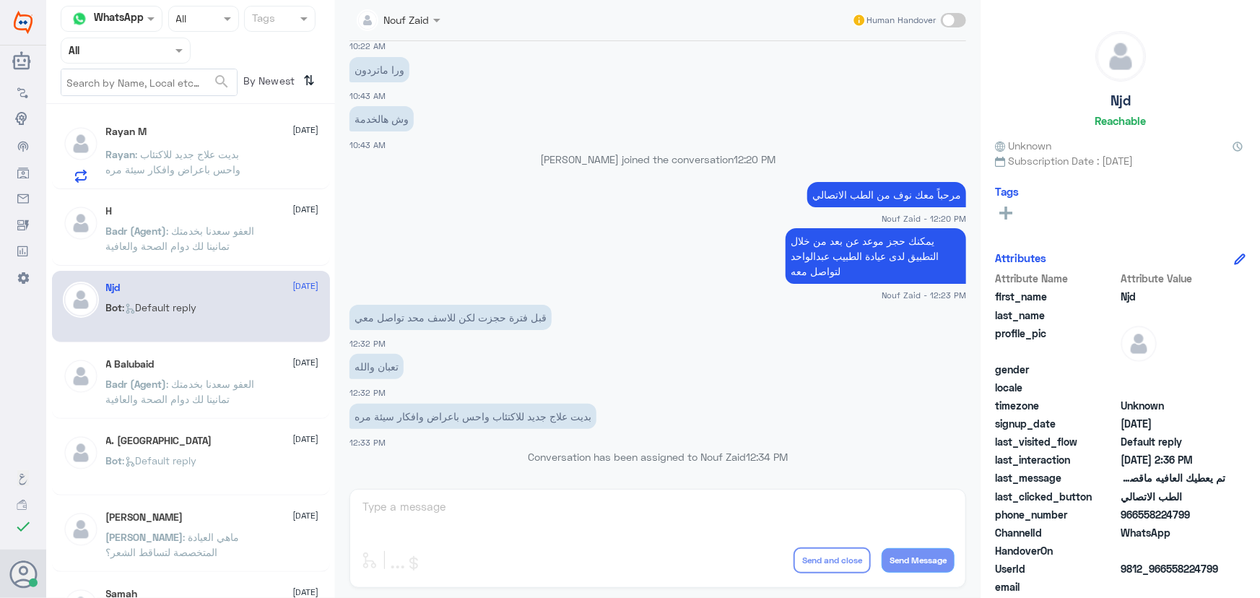
click at [111, 237] on p "Badr (Agent) : العفو سعدنا بخدمتك تمانينا لك دوام الصحة والعافية" at bounding box center [187, 241] width 162 height 36
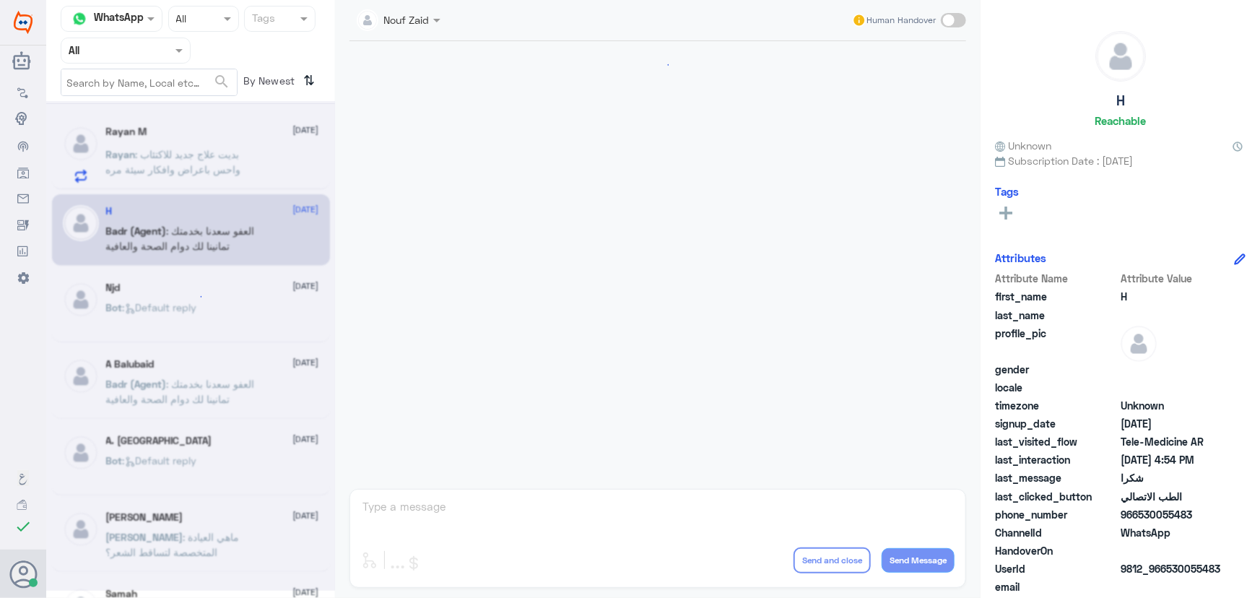
scroll to position [687, 0]
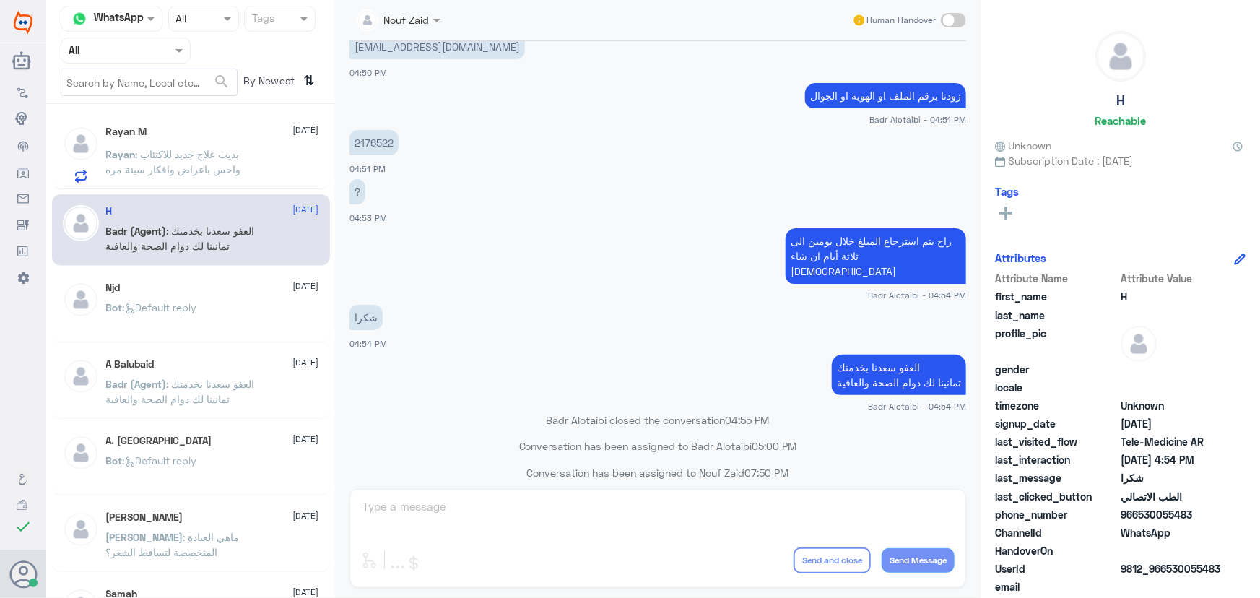
click at [151, 328] on p "Bot : Default reply" at bounding box center [151, 318] width 91 height 36
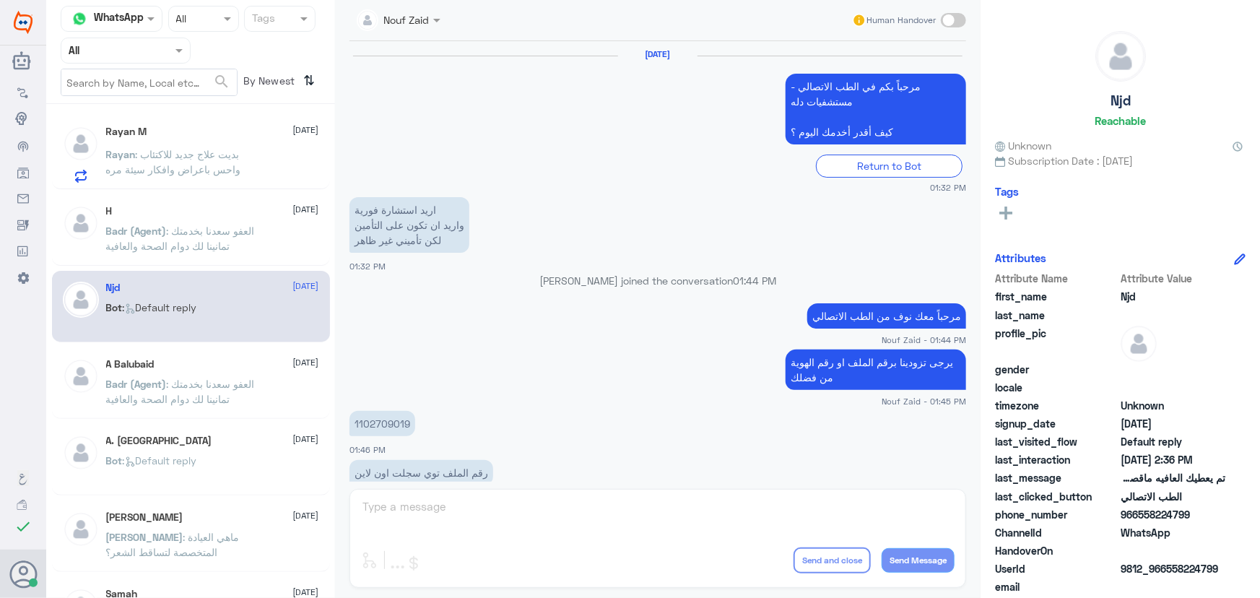
scroll to position [957, 0]
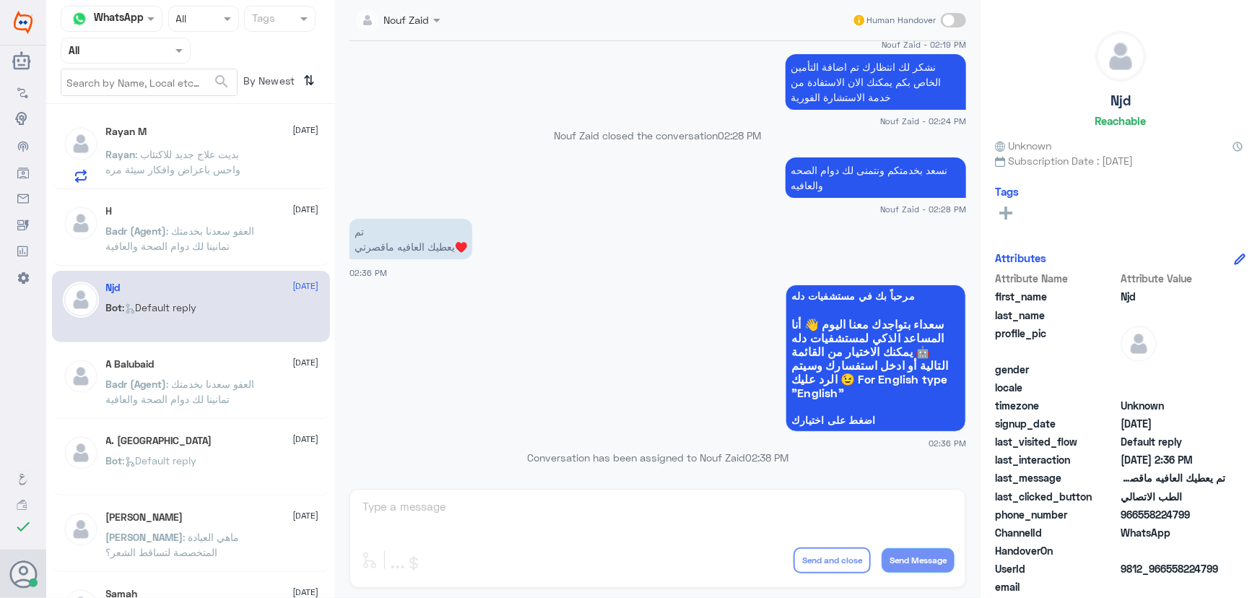
click at [152, 48] on div at bounding box center [125, 50] width 128 height 17
click at [165, 49] on div at bounding box center [125, 50] width 128 height 17
drag, startPoint x: 140, startPoint y: 47, endPoint x: 137, endPoint y: 54, distance: 7.8
click at [139, 47] on input "text" at bounding box center [108, 50] width 79 height 17
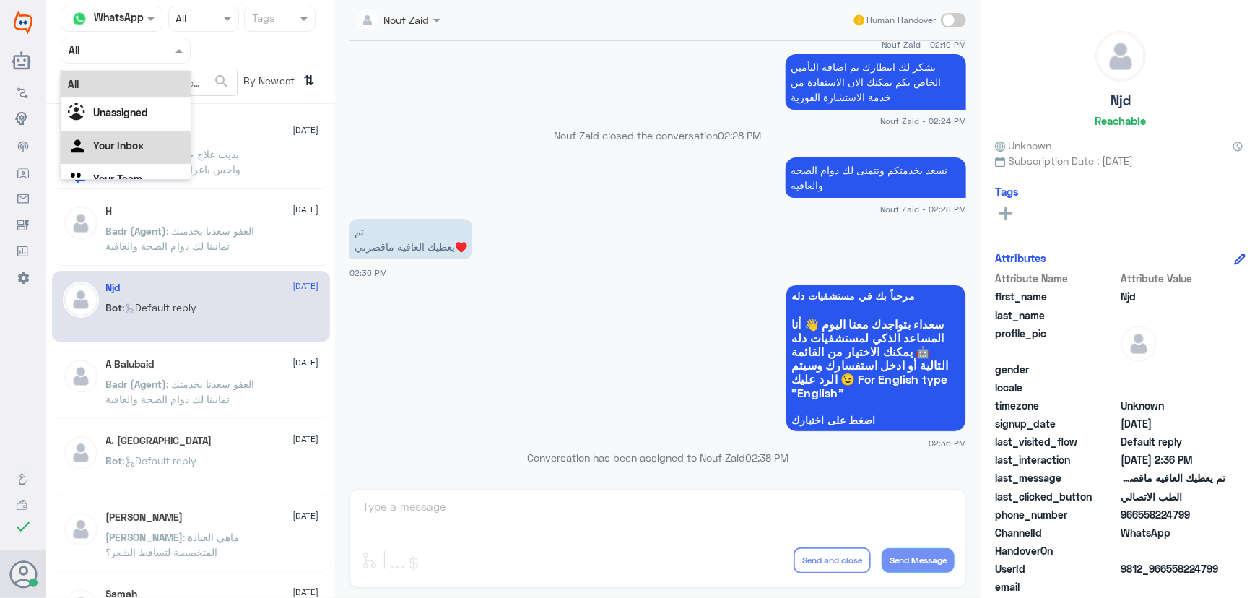
click at [119, 137] on div "Your Inbox" at bounding box center [126, 147] width 130 height 33
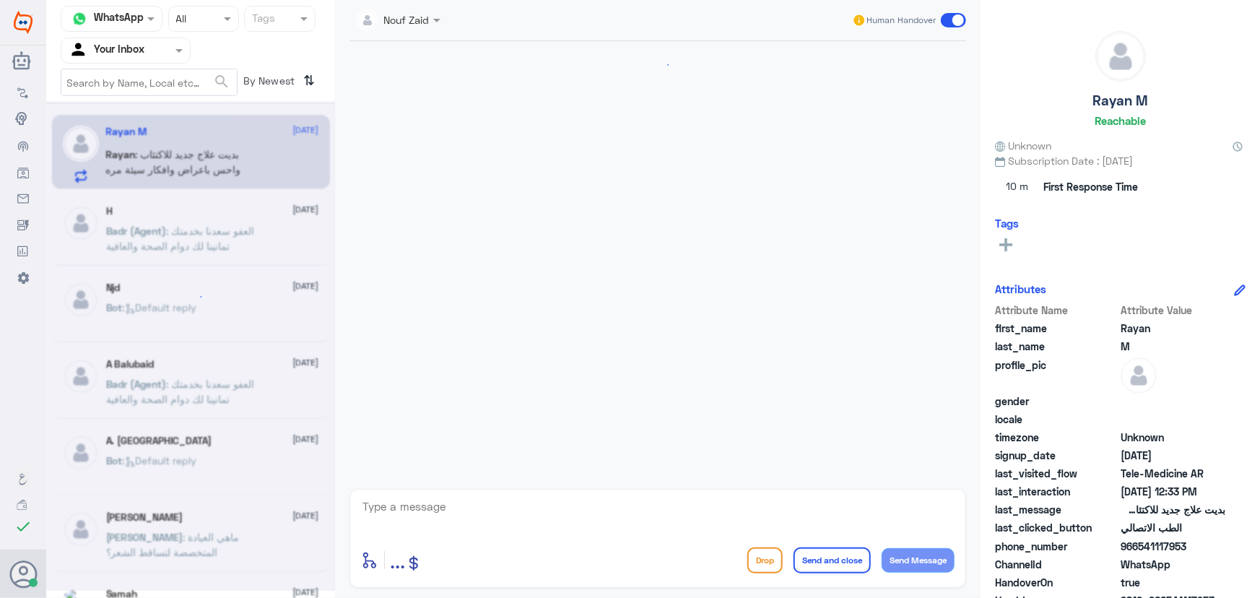
scroll to position [695, 0]
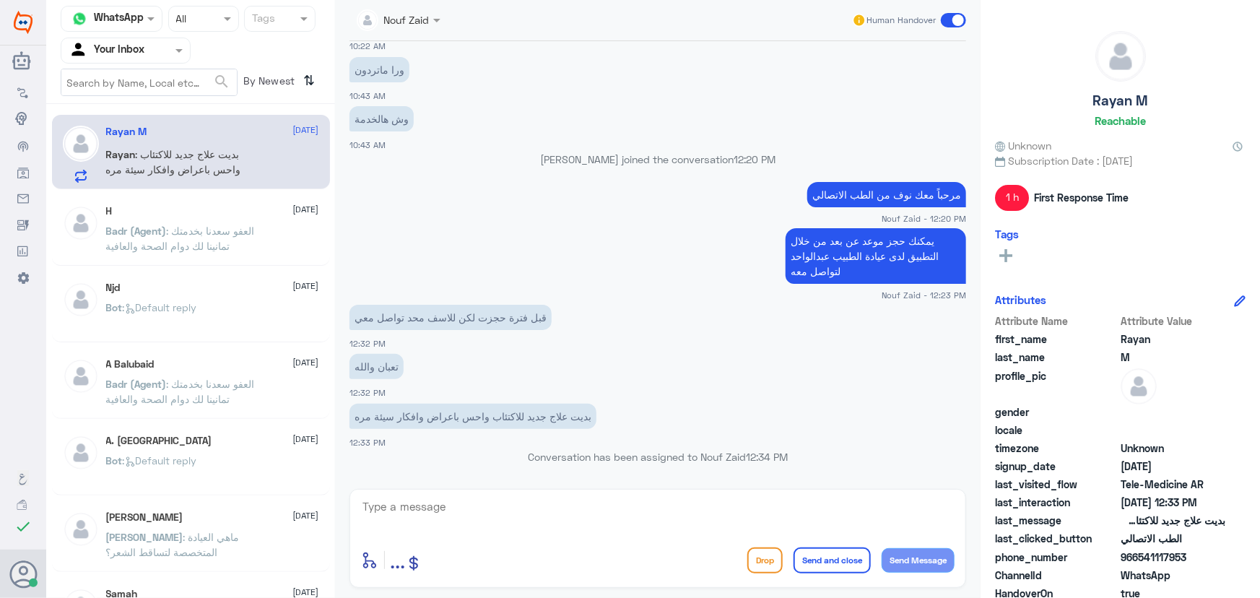
click at [125, 60] on div "Your Inbox" at bounding box center [107, 51] width 76 height 22
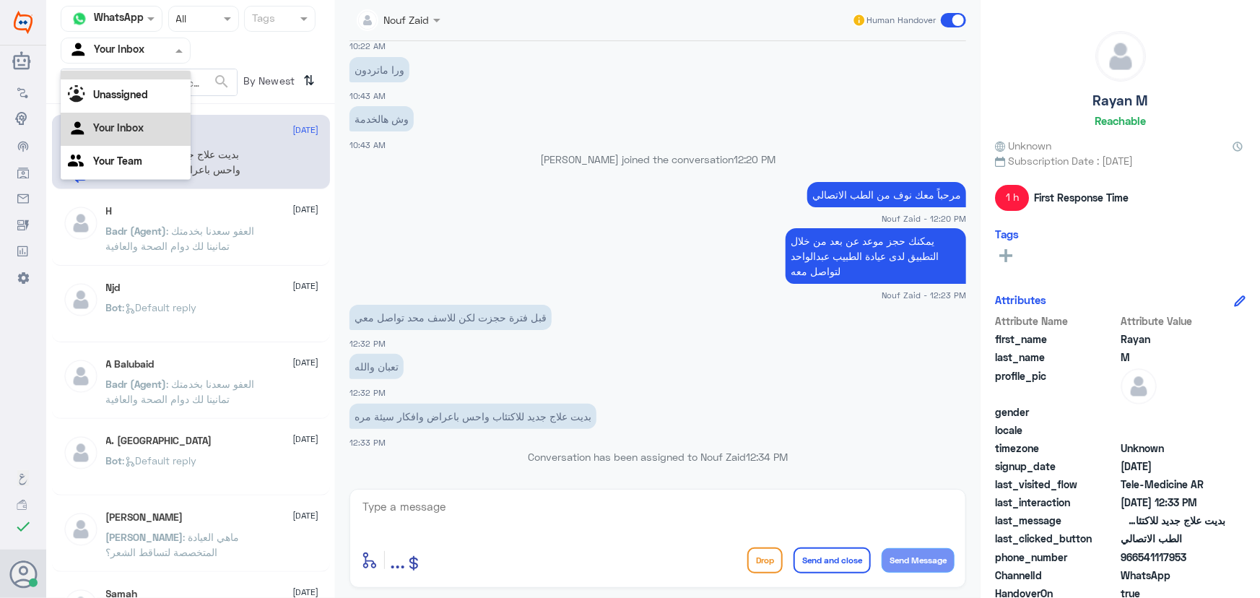
click at [125, 74] on div "All" at bounding box center [126, 66] width 130 height 27
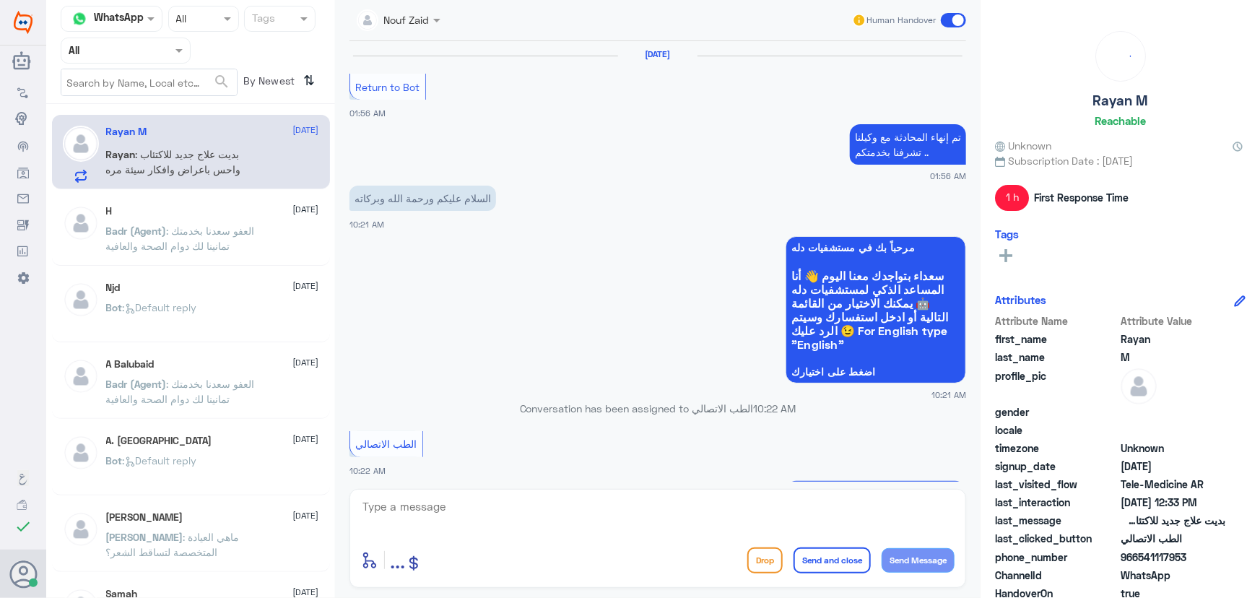
scroll to position [695, 0]
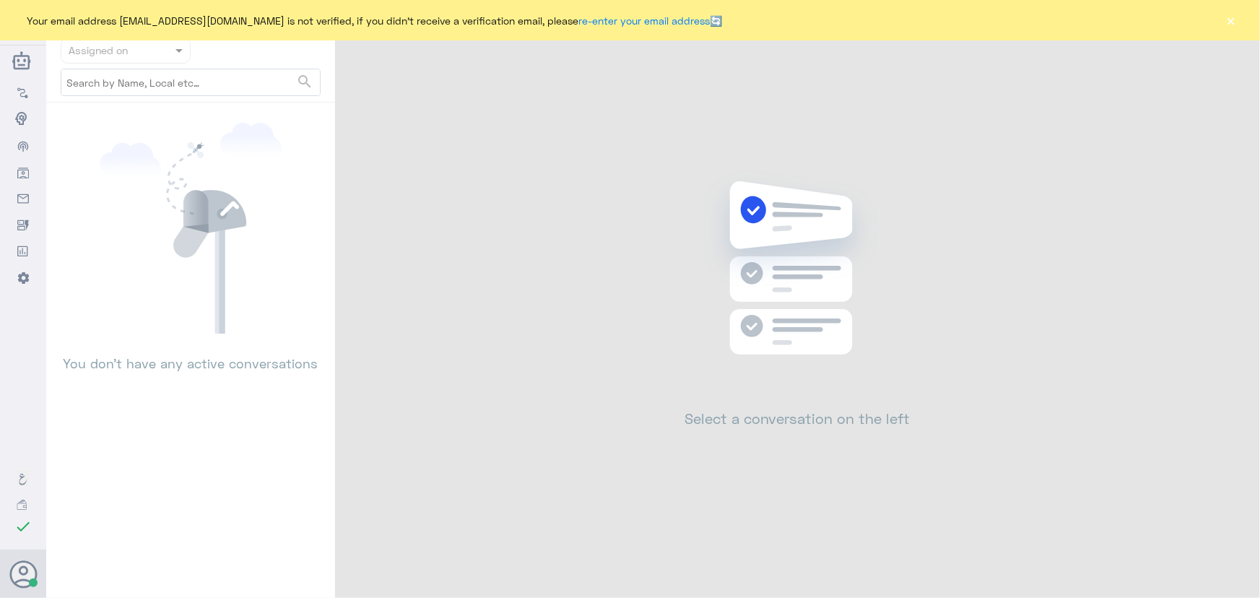
click at [1227, 21] on button "×" at bounding box center [1231, 20] width 14 height 14
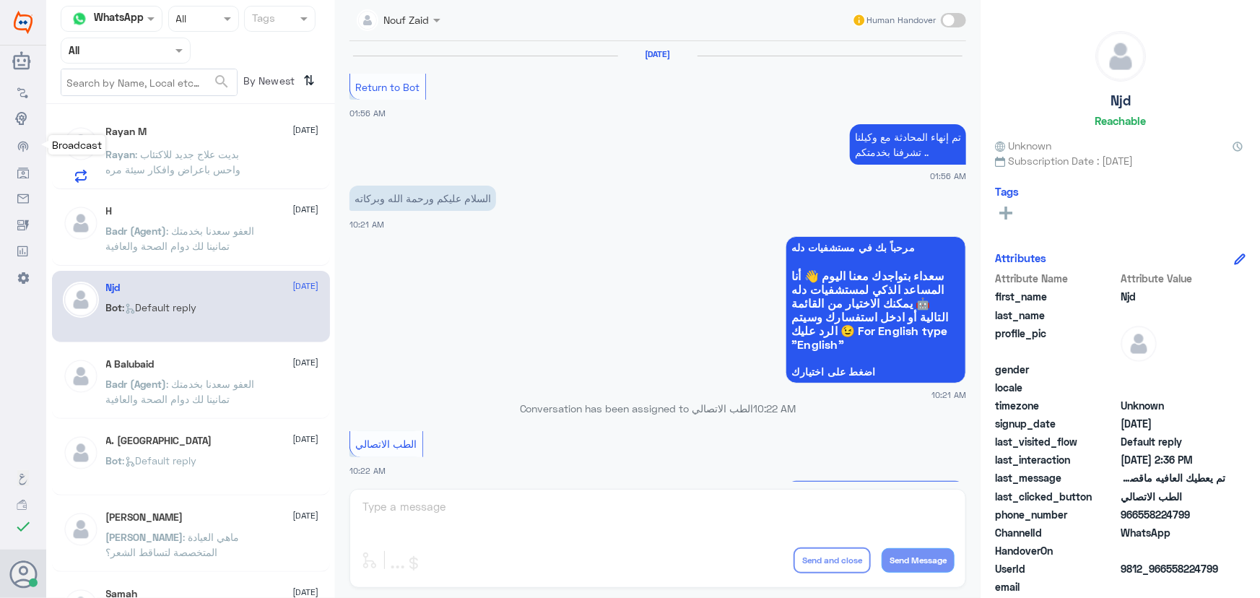
scroll to position [695, 0]
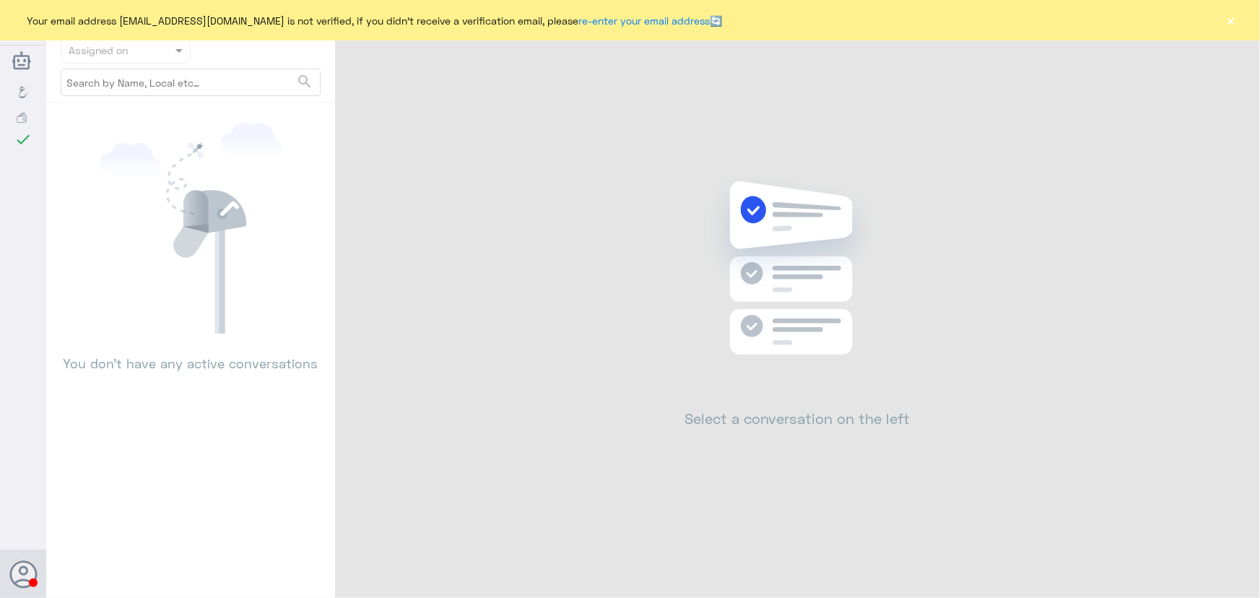
click at [1237, 24] on div "Your email address [EMAIL_ADDRESS][DOMAIN_NAME] is not verified, if you didn't …" at bounding box center [630, 20] width 1260 height 40
click at [1234, 22] on button "×" at bounding box center [1231, 20] width 14 height 14
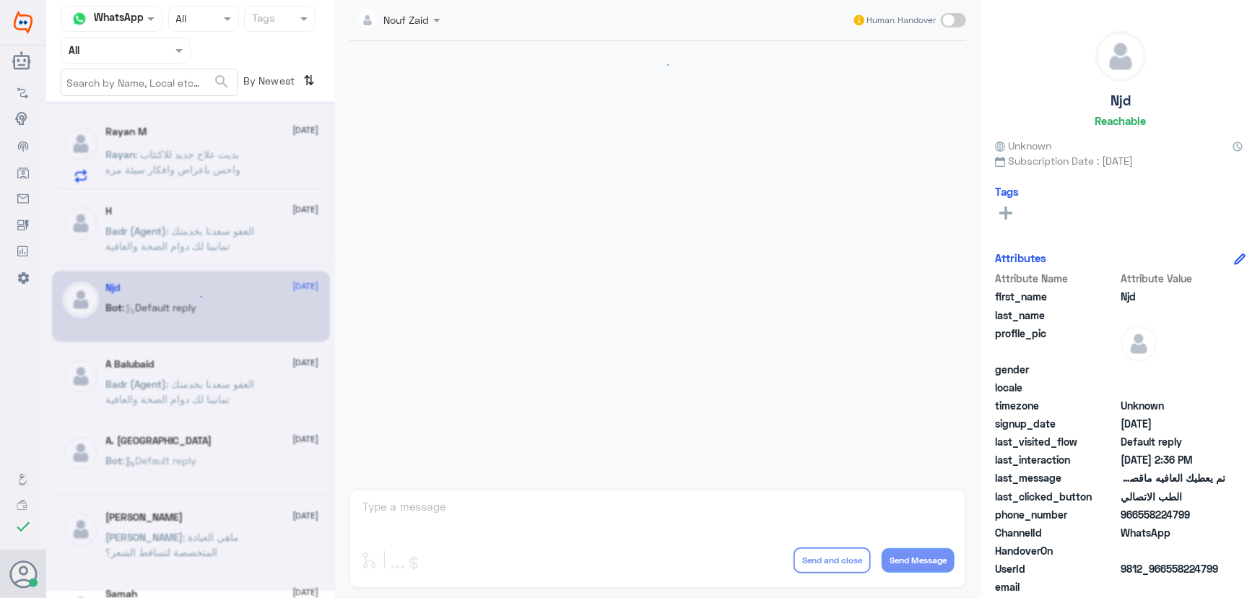
scroll to position [695, 0]
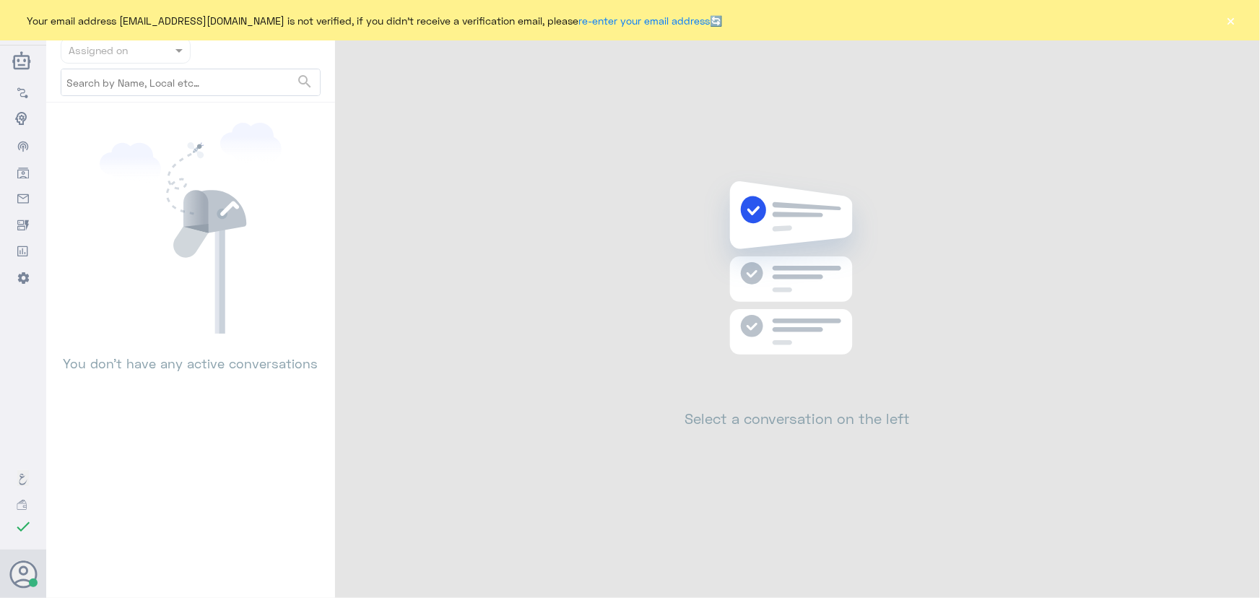
click at [1235, 19] on button "×" at bounding box center [1231, 20] width 14 height 14
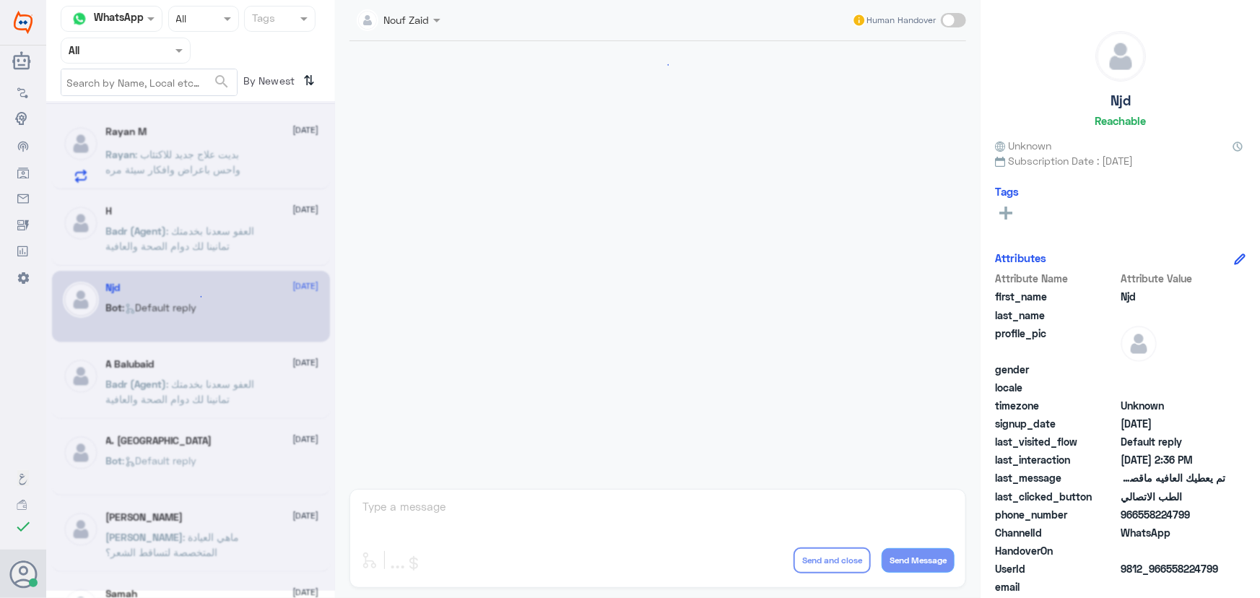
scroll to position [695, 0]
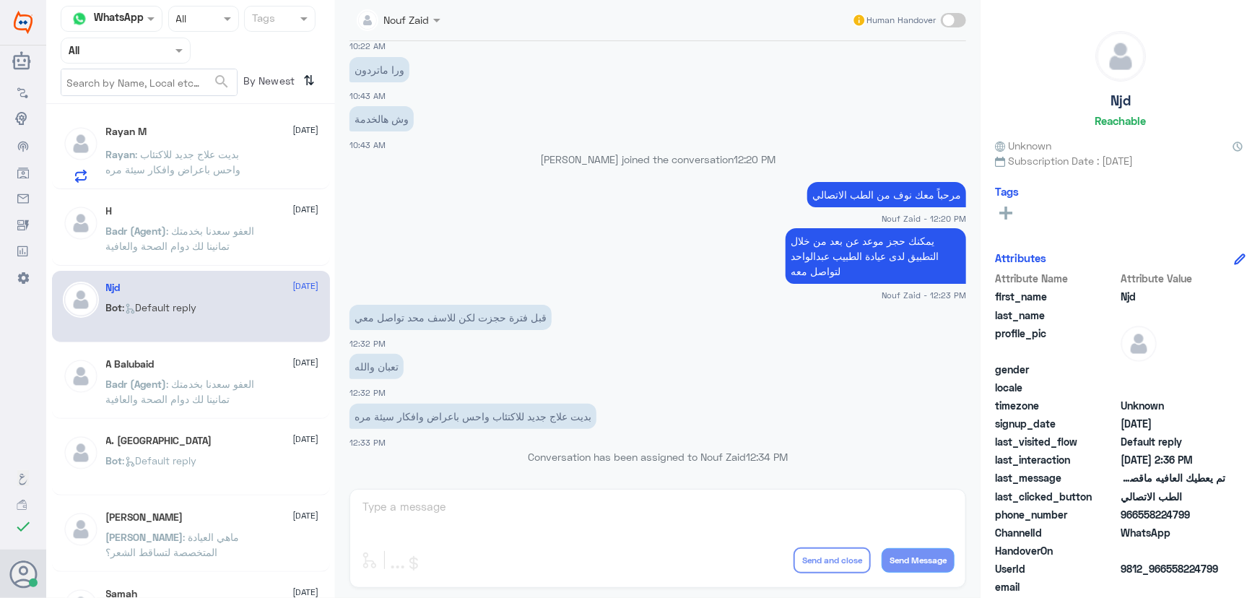
click at [255, 205] on div "H 10 August" at bounding box center [212, 211] width 213 height 12
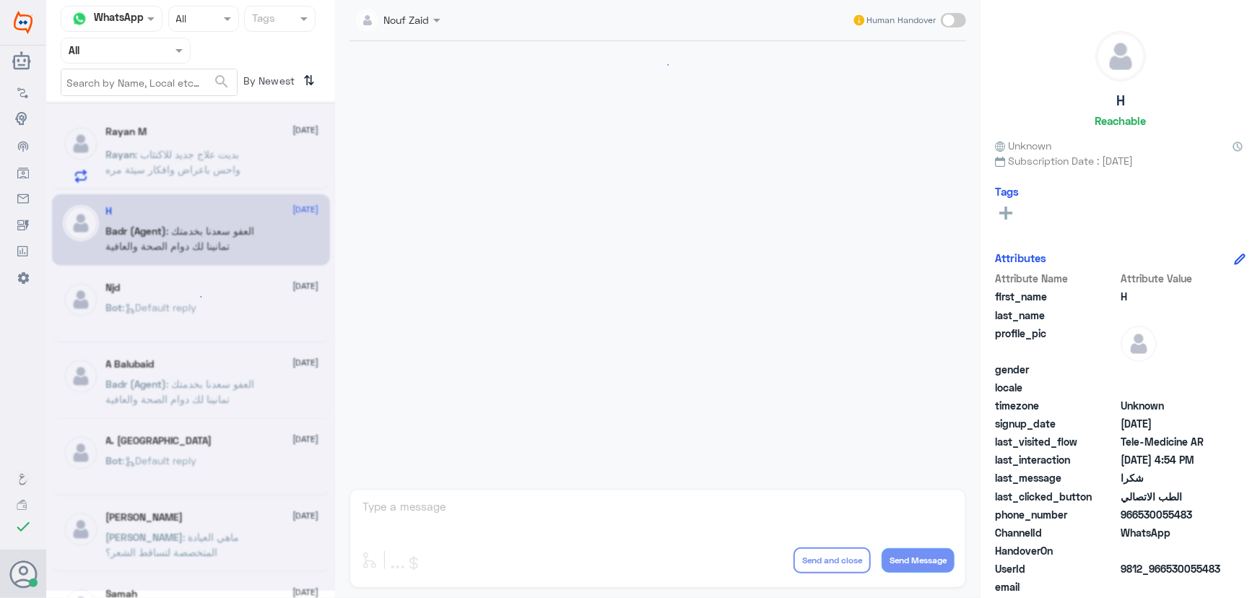
scroll to position [687, 0]
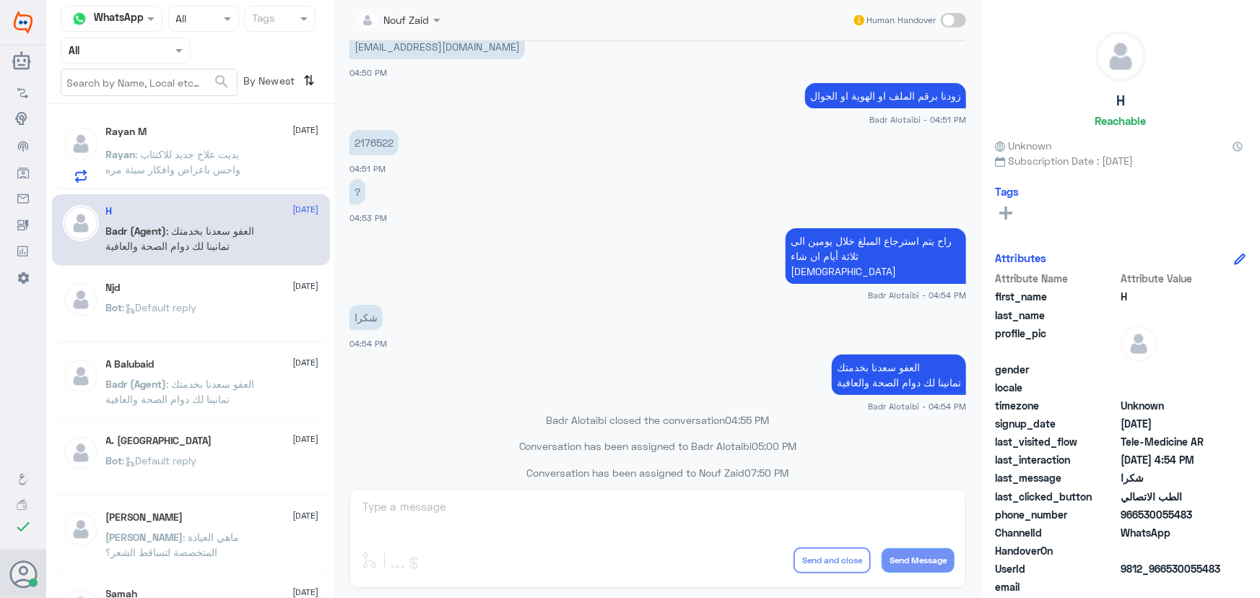
click at [266, 163] on p "Rayan : بديت علاج جديد للاكتئاب واحس باعراض وافكار سيئة مره" at bounding box center [187, 165] width 162 height 36
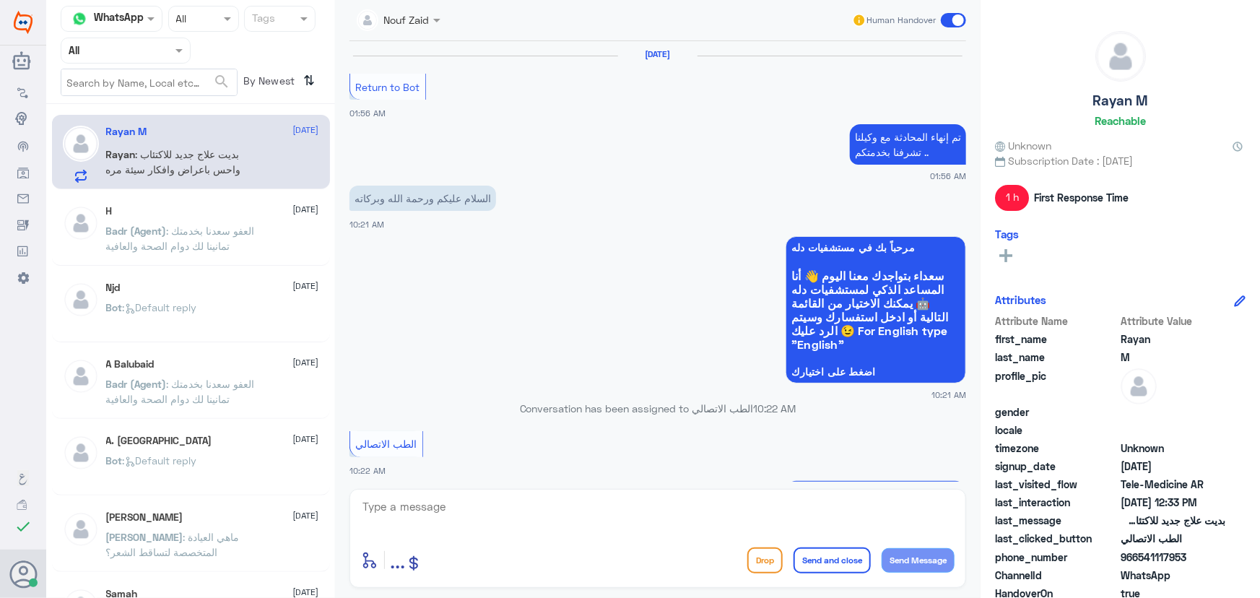
scroll to position [695, 0]
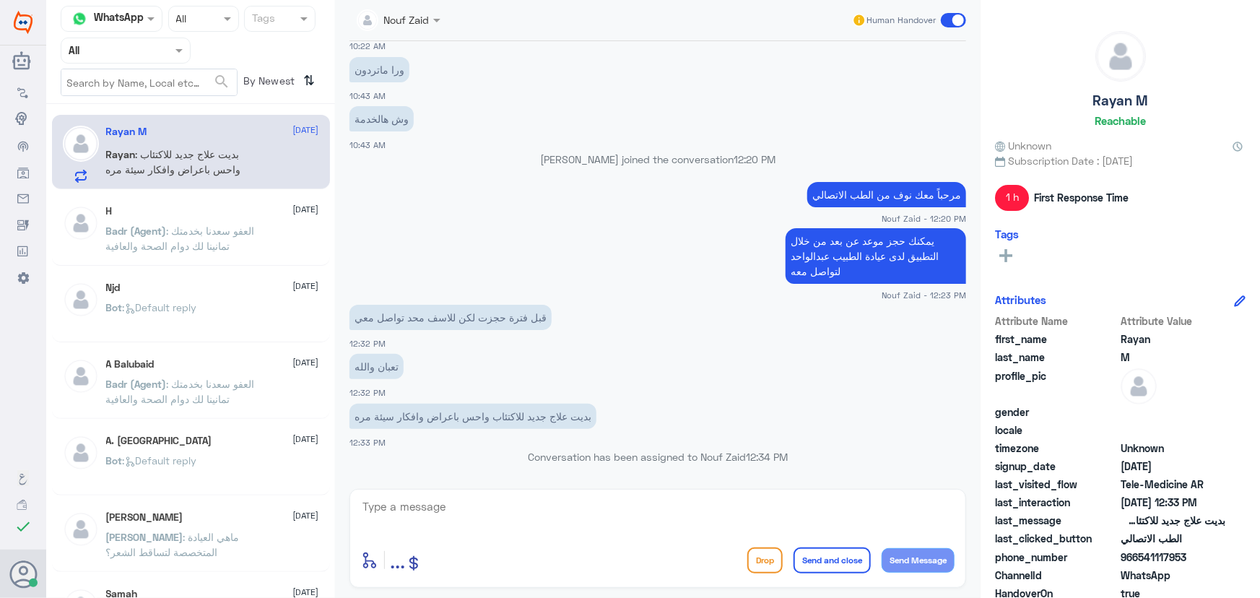
click at [255, 232] on span ": العفو سعدنا بخدمتك تمانينا لك دوام الصحة والعافية" at bounding box center [180, 238] width 149 height 27
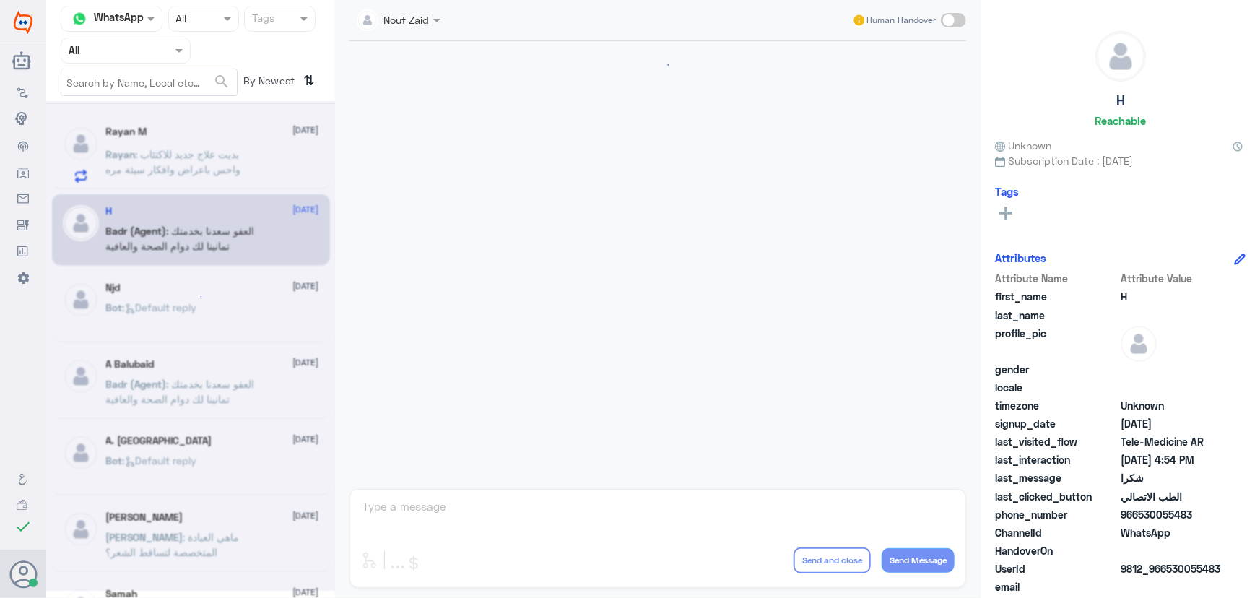
scroll to position [687, 0]
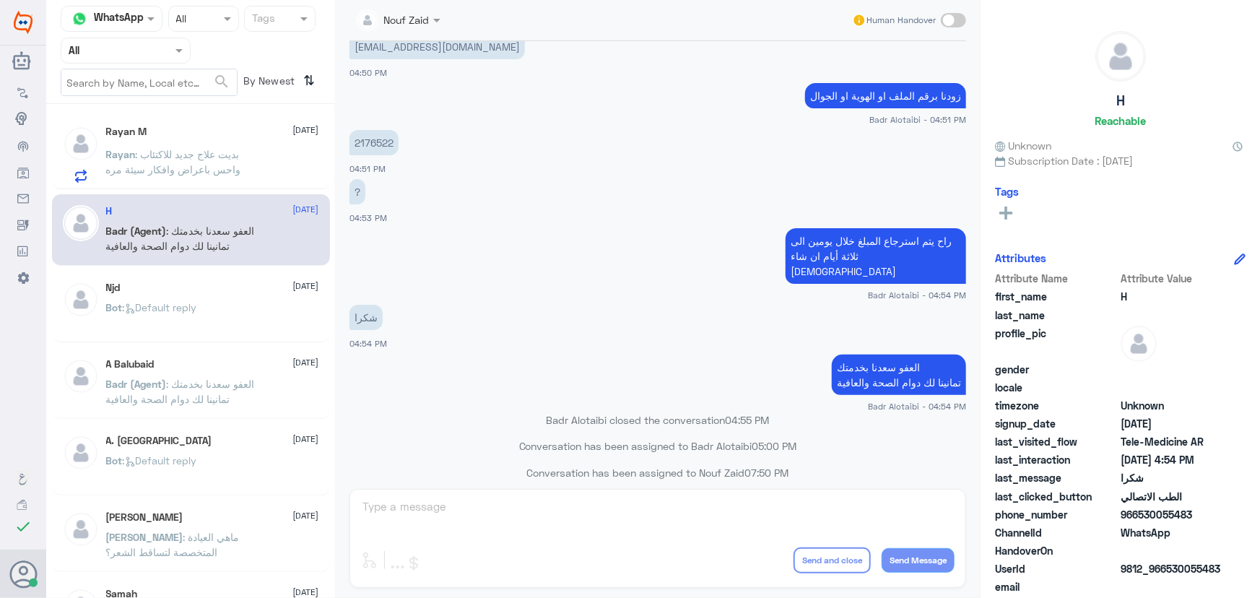
click at [193, 329] on p "Bot : Default reply" at bounding box center [151, 318] width 91 height 36
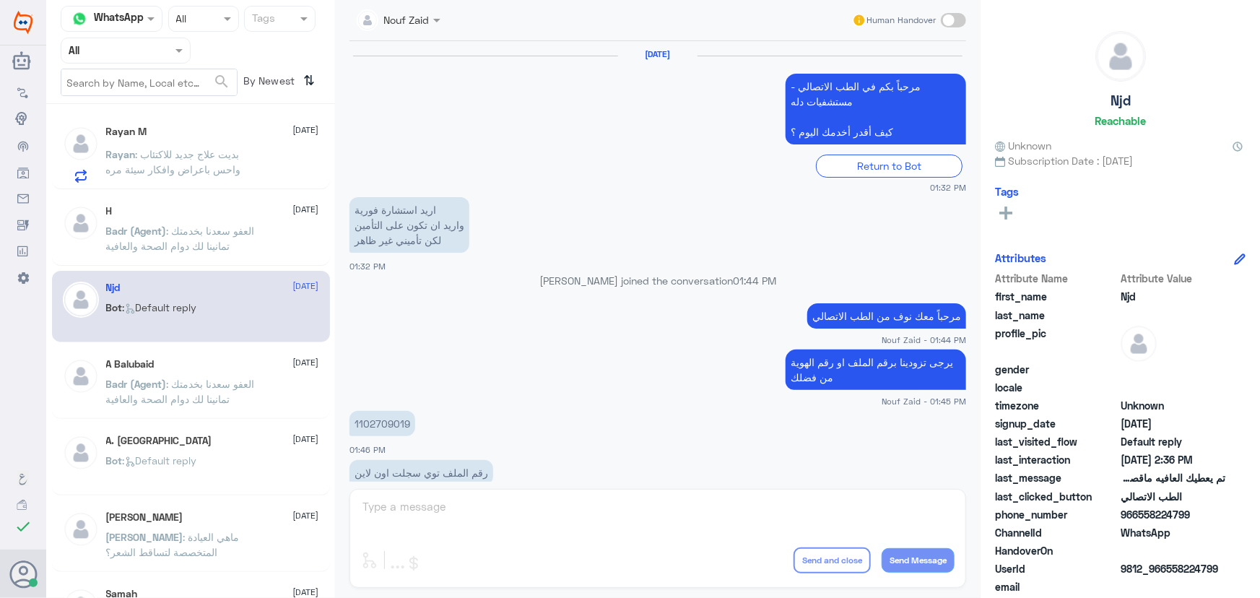
scroll to position [957, 0]
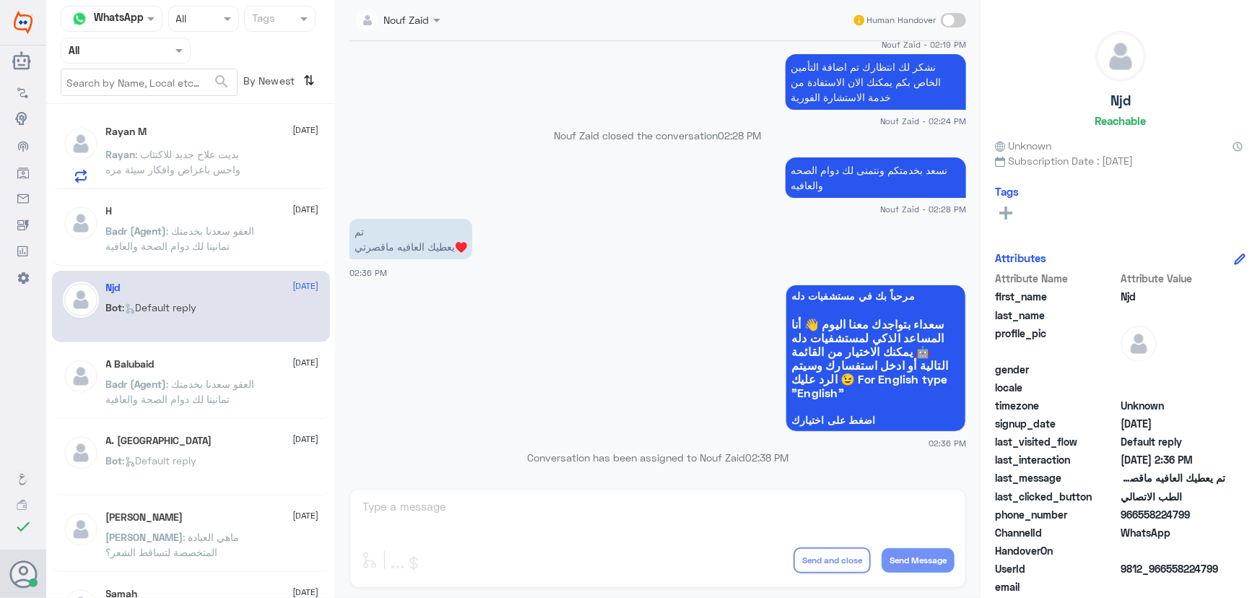
click at [243, 367] on div "A Balubaid 9 August" at bounding box center [212, 364] width 213 height 12
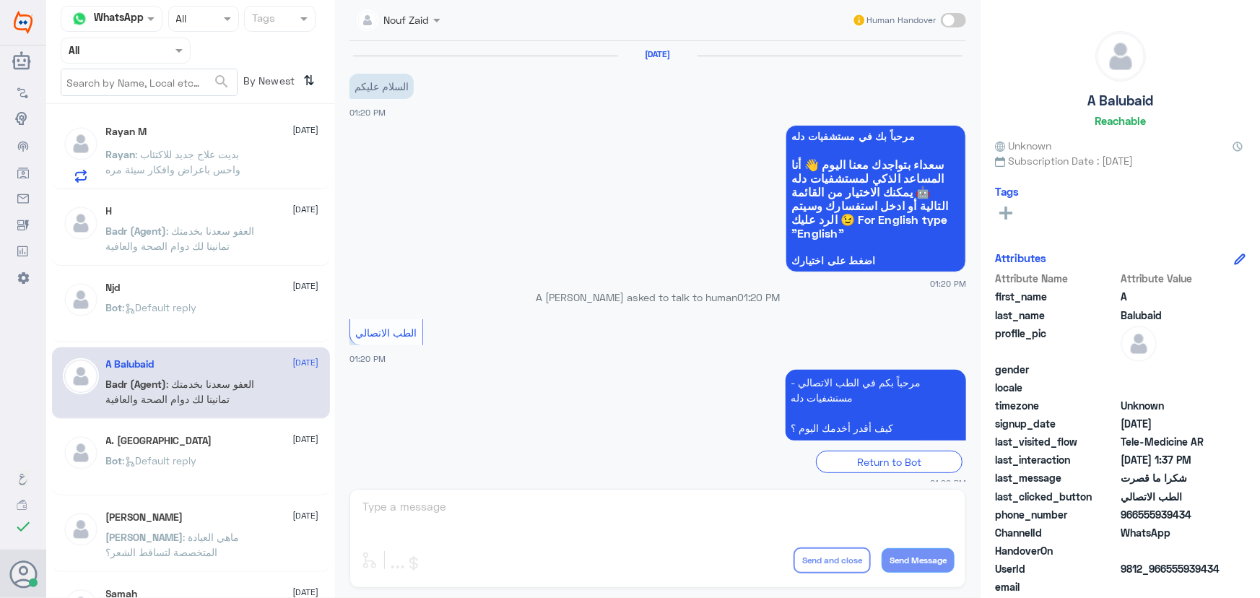
click at [111, 304] on span "Bot" at bounding box center [114, 307] width 17 height 12
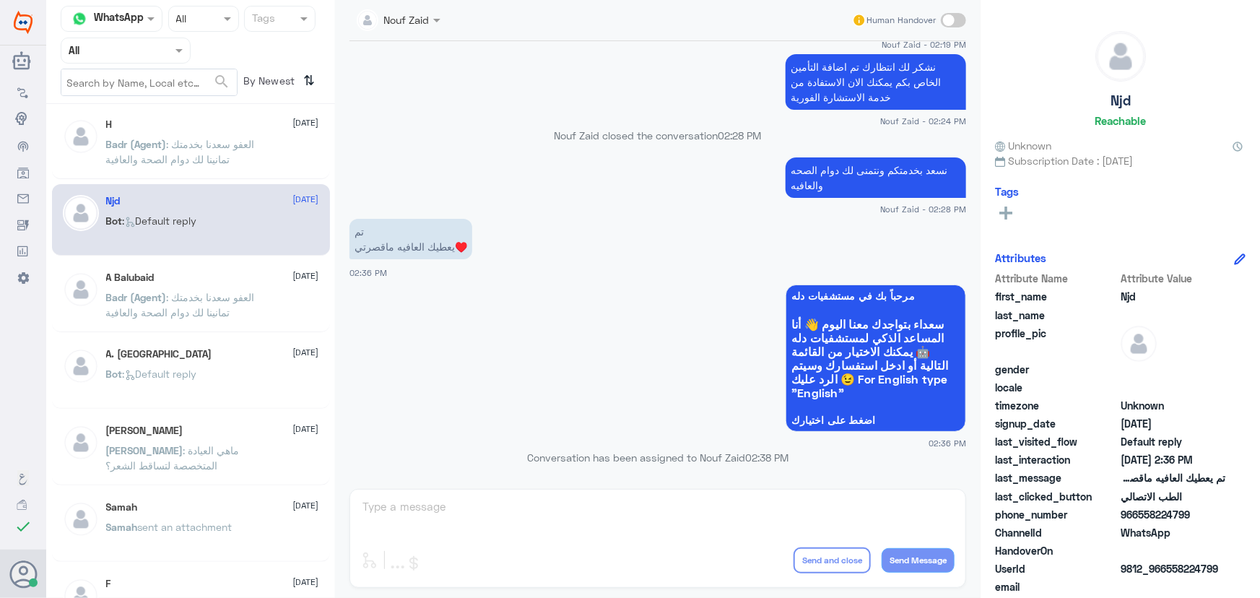
scroll to position [131, 0]
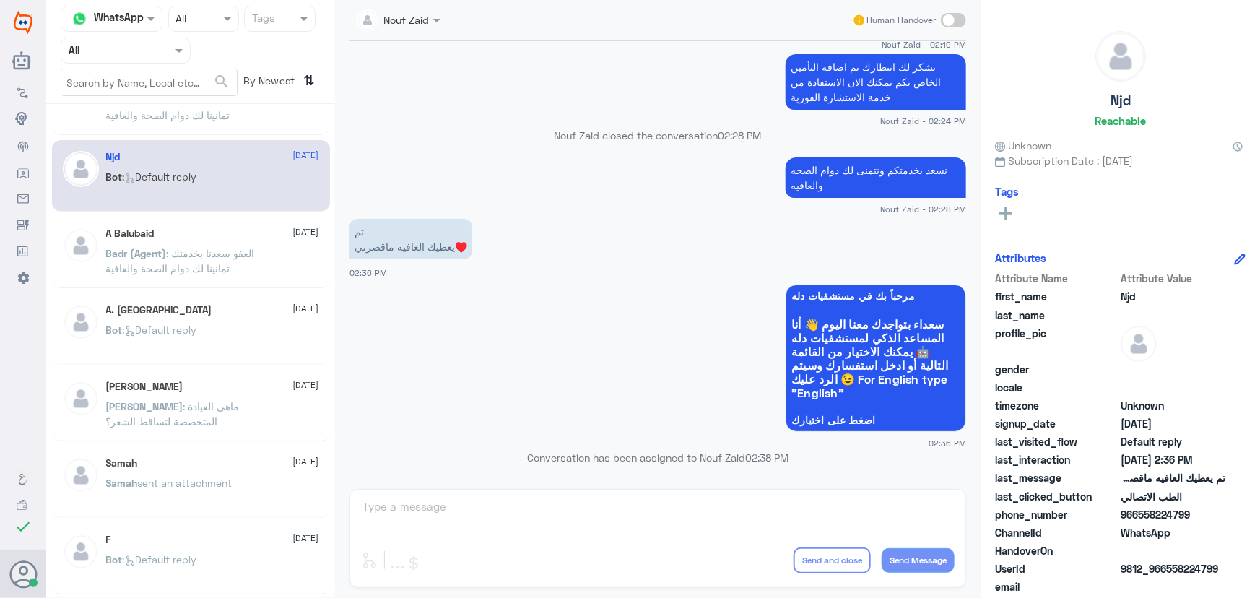
click at [211, 355] on div "Bot : Default reply" at bounding box center [212, 342] width 213 height 32
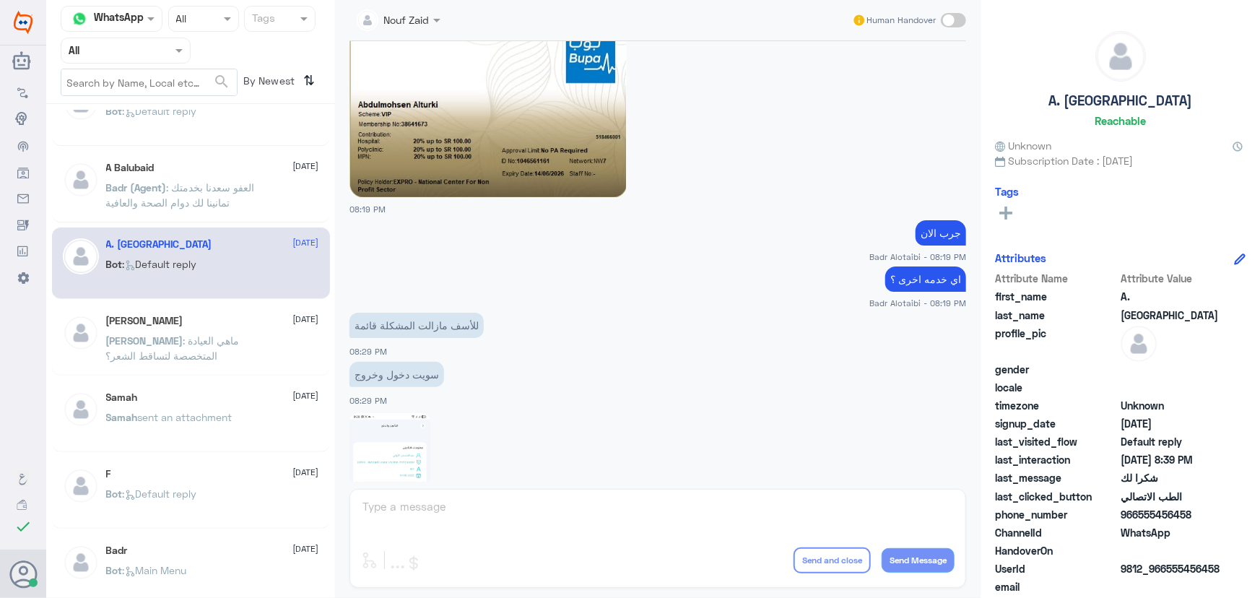
scroll to position [722, 0]
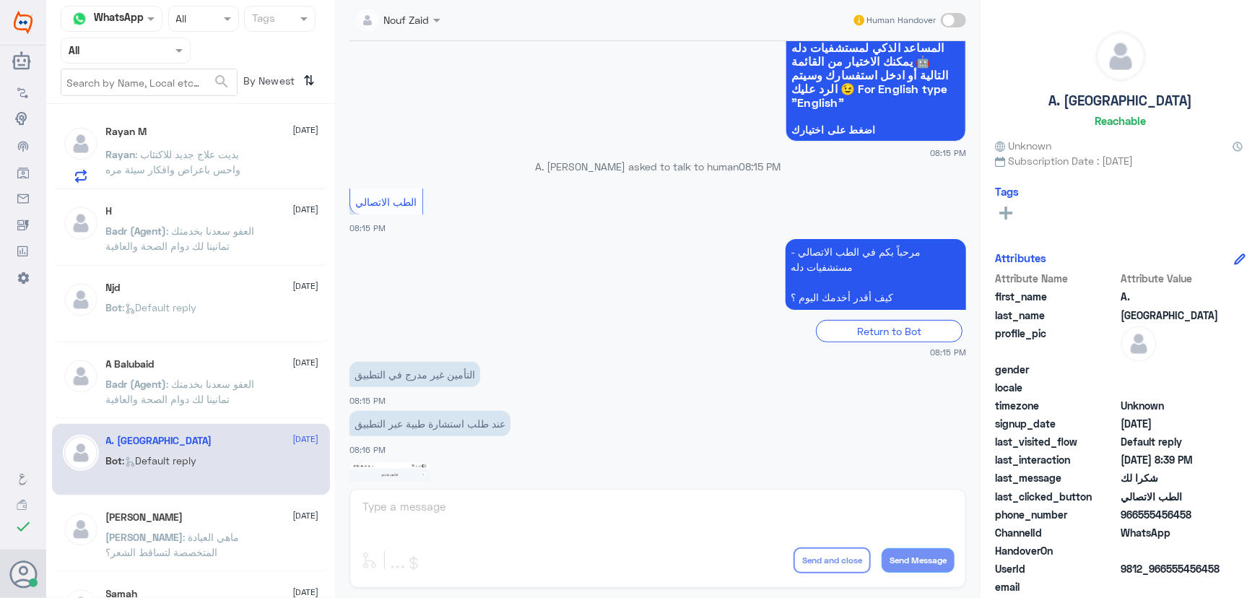
click at [269, 317] on div "Bot : Default reply" at bounding box center [212, 319] width 213 height 32
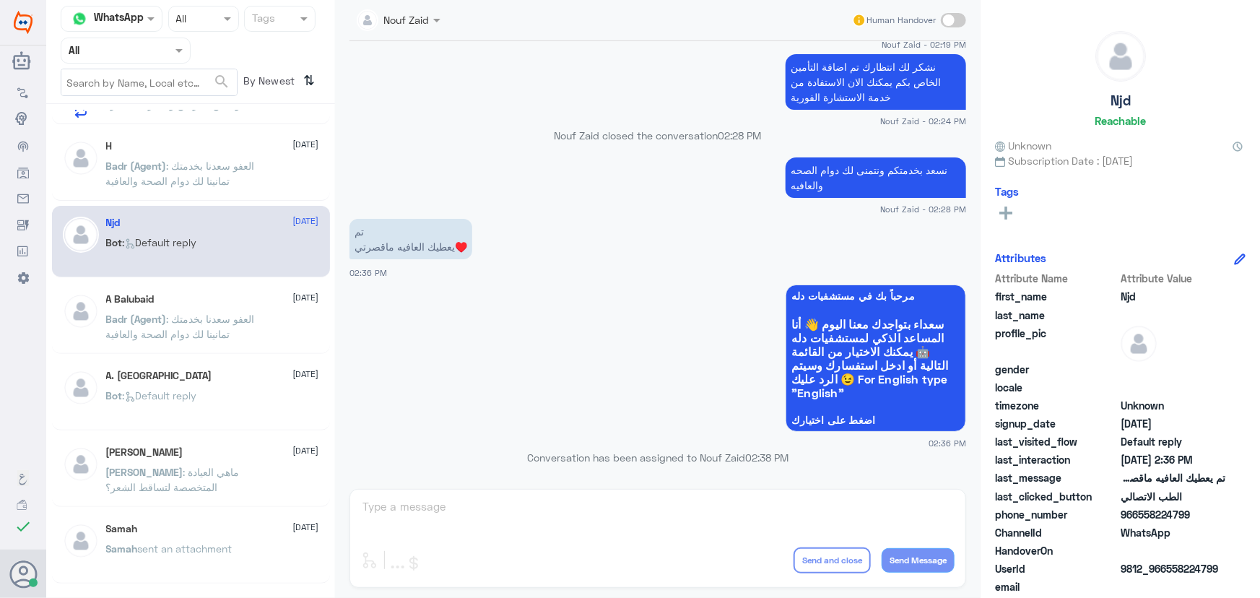
click at [297, 294] on span "[DATE]" at bounding box center [306, 297] width 26 height 13
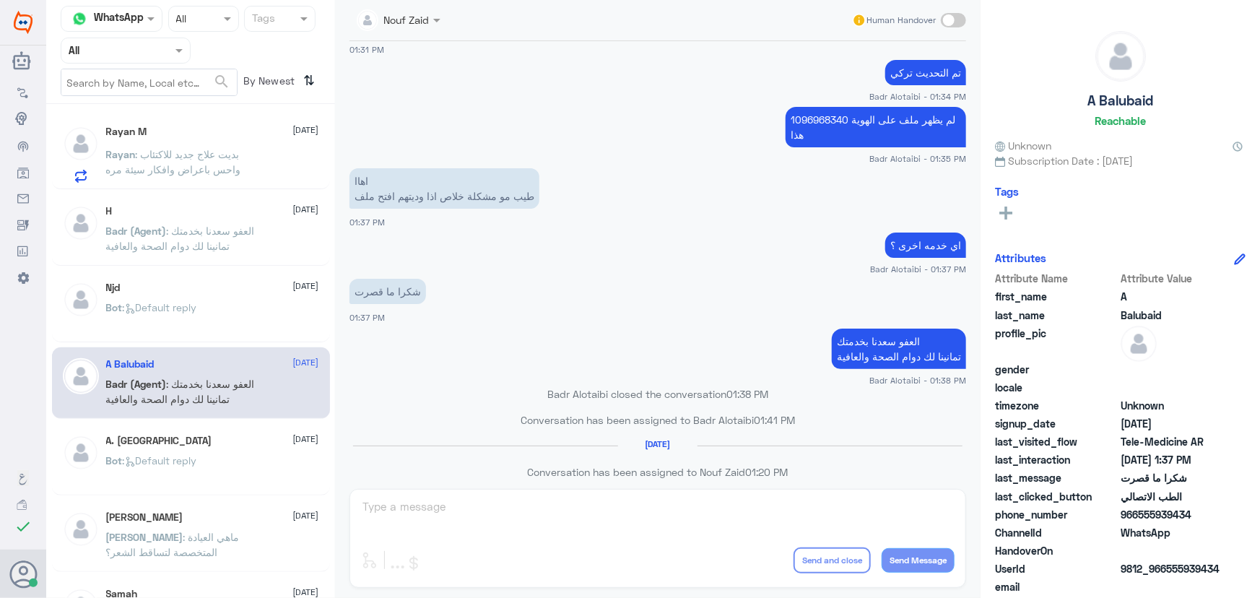
click at [289, 260] on div "H 10 August Badr (Agent) : العفو سعدنا بخدمتك تمانينا لك دوام الصحة والعافية" at bounding box center [191, 229] width 278 height 71
click at [288, 255] on div "Badr (Agent) : العفو سعدنا بخدمتك تمانينا لك دوام الصحة والعافية" at bounding box center [212, 243] width 213 height 32
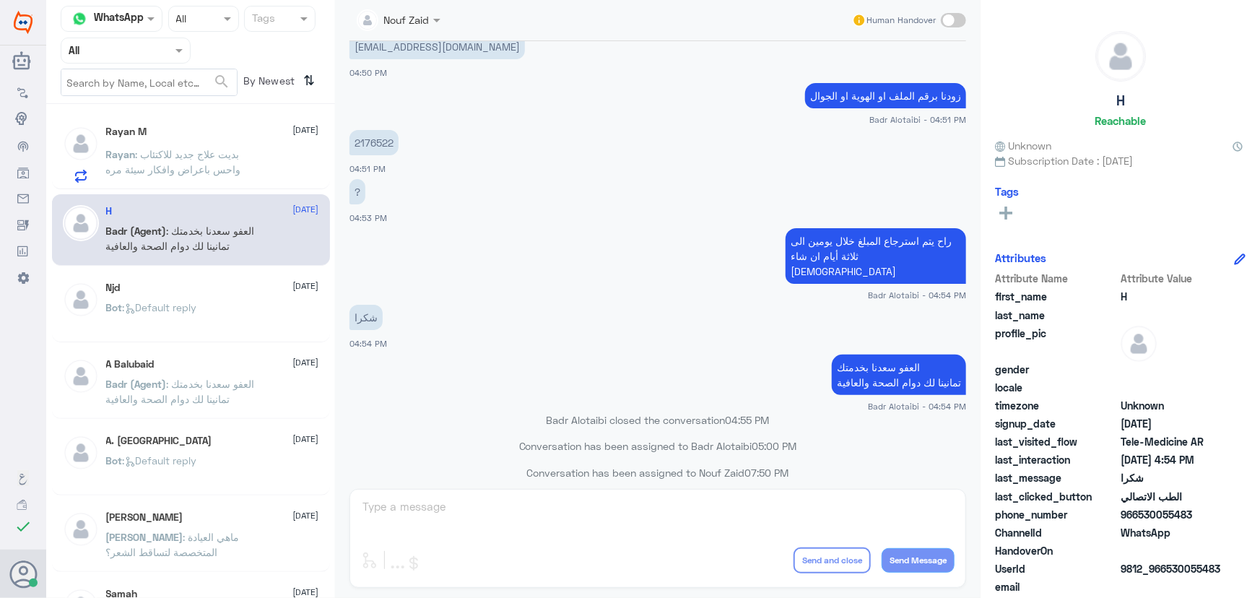
click at [220, 144] on div "Rayan M 13 August Rayan : بديت علاج جديد للاكتئاب واحس باعراض وافكار سيئة مره" at bounding box center [212, 154] width 213 height 57
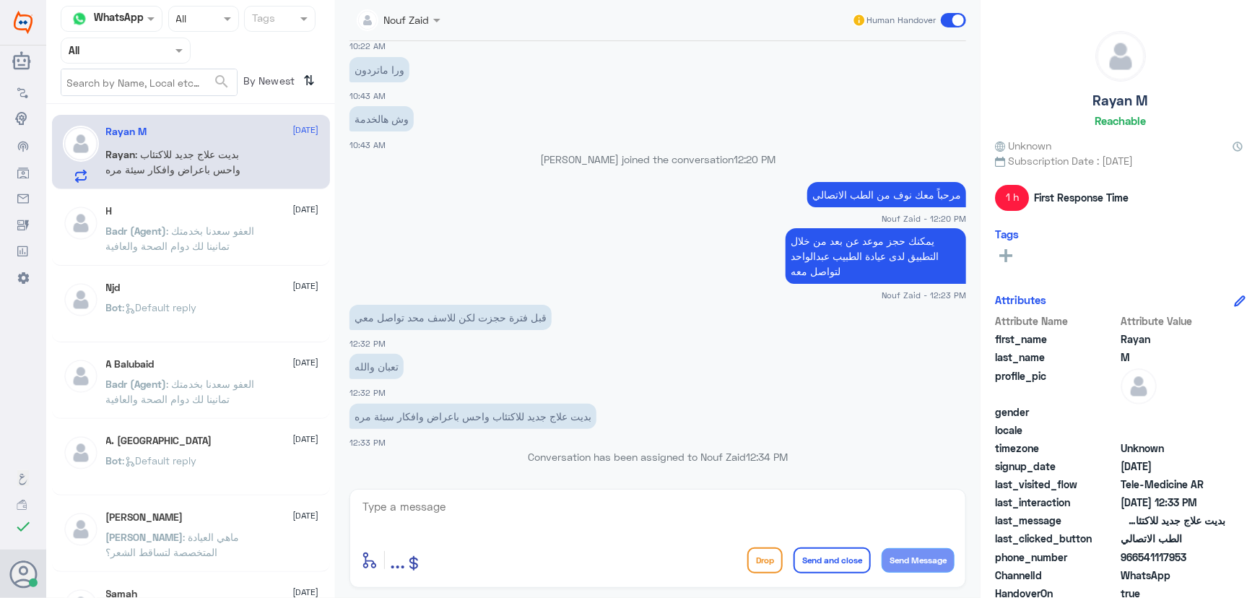
click at [221, 243] on span ": العفو سعدنا بخدمتك تمانينا لك دوام الصحة والعافية" at bounding box center [180, 238] width 149 height 27
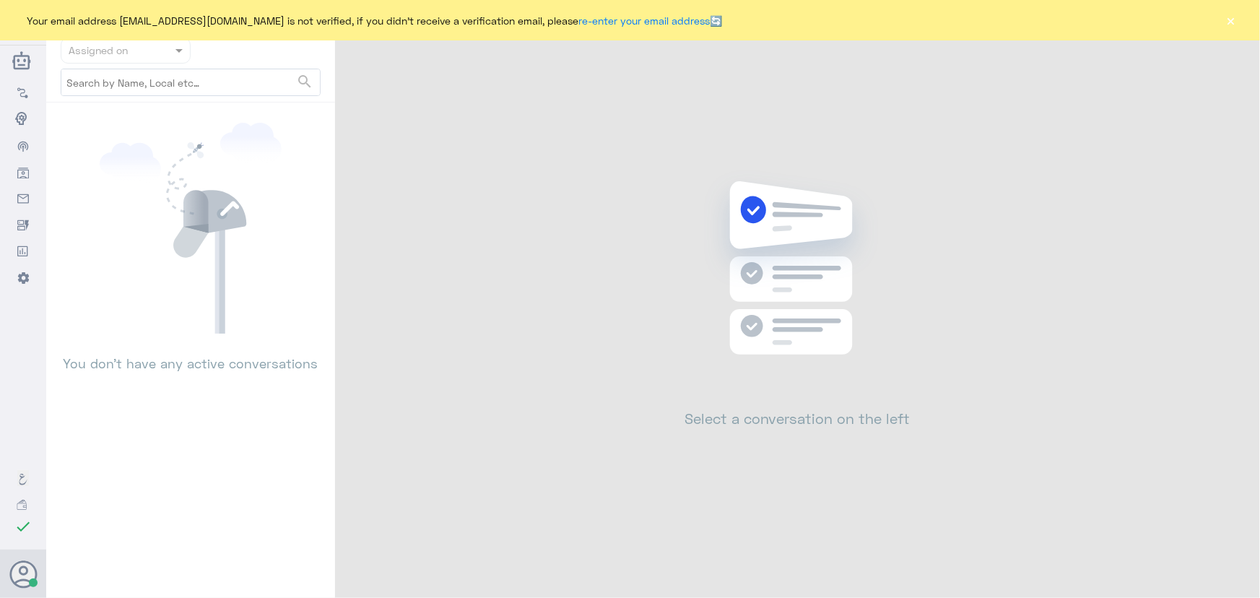
click at [1232, 20] on button "×" at bounding box center [1231, 20] width 14 height 14
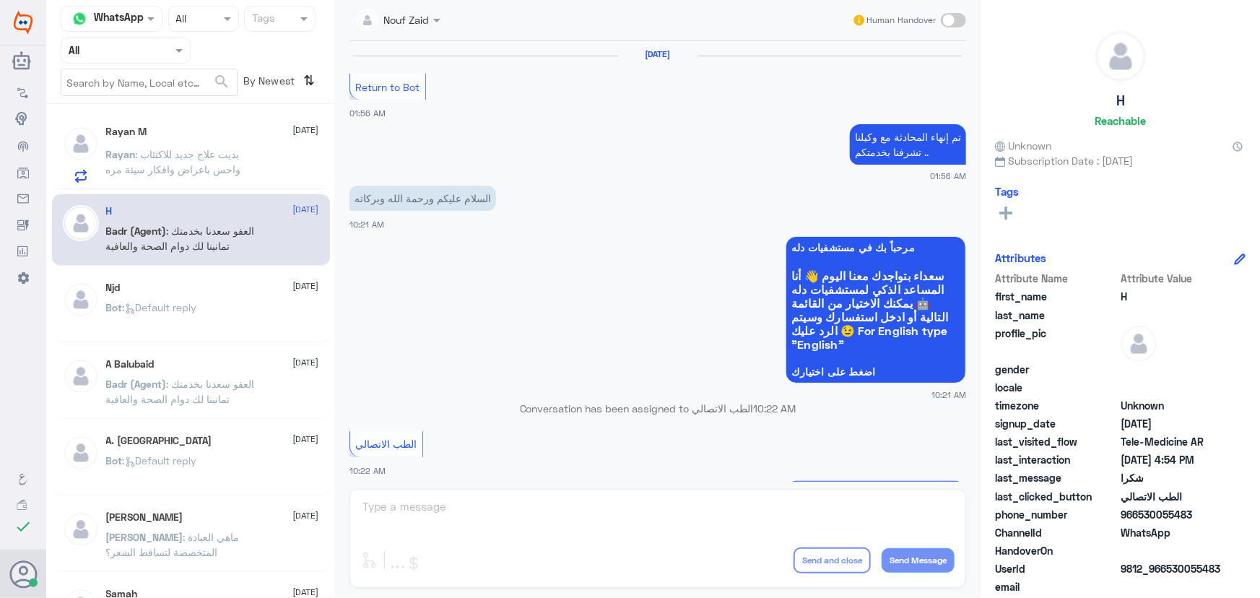
scroll to position [695, 0]
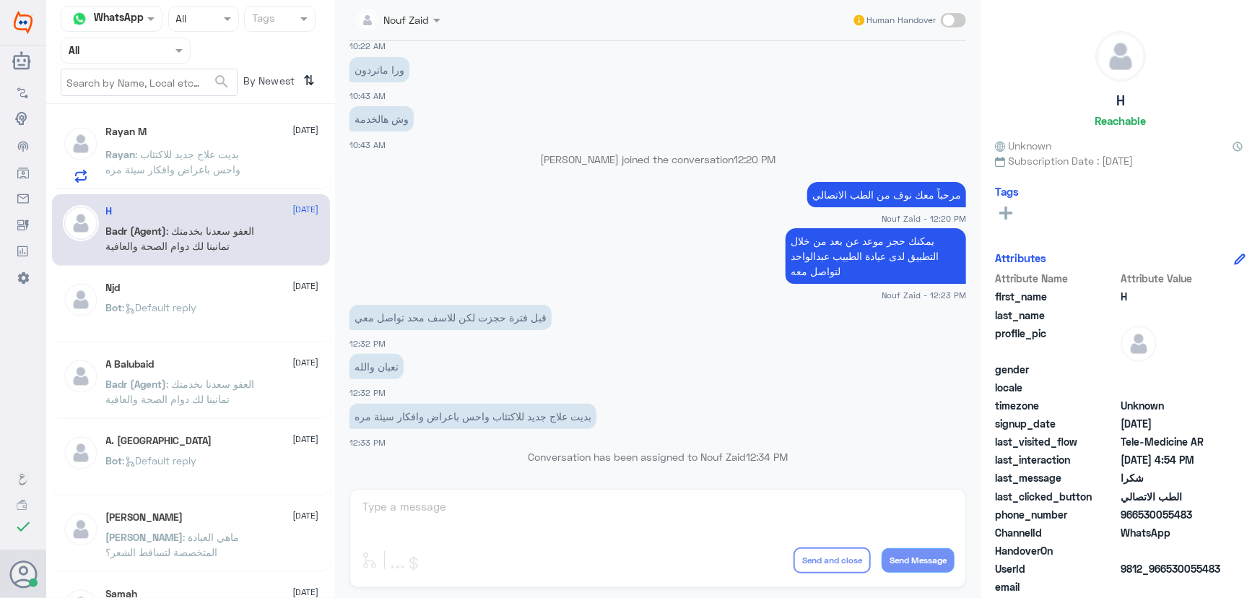
click at [133, 149] on span "Rayan" at bounding box center [121, 154] width 30 height 12
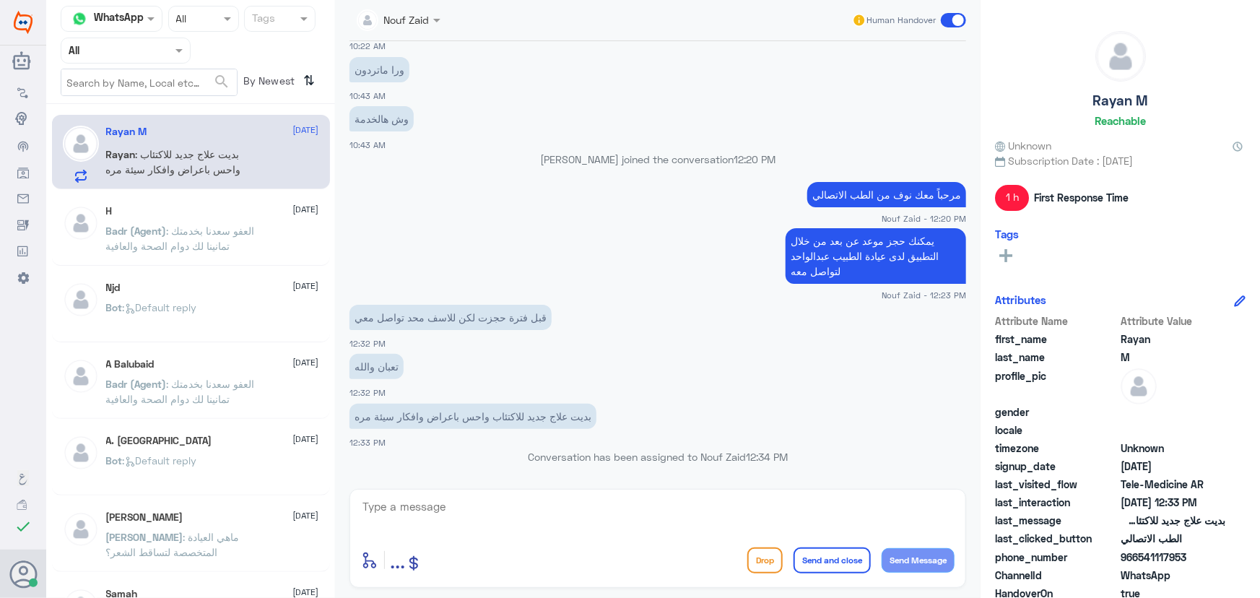
click at [171, 253] on p "Badr (Agent) : العفو سعدنا بخدمتك تمانينا لك دوام الصحة والعافية" at bounding box center [187, 241] width 162 height 36
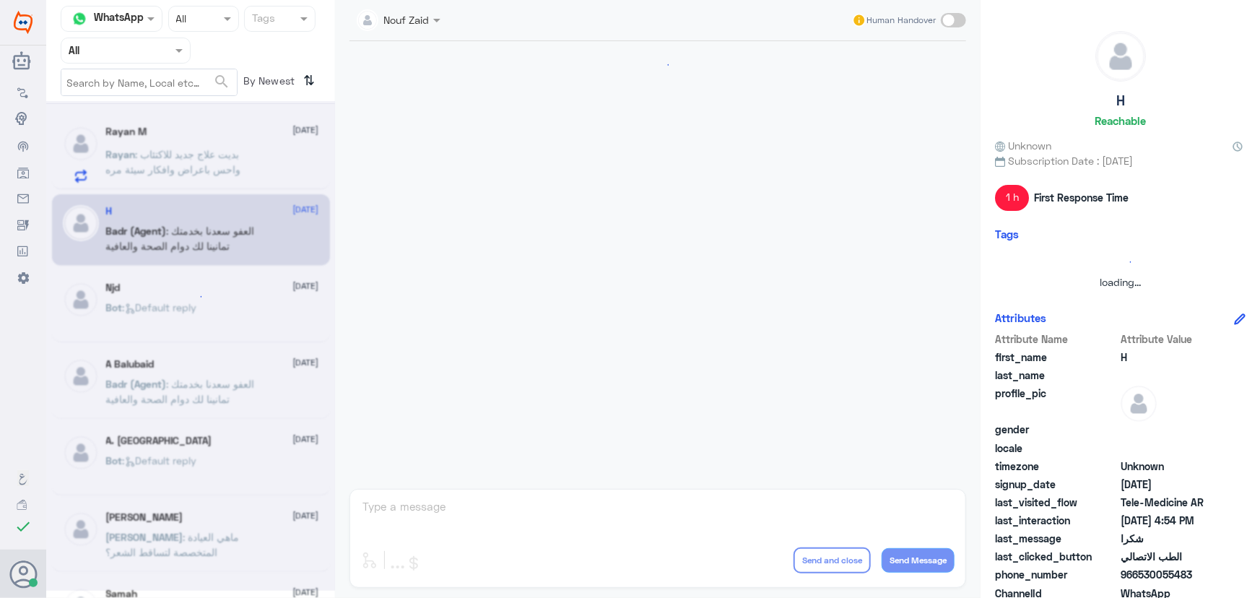
scroll to position [687, 0]
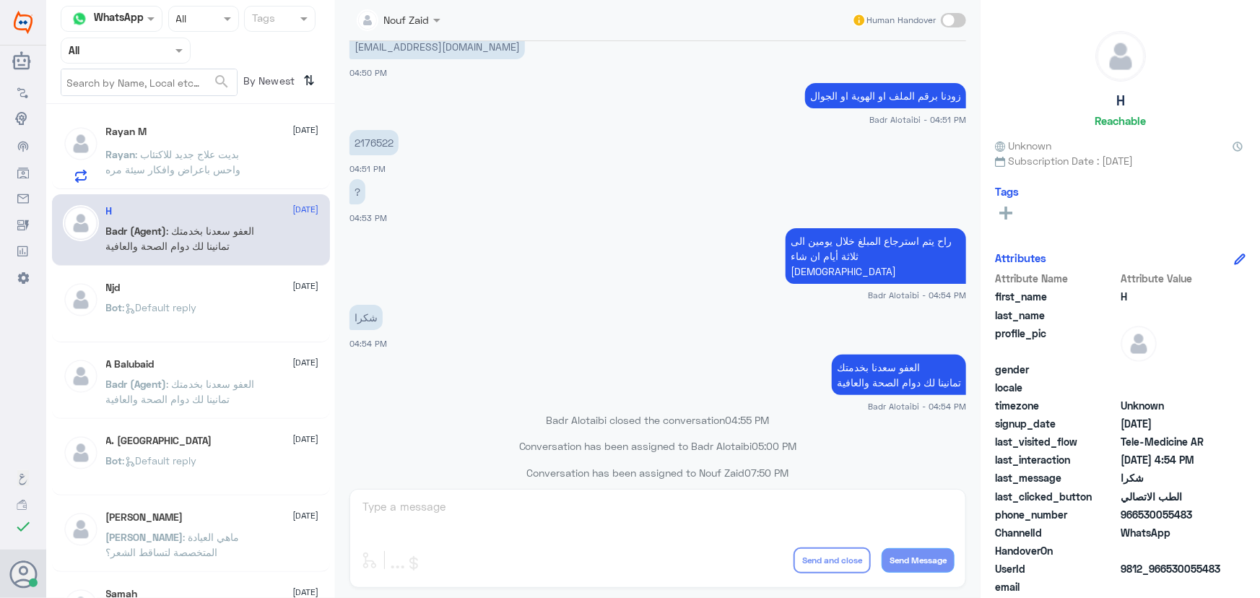
click at [180, 291] on div "Njd [DATE]" at bounding box center [212, 288] width 213 height 12
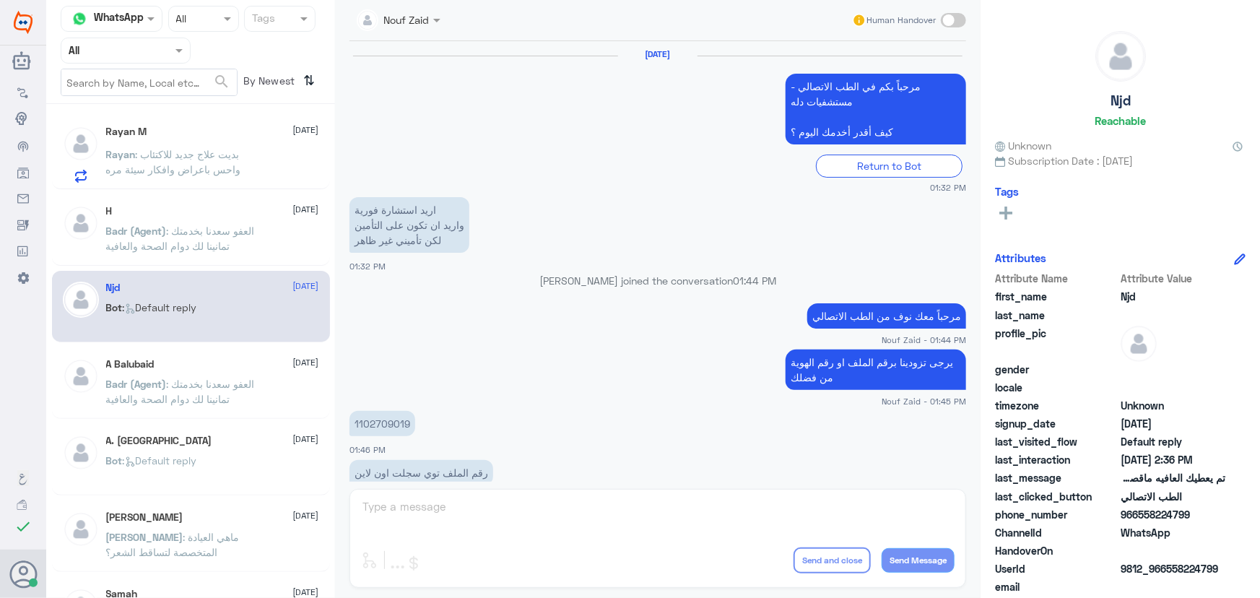
scroll to position [957, 0]
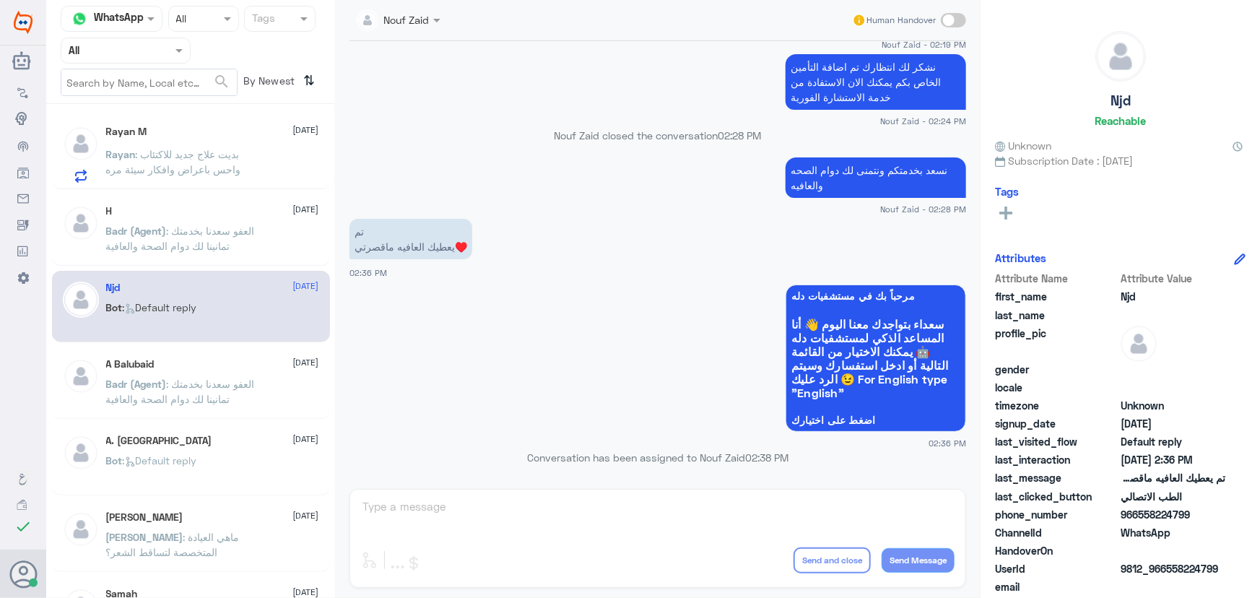
click at [178, 160] on p "Rayan : بديت علاج جديد للاكتئاب واحس باعراض وافكار سيئة مره" at bounding box center [187, 165] width 162 height 36
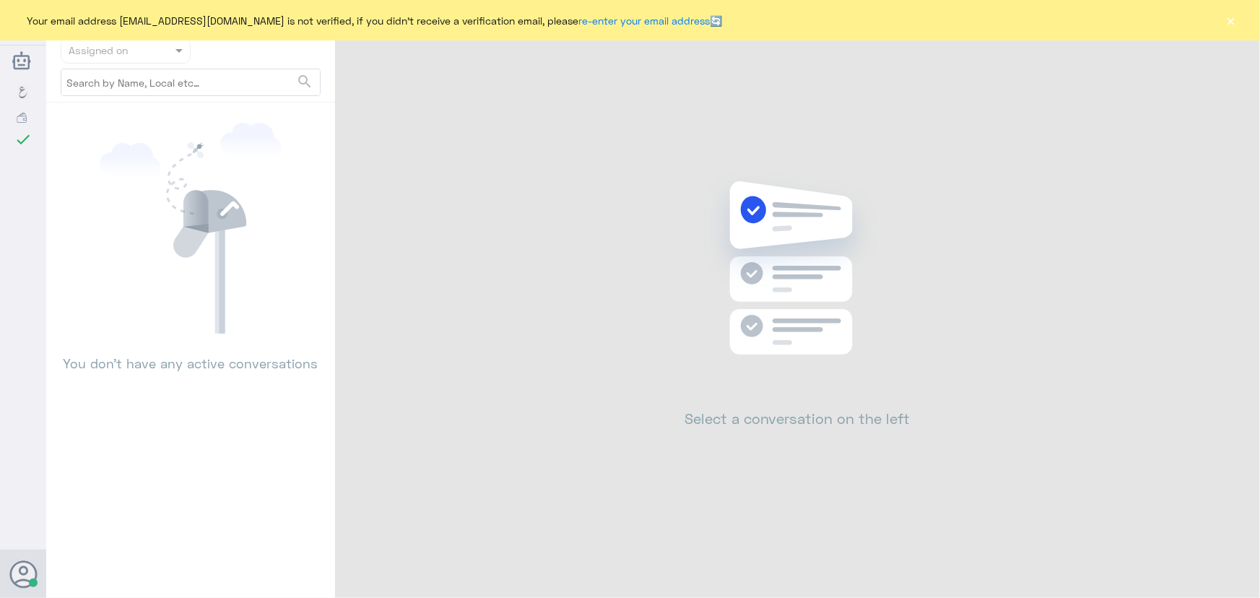
click at [1227, 19] on button "×" at bounding box center [1231, 20] width 14 height 14
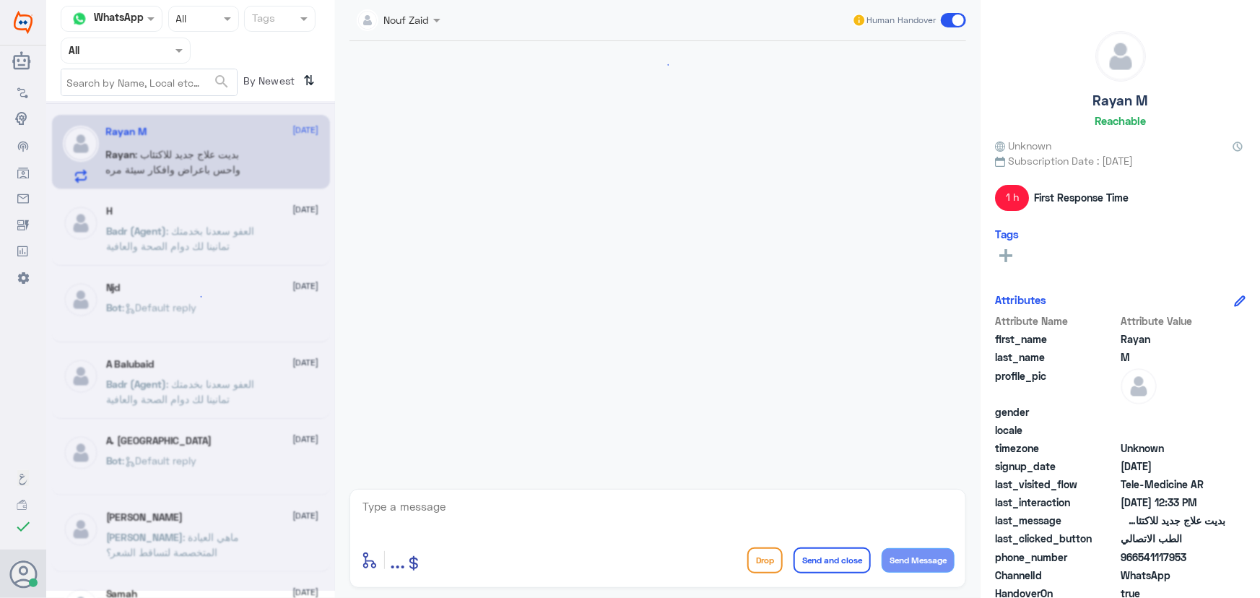
scroll to position [695, 0]
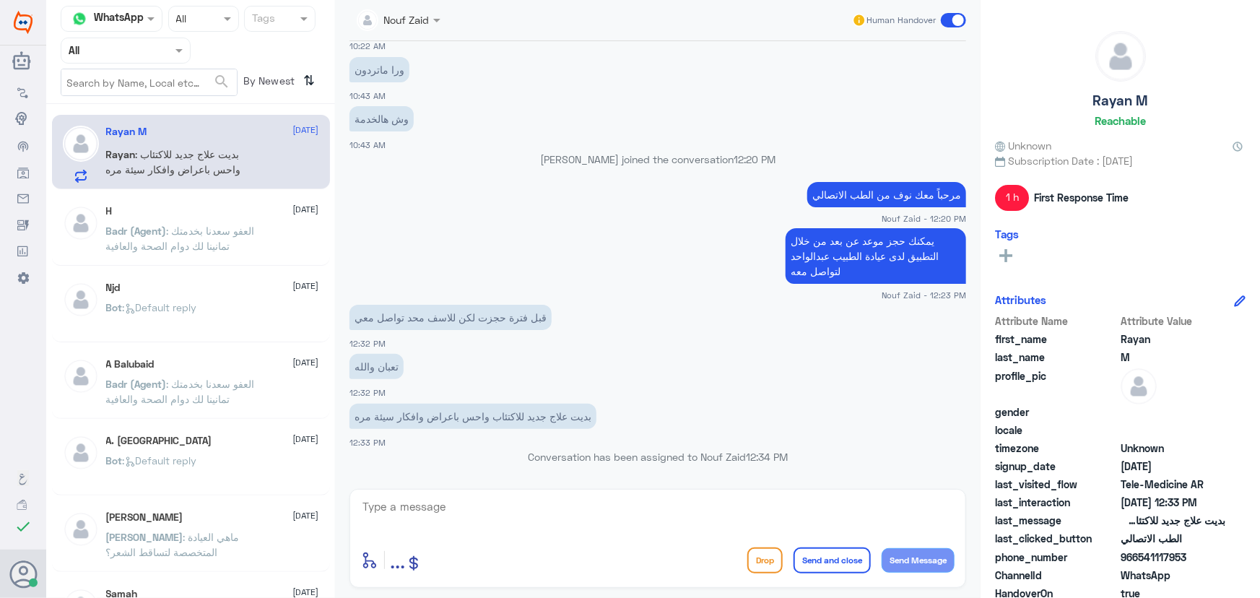
click at [124, 238] on p "Badr (Agent) : العفو سعدنا بخدمتك تمانينا لك دوام الصحة والعافية" at bounding box center [187, 241] width 162 height 36
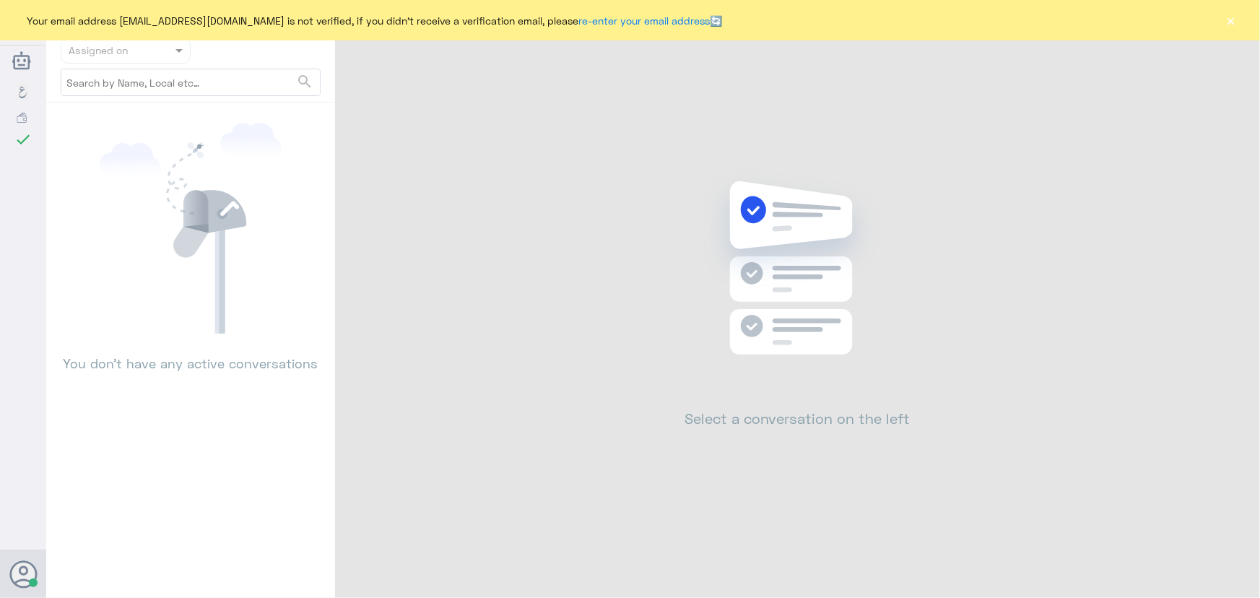
click at [1229, 20] on button "×" at bounding box center [1231, 20] width 14 height 14
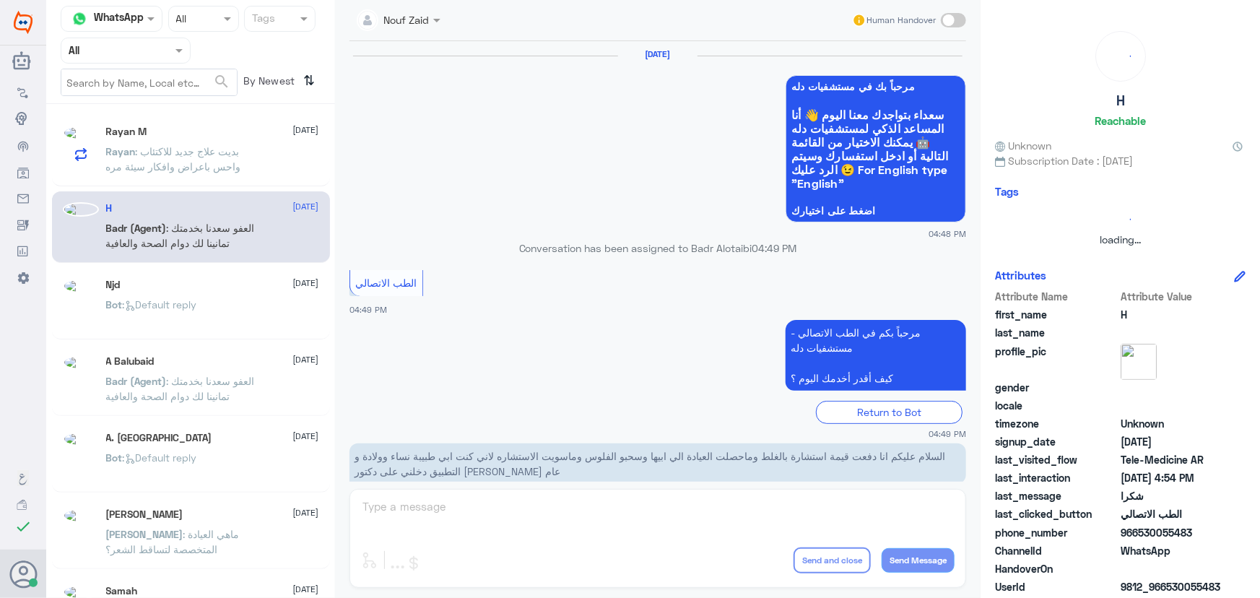
scroll to position [687, 0]
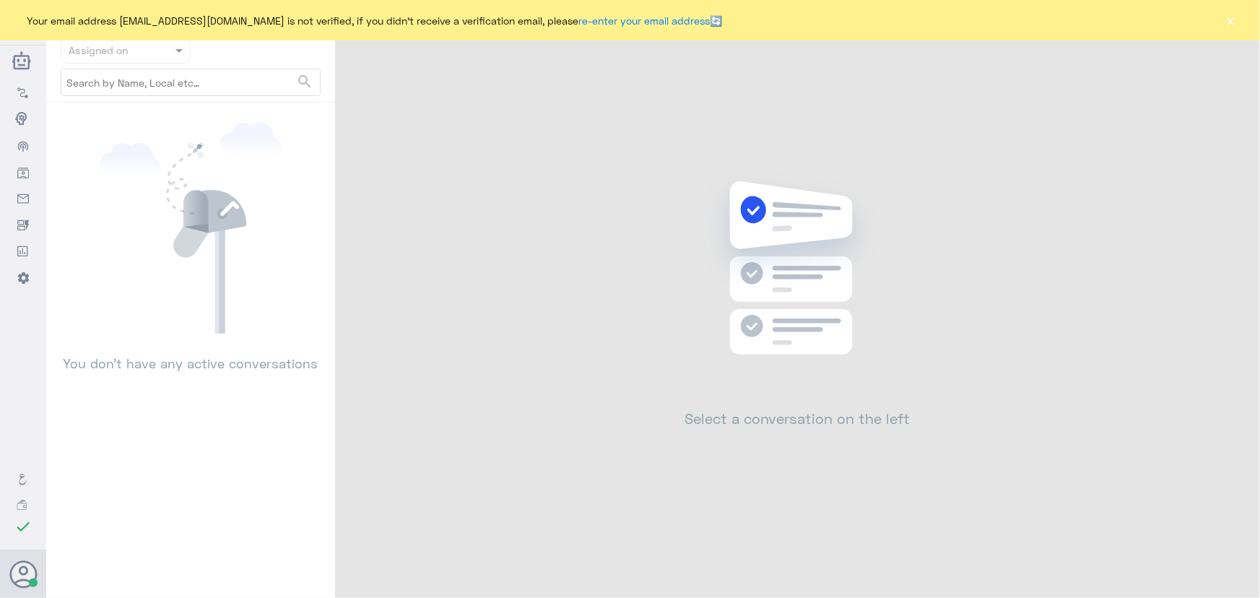
click at [1226, 20] on button "×" at bounding box center [1231, 20] width 14 height 14
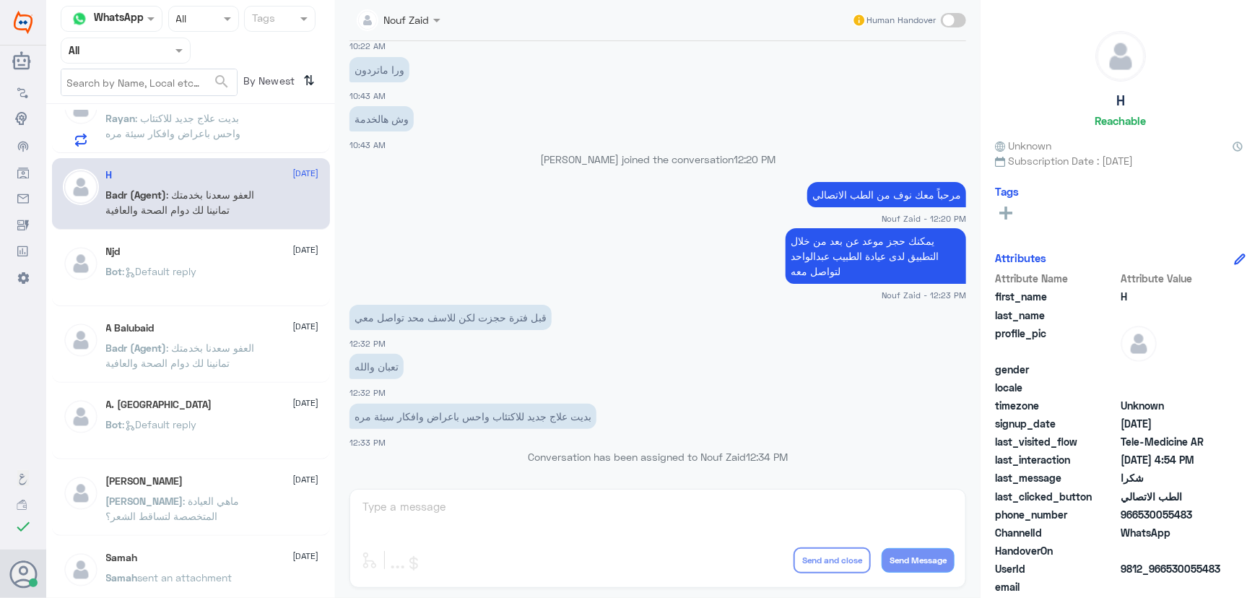
scroll to position [65, 0]
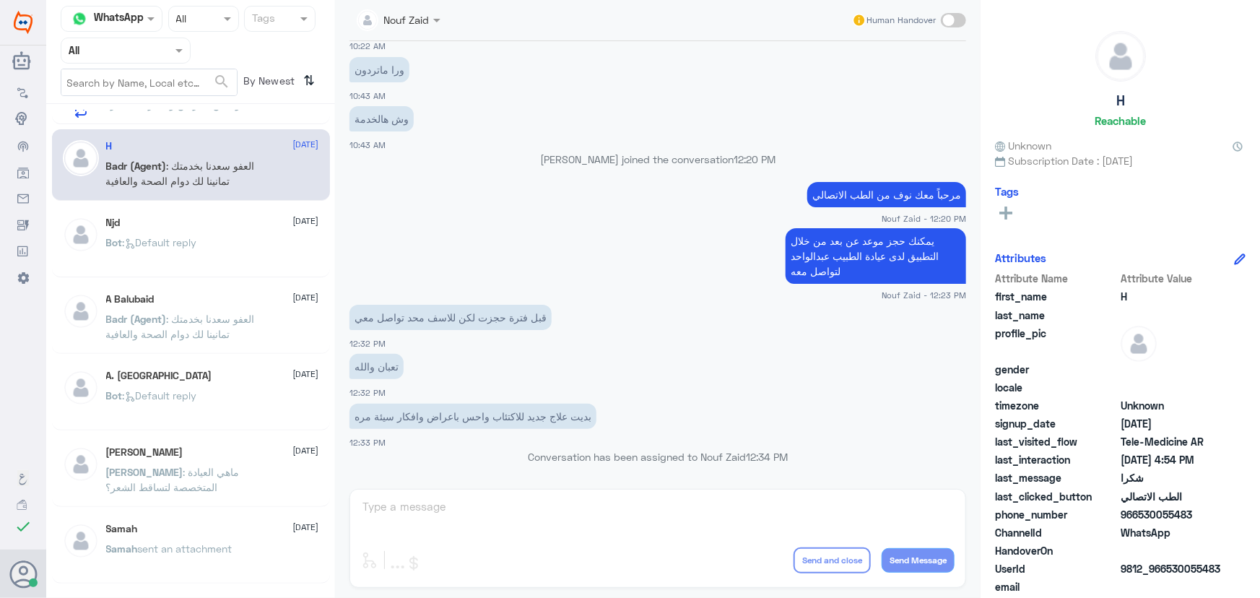
click at [256, 235] on div "Njd [DATE] Bot : Default reply" at bounding box center [212, 244] width 213 height 54
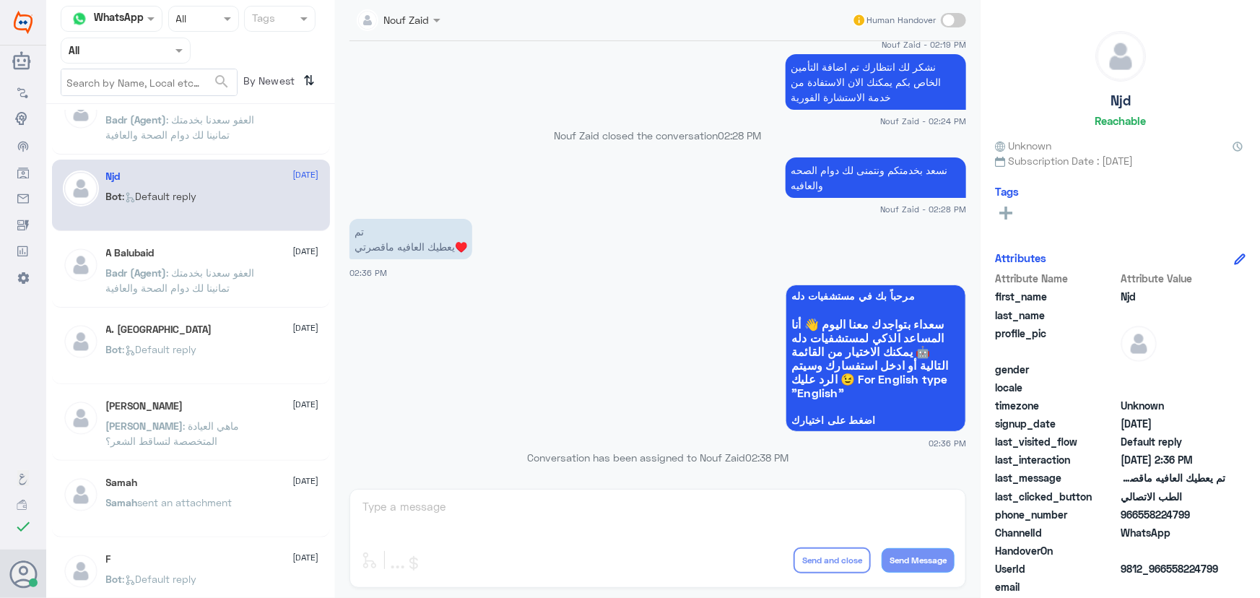
scroll to position [131, 0]
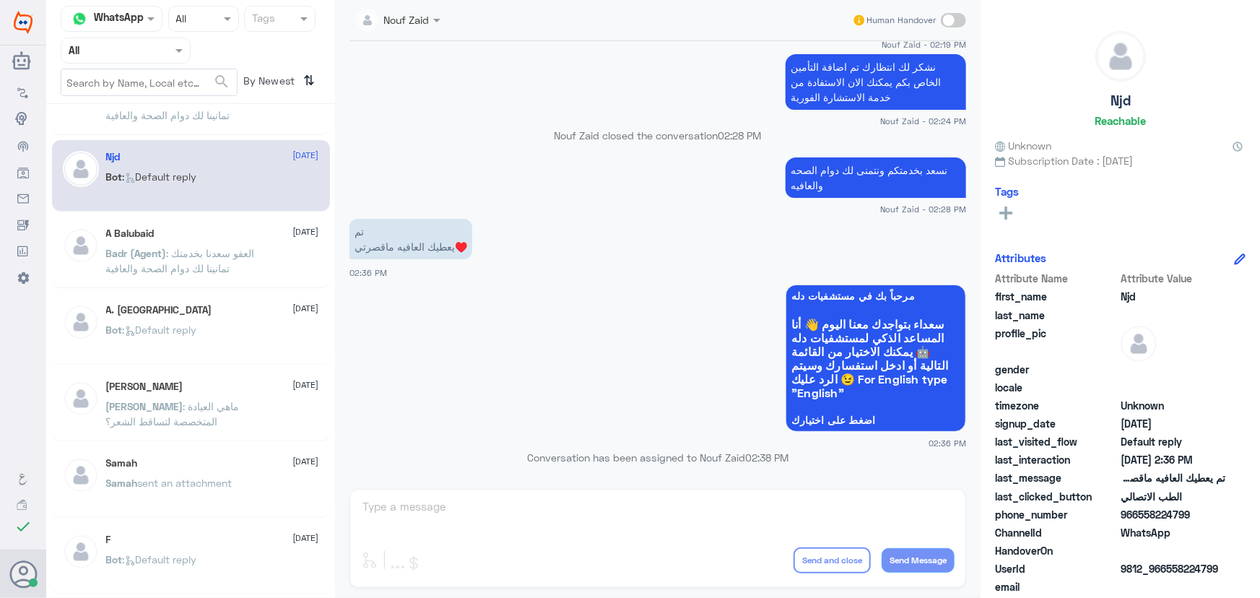
click at [230, 256] on span ": العفو سعدنا بخدمتك تمانينا لك دوام الصحة والعافية" at bounding box center [180, 260] width 149 height 27
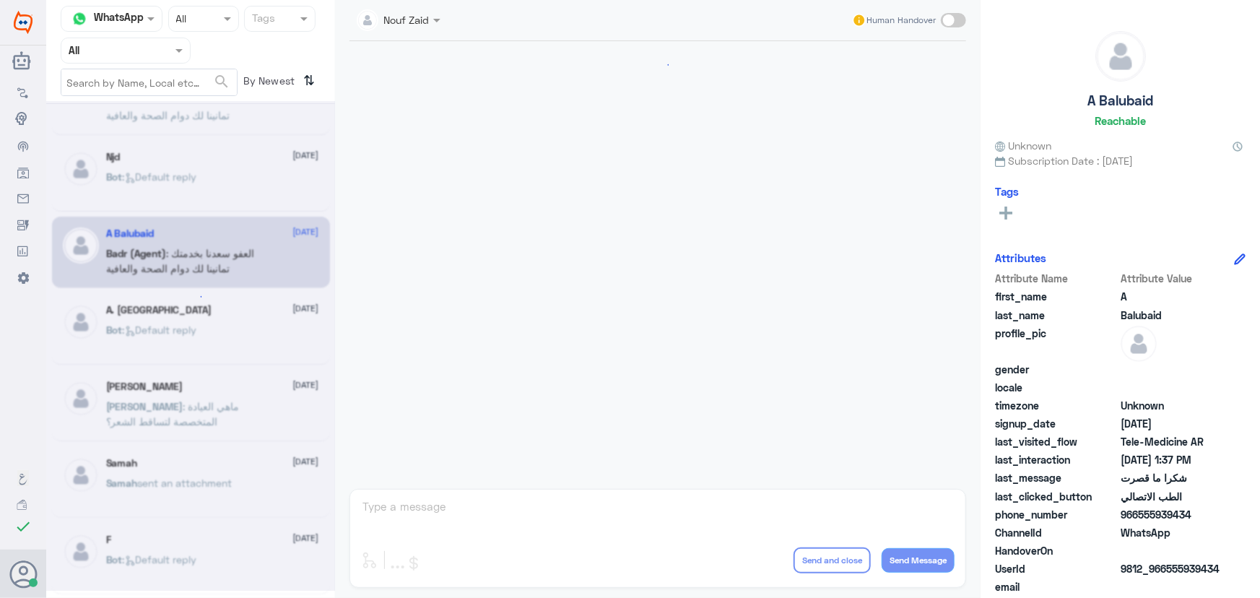
scroll to position [620, 0]
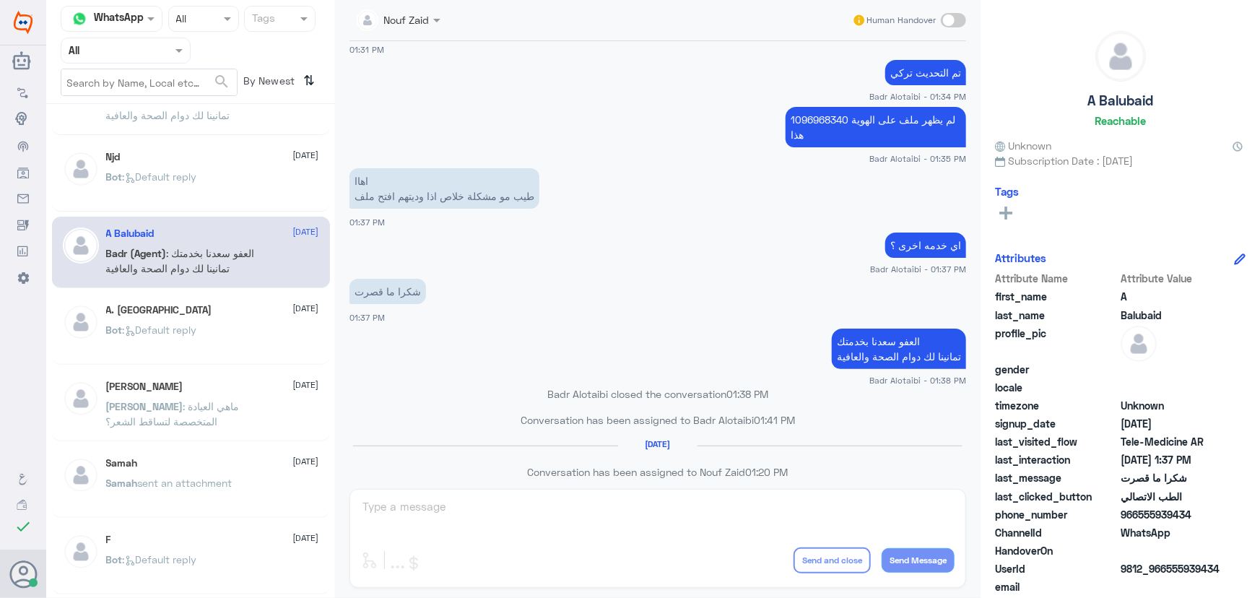
click at [232, 331] on div "Bot : Default reply" at bounding box center [212, 342] width 213 height 32
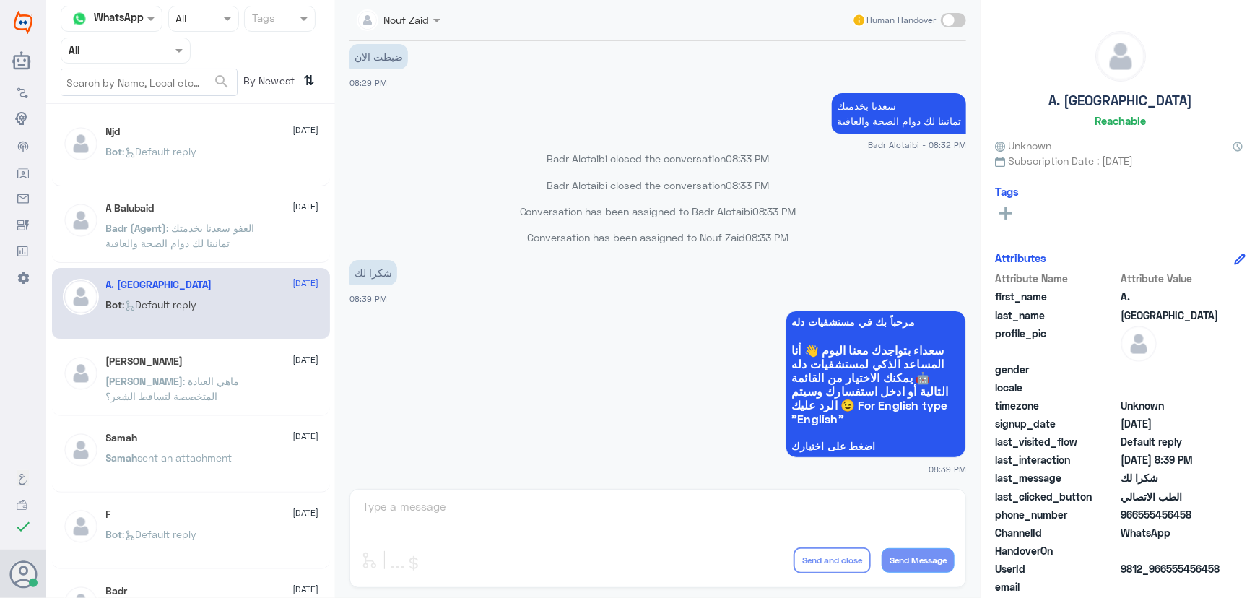
scroll to position [196, 0]
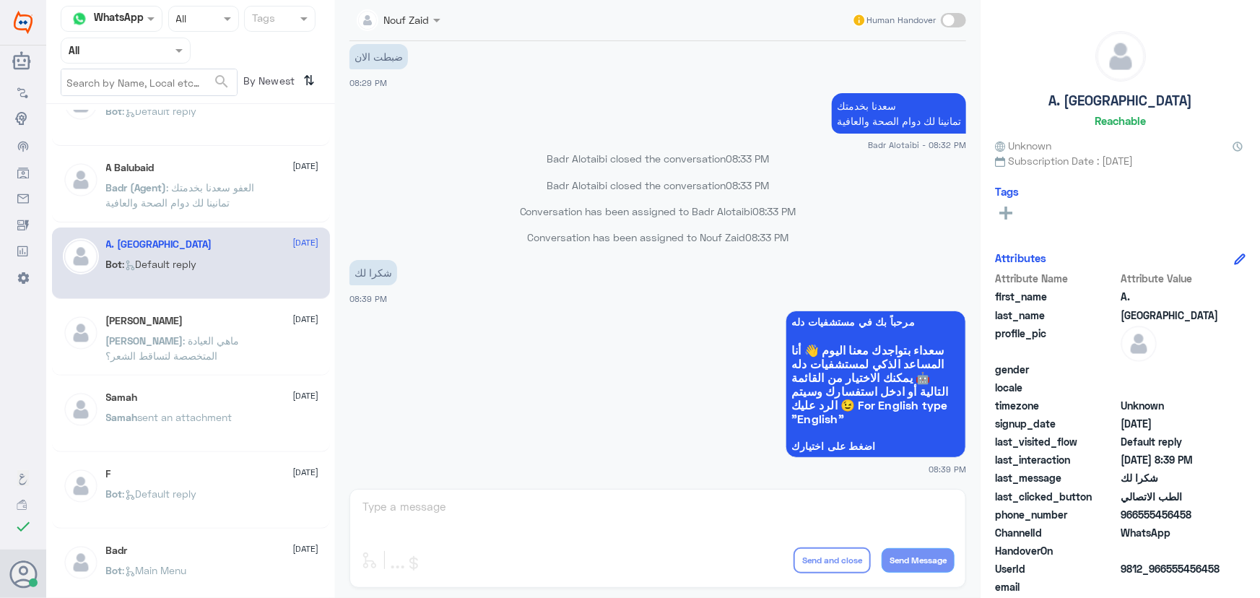
click at [222, 326] on div "عبدالرحمن بن عبدالله 6 August عبدالرحمن : ماهي العيادة المتخصصة لتساقط الشعر؟" at bounding box center [212, 342] width 213 height 54
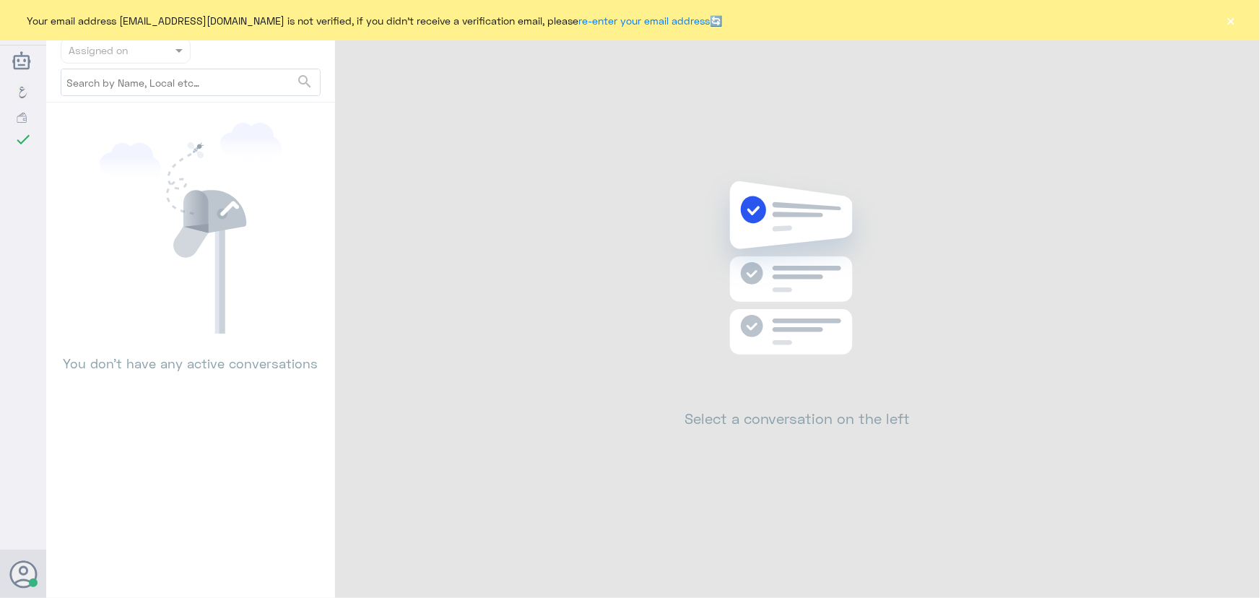
click at [1240, 19] on div "Your email address [EMAIL_ADDRESS][DOMAIN_NAME] is not verified, if you didn't …" at bounding box center [630, 20] width 1260 height 40
click at [1227, 19] on button "×" at bounding box center [1231, 20] width 14 height 14
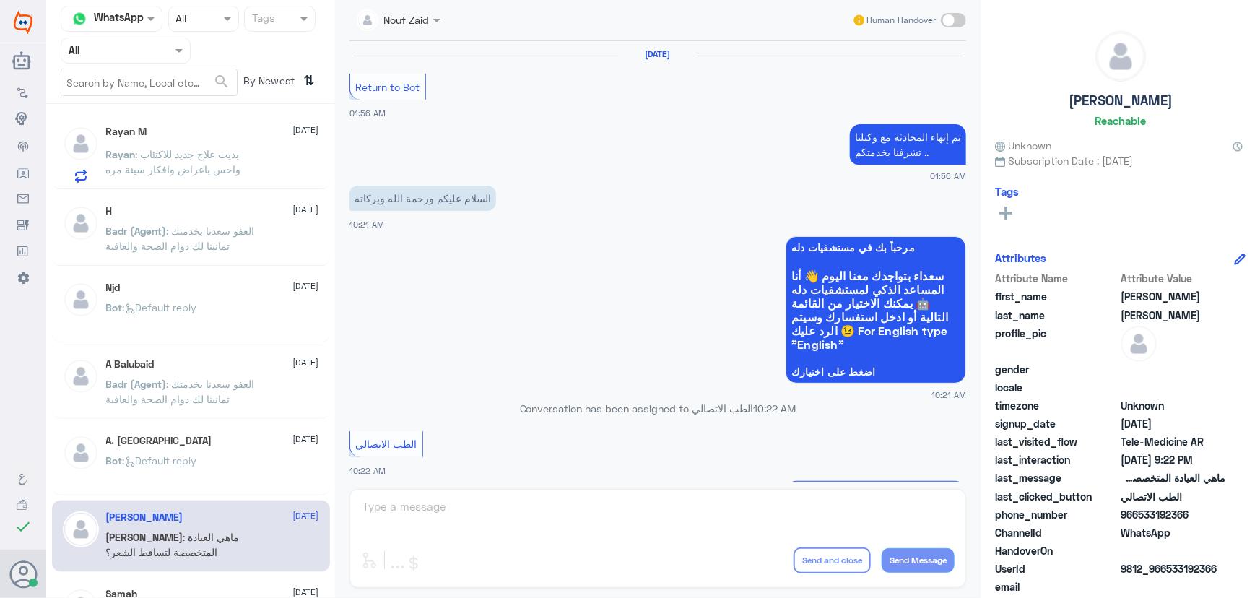
scroll to position [695, 0]
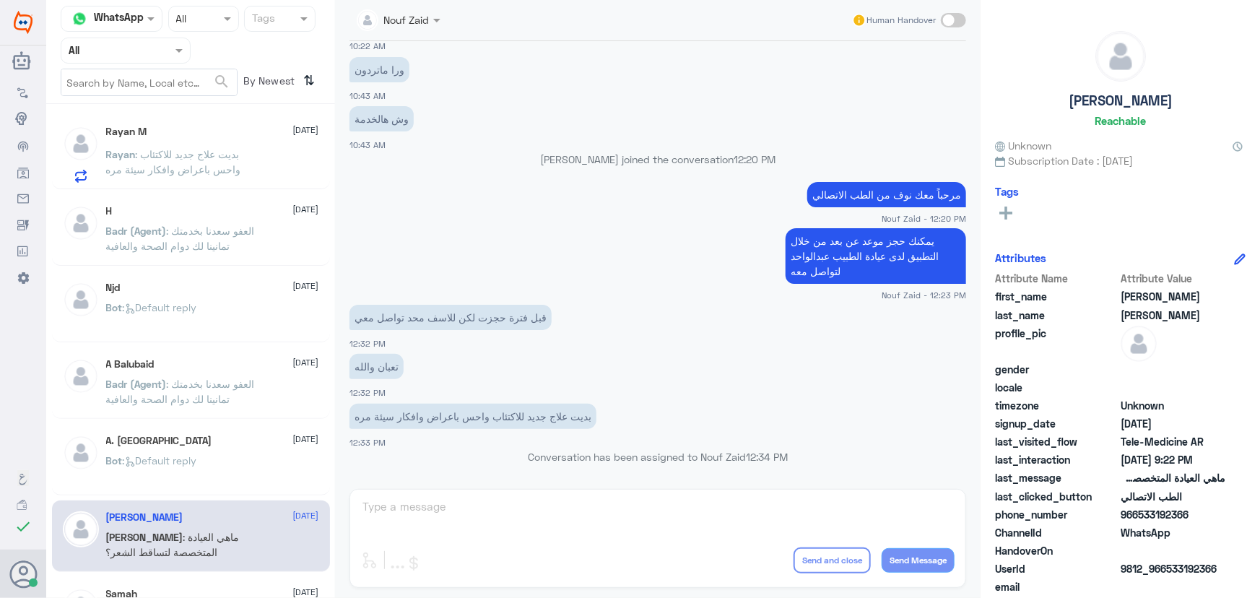
drag, startPoint x: 266, startPoint y: 266, endPoint x: 267, endPoint y: 304, distance: 38.3
click at [266, 269] on div "Rayan M 13 August Rayan : بديت علاج جديد للاكتئاب واحس باعراض وافكار سيئة مره H…" at bounding box center [190, 356] width 289 height 493
click at [255, 322] on div "Bot : Default reply" at bounding box center [212, 319] width 213 height 32
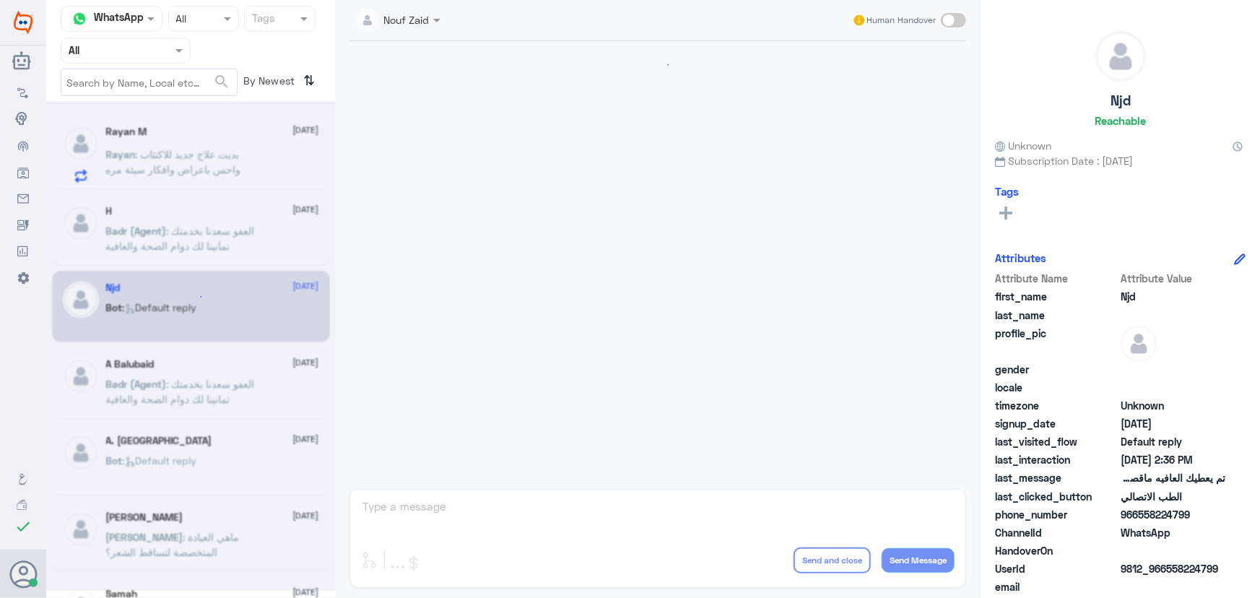
click at [237, 375] on div "A Balubaid 9 August Badr (Agent) : العفو سعدنا بخدمتك تمانينا لك دوام الصحة وال…" at bounding box center [212, 385] width 213 height 54
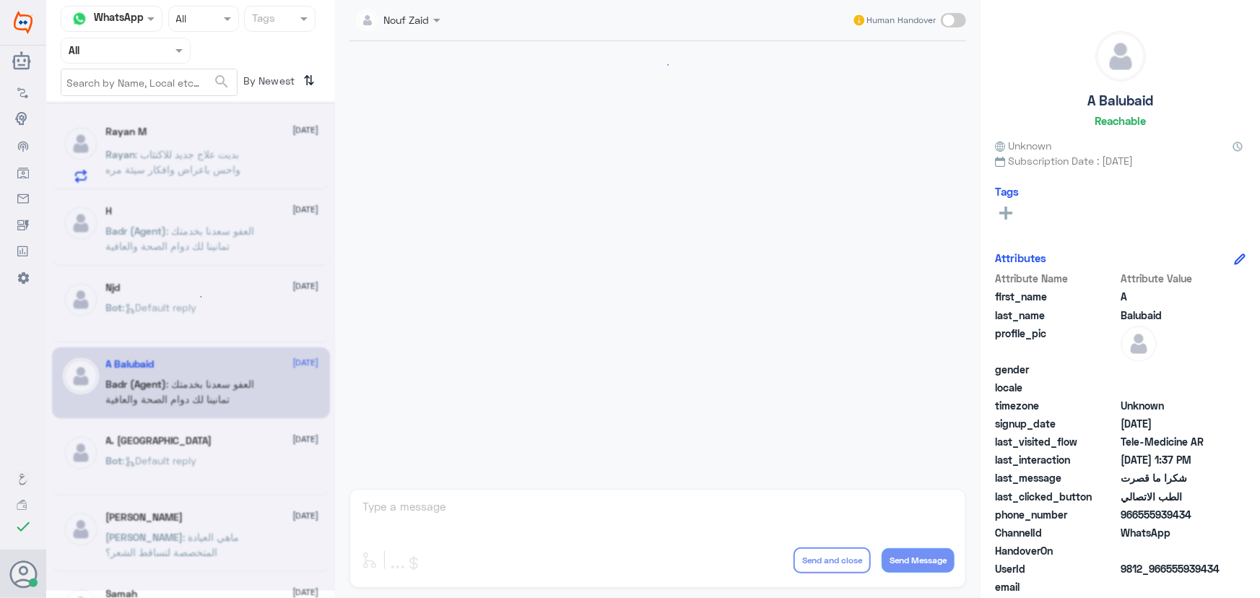
scroll to position [620, 0]
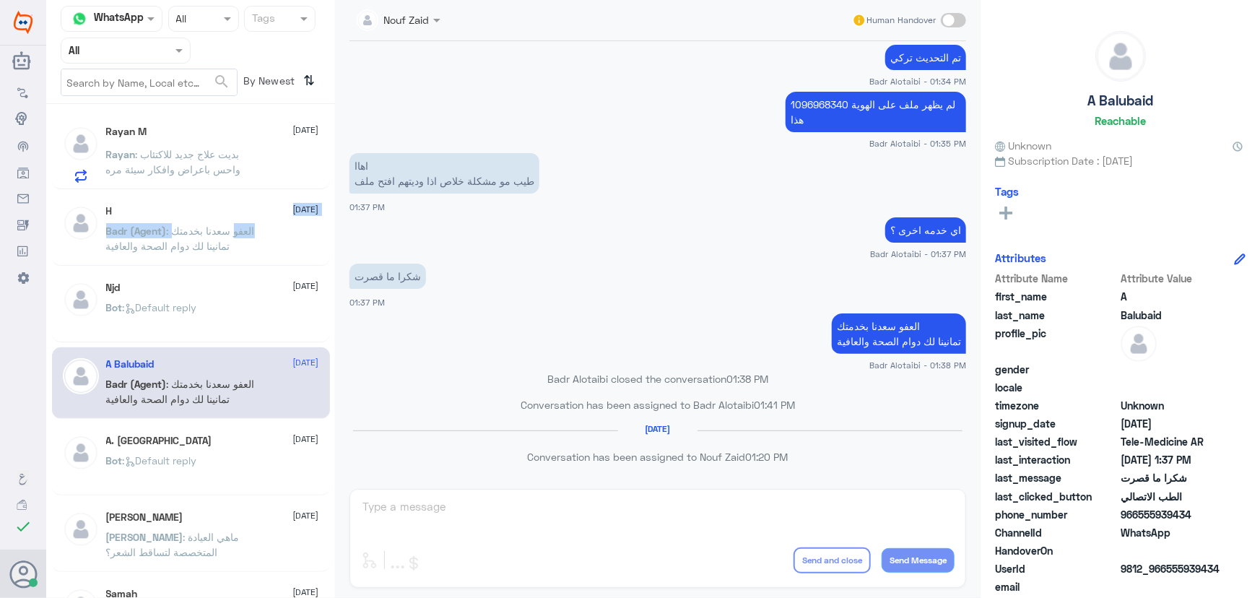
click at [238, 222] on div "H 10 August Badr (Agent) : العفو سعدنا بخدمتك تمانينا لك دوام الصحة والعافية" at bounding box center [212, 232] width 213 height 54
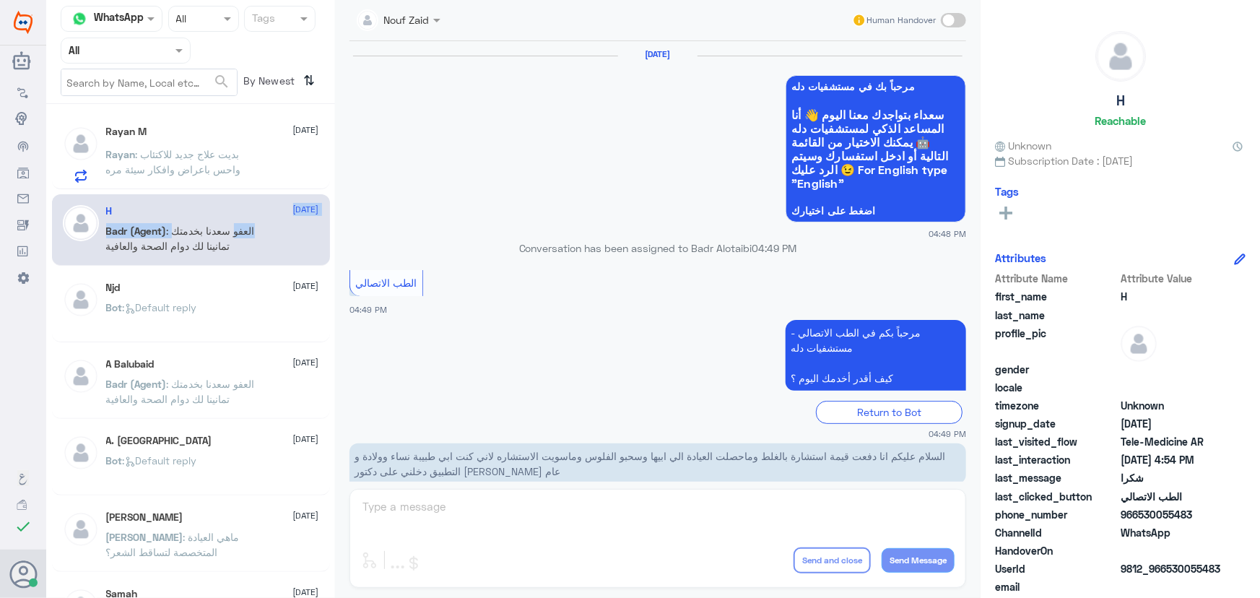
scroll to position [687, 0]
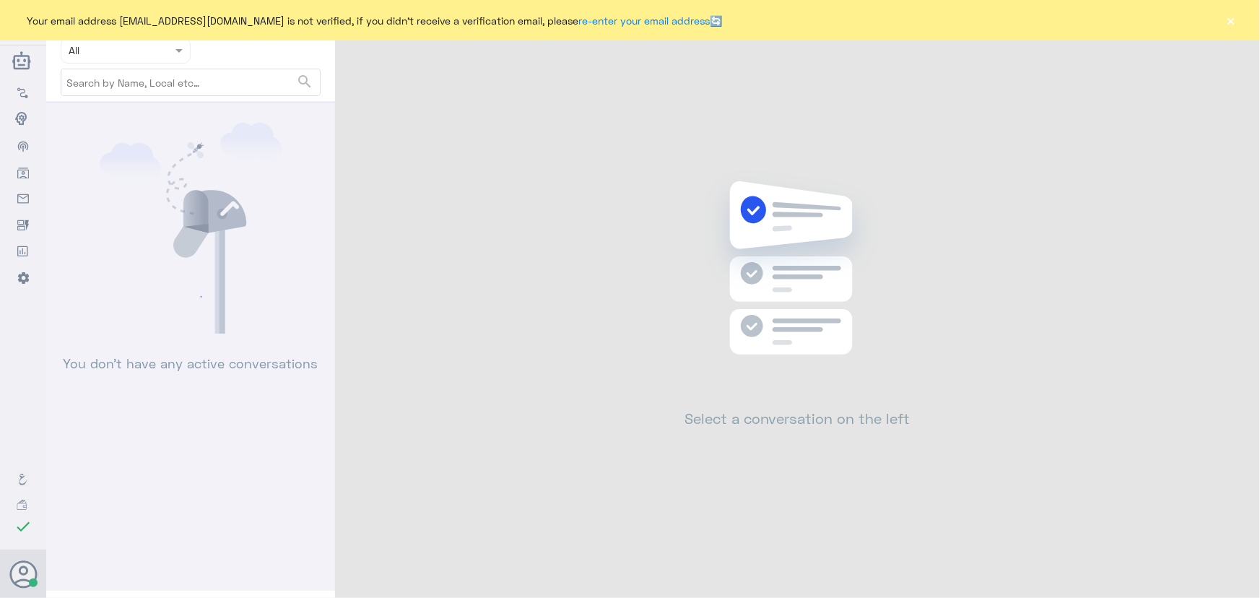
click at [1228, 22] on button "×" at bounding box center [1231, 20] width 14 height 14
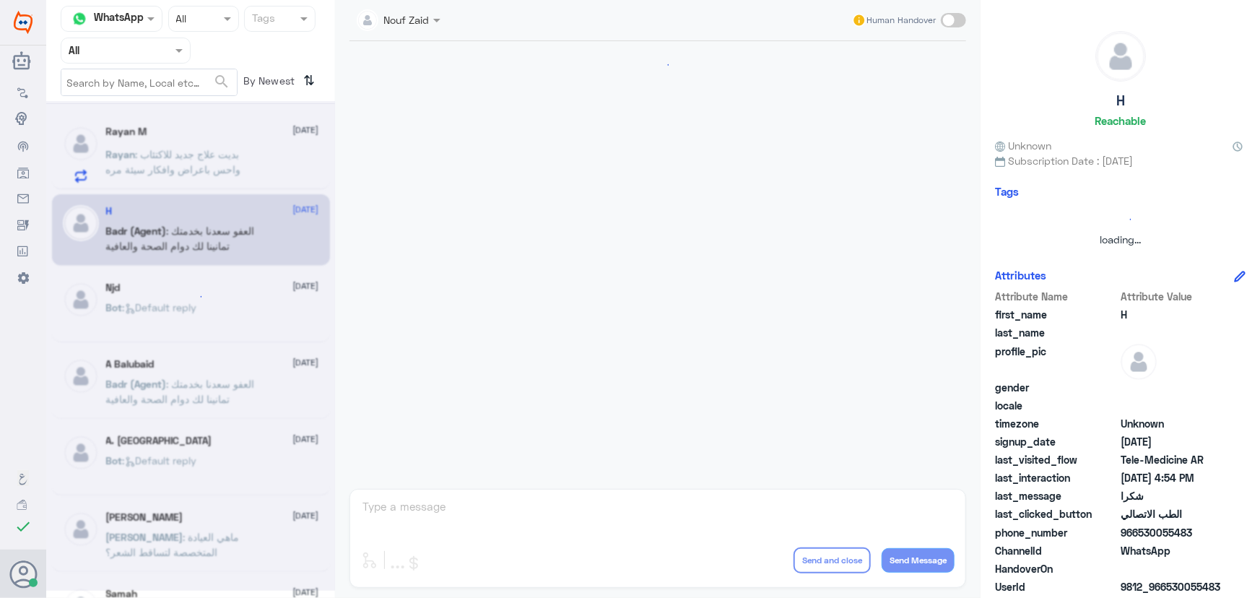
scroll to position [695, 0]
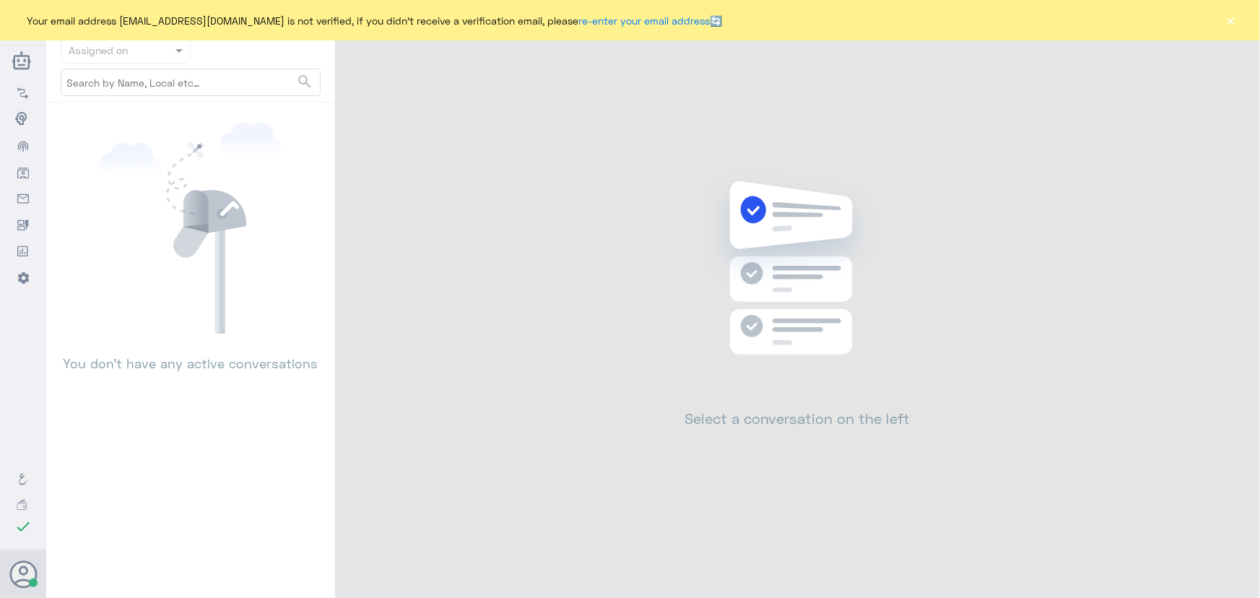
click at [1237, 19] on button "×" at bounding box center [1231, 20] width 14 height 14
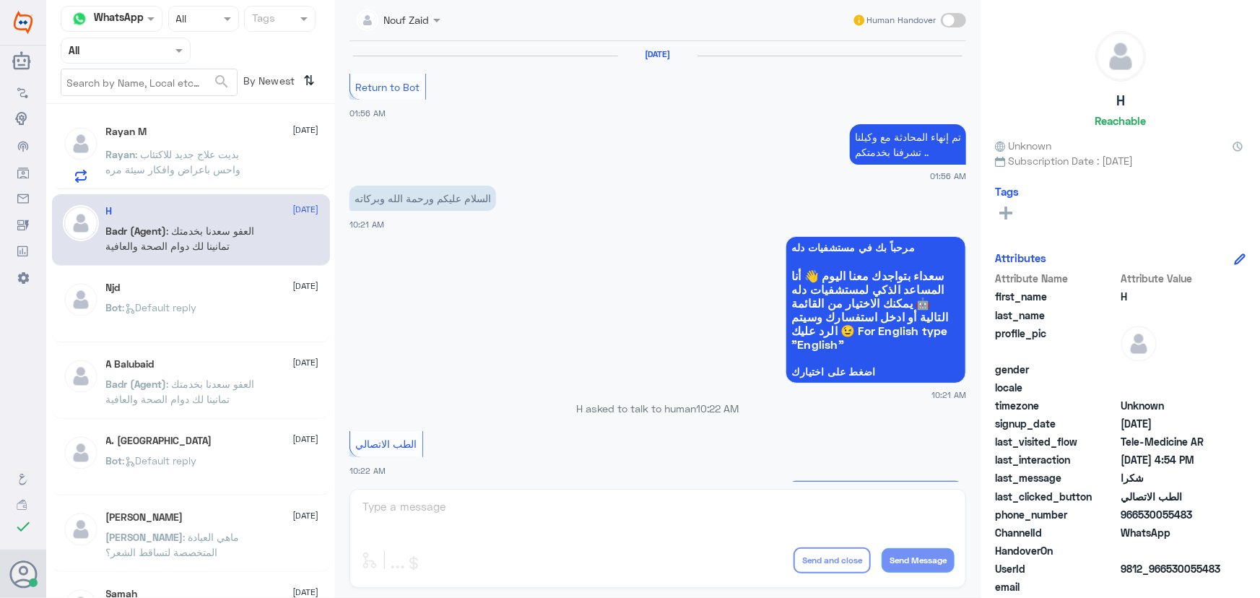
scroll to position [695, 0]
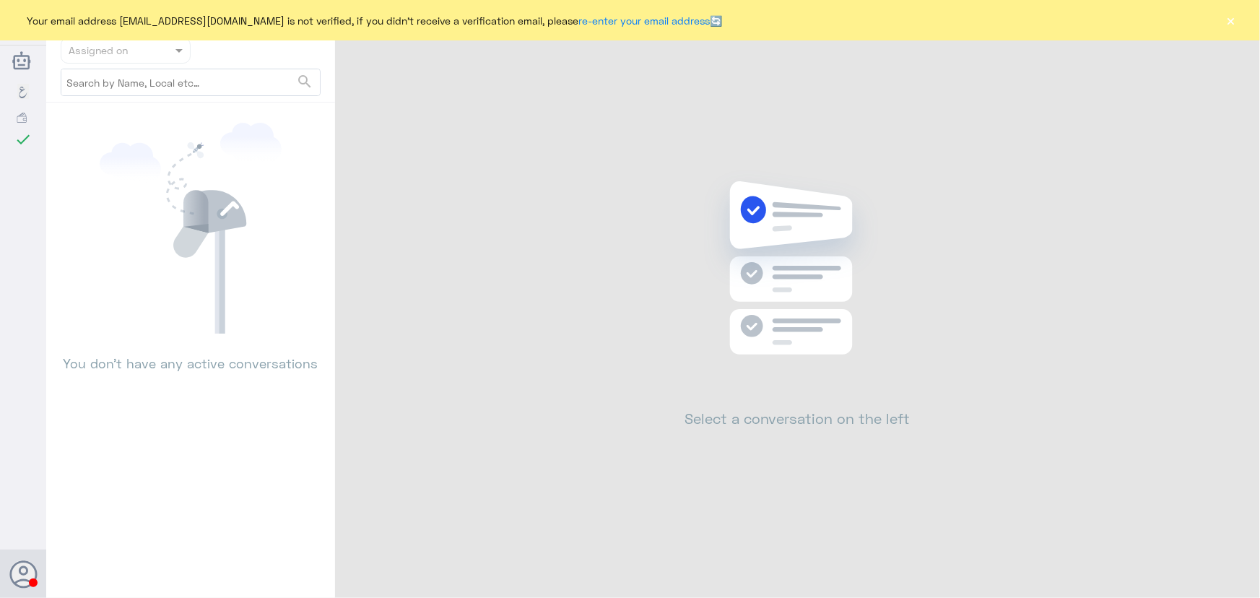
click at [1236, 20] on button "×" at bounding box center [1231, 20] width 14 height 14
click at [1229, 22] on button "×" at bounding box center [1231, 20] width 14 height 14
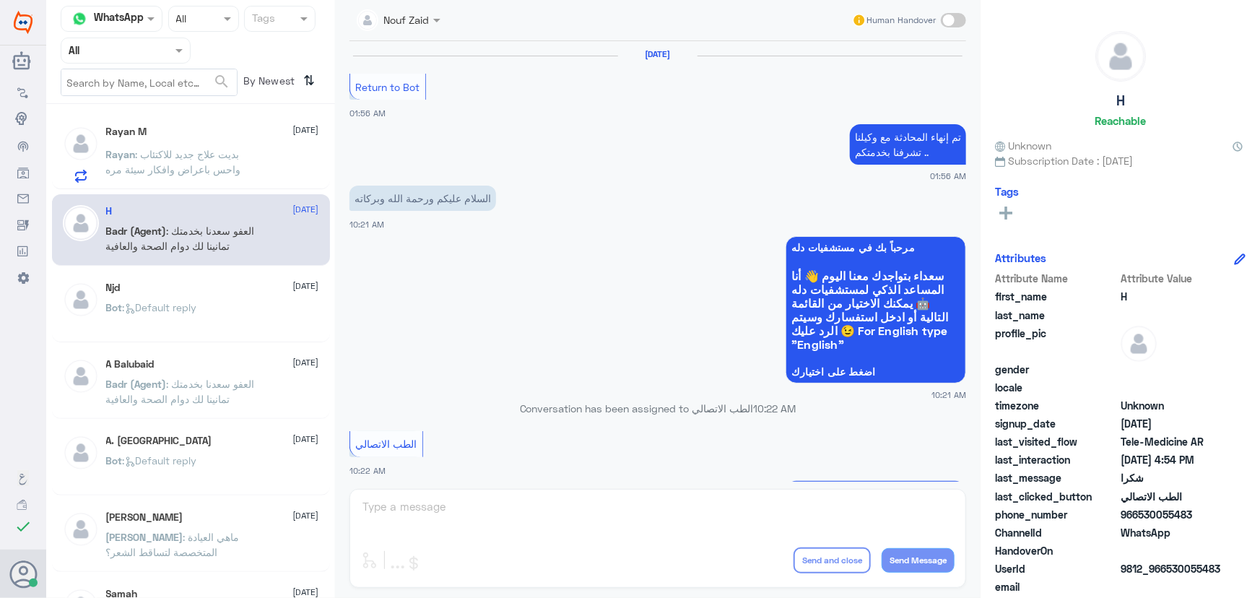
scroll to position [695, 0]
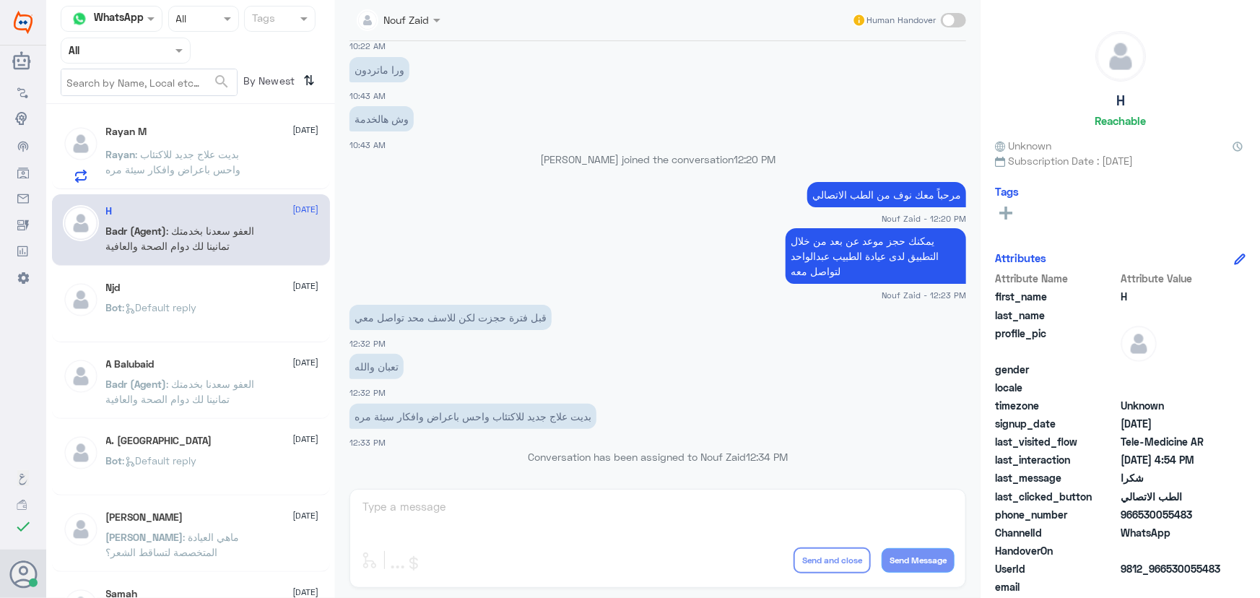
click at [177, 158] on span ": بديت علاج جديد للاكتئاب واحس باعراض وافكار سيئة مره" at bounding box center [173, 161] width 135 height 27
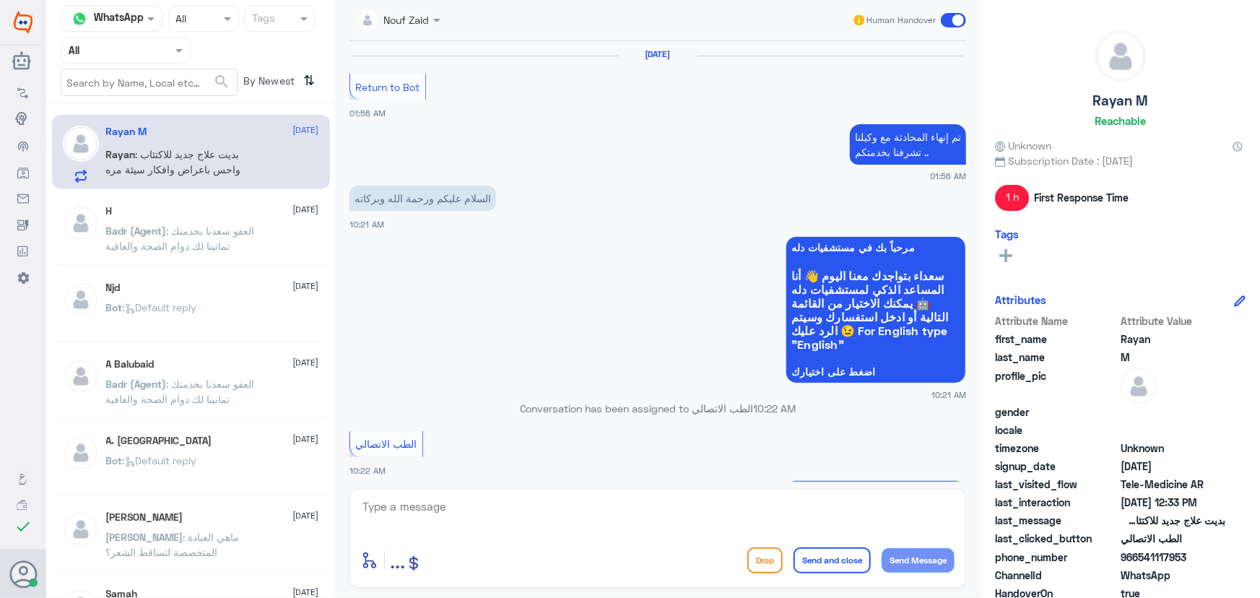
scroll to position [695, 0]
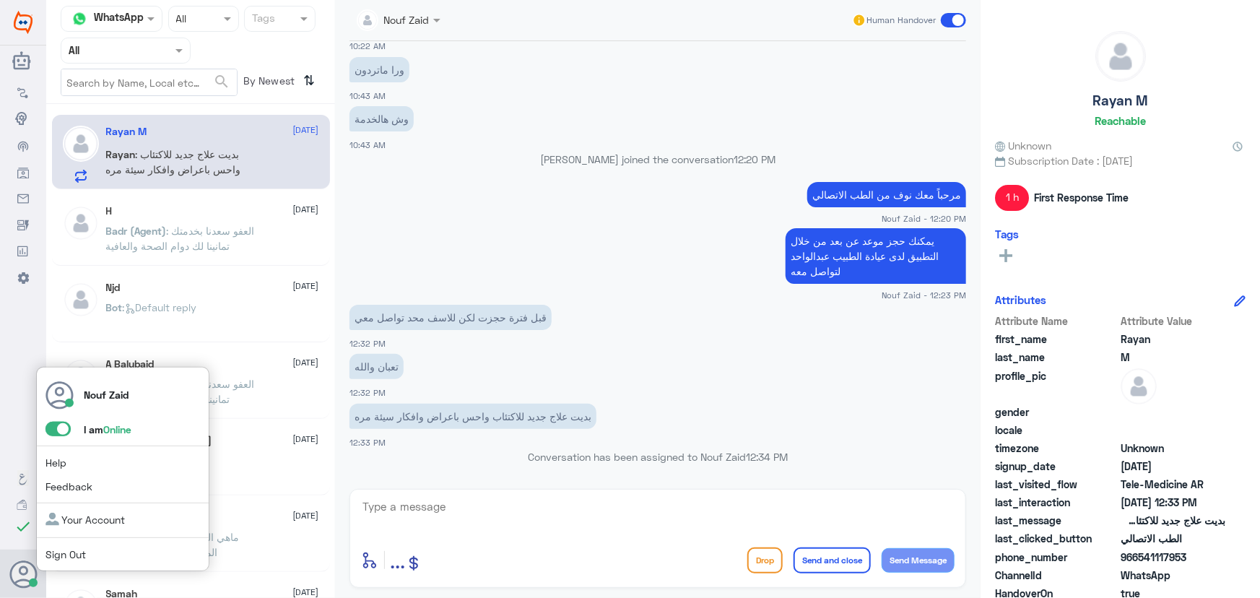
click at [56, 430] on span at bounding box center [57, 429] width 25 height 14
click at [0, 0] on input "checkbox" at bounding box center [0, 0] width 0 height 0
click at [22, 576] on icon at bounding box center [23, 574] width 29 height 29
click at [57, 429] on span at bounding box center [57, 429] width 25 height 14
click at [0, 0] on input "checkbox" at bounding box center [0, 0] width 0 height 0
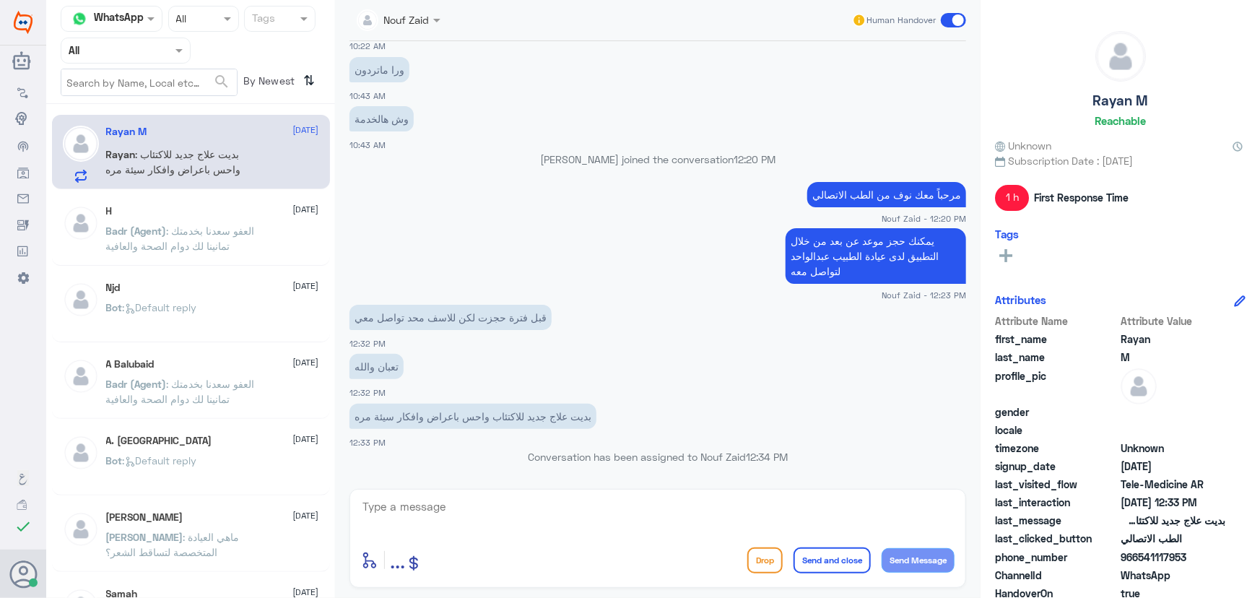
click at [378, 509] on textarea at bounding box center [657, 514] width 593 height 35
paste textarea "ليس لديه تأمين"
type textarea "ليس لديه تأمين"
drag, startPoint x: 652, startPoint y: 515, endPoint x: 1040, endPoint y: 516, distance: 387.7
click at [1040, 517] on div "Channel WhatsApp Status × All Tags Agent Filter All search By Newest ⇅ Rayan M …" at bounding box center [653, 301] width 1214 height 602
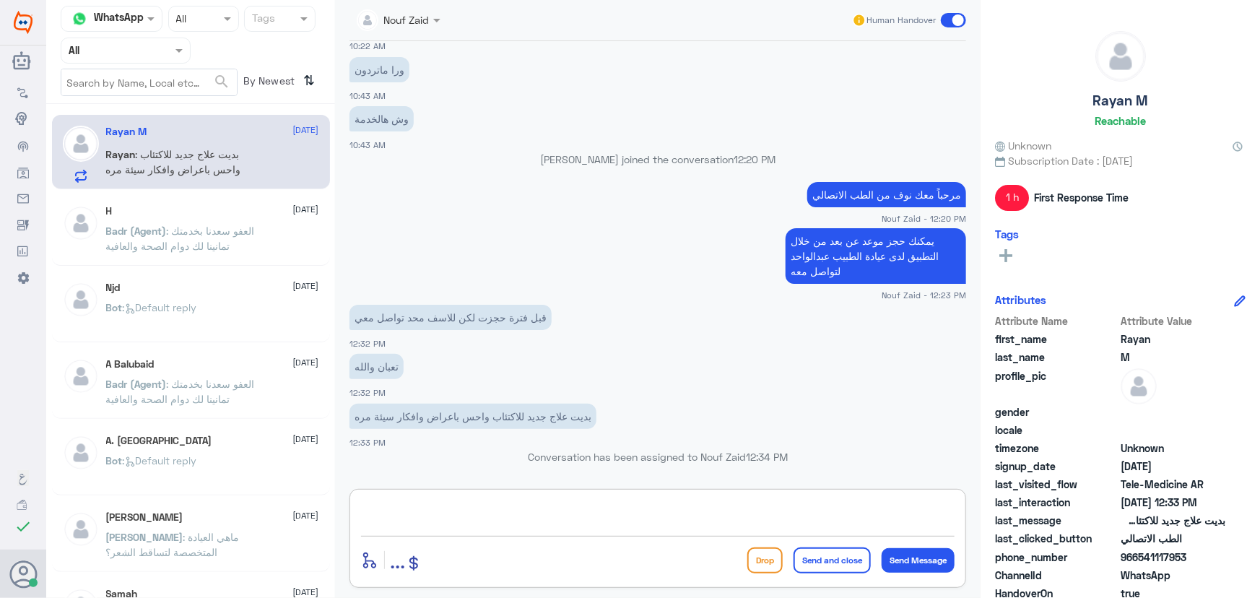
click at [655, 510] on textarea at bounding box center [657, 514] width 593 height 35
paste textarea "مرحباً معك نوف من الطب الاتصالي كيف اقدر أساعدك؟"
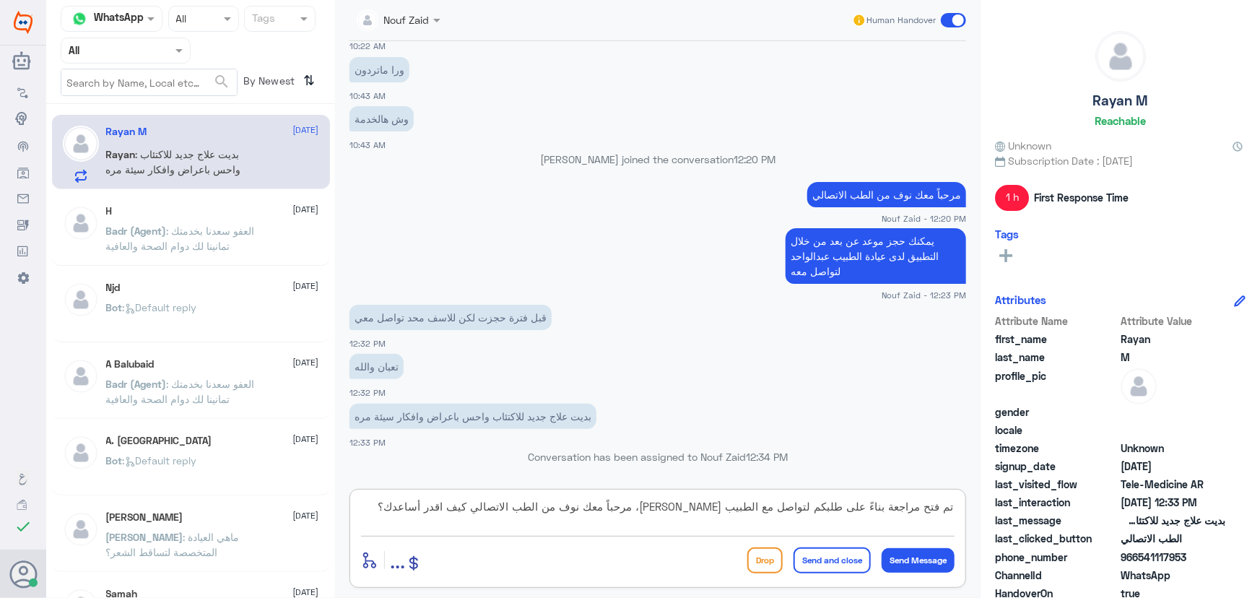
scroll to position [0, 0]
drag, startPoint x: 440, startPoint y: 520, endPoint x: 638, endPoint y: 508, distance: 198.2
click at [638, 508] on textarea "تم فتح مراجعة بناءً على طلبكم لتواصل مع الطبيب [PERSON_NAME]، مرحباً معك نوف من…" at bounding box center [657, 514] width 593 height 35
paste textarea "مرحباً معك نوف من الطب الاتصالي كيف اقدر أساعدك؟"
drag, startPoint x: 362, startPoint y: 511, endPoint x: 658, endPoint y: 499, distance: 296.2
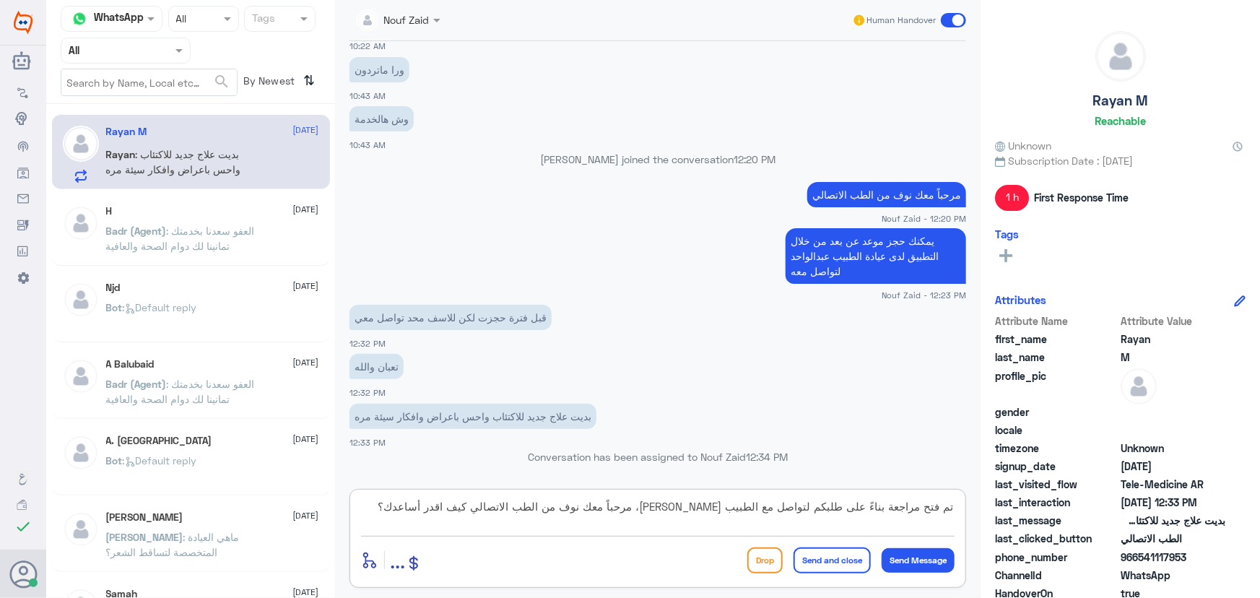
click at [658, 499] on textarea "تم فتح مراجعة بناءً على طلبكم لتواصل مع الطبيب [PERSON_NAME]، مرحباً معك نوف من…" at bounding box center [657, 514] width 593 height 35
click at [620, 505] on textarea "تم فتح مراجعة بناءً على طلبكم لتواصل مع الطبيب [PERSON_NAME]، مرحباً معك نوف من…" at bounding box center [657, 514] width 593 height 35
drag, startPoint x: 637, startPoint y: 505, endPoint x: 389, endPoint y: 509, distance: 247.6
click at [389, 509] on textarea "تم فتح مراجعة بناءً على طلبكم لتواصل مع الطبيب [PERSON_NAME]، مرحباً معك نوف من…" at bounding box center [657, 514] width 593 height 35
paste textarea "العفو, نسعد بخدمتكم ونتمنى لك دوام الصحه والعافيه"
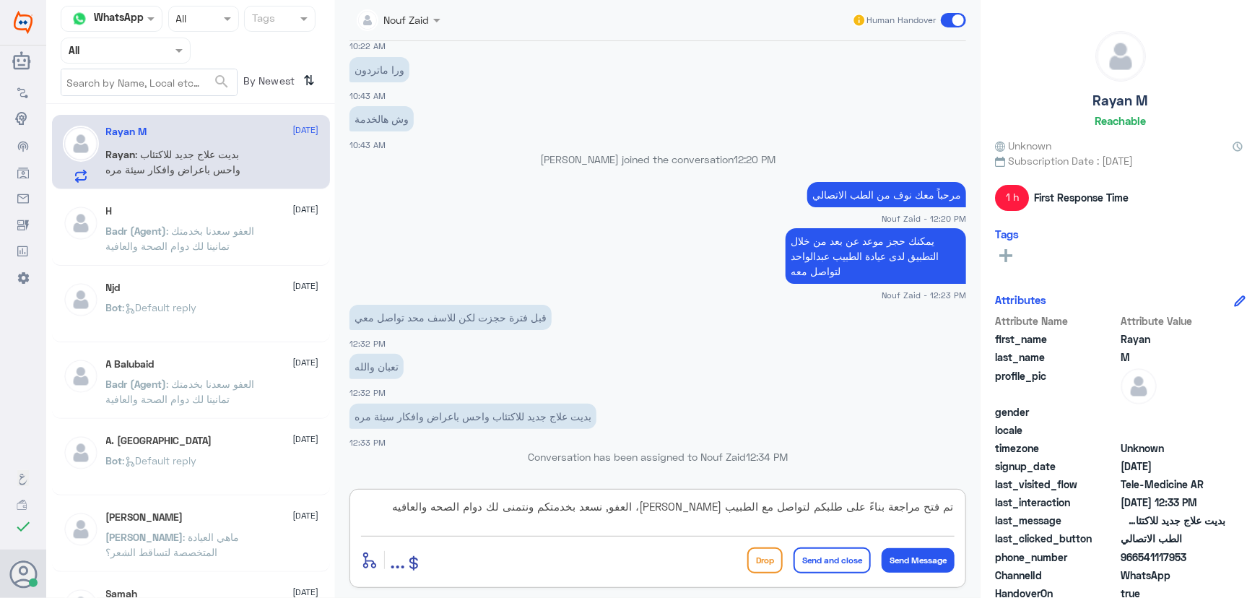
drag, startPoint x: 601, startPoint y: 509, endPoint x: 636, endPoint y: 507, distance: 34.7
click at [636, 507] on textarea "تم فتح مراجعة بناءً على طلبكم لتواصل مع الطبيب [PERSON_NAME]، العفو, نسعد بخدمت…" at bounding box center [657, 514] width 593 height 35
type textarea "تم فتح مراجعة بناءً على طلبكم لتواصل مع الطبيب [PERSON_NAME]، نسعد بخدمتكم ونتم…"
click at [825, 565] on button "Send and close" at bounding box center [831, 560] width 77 height 26
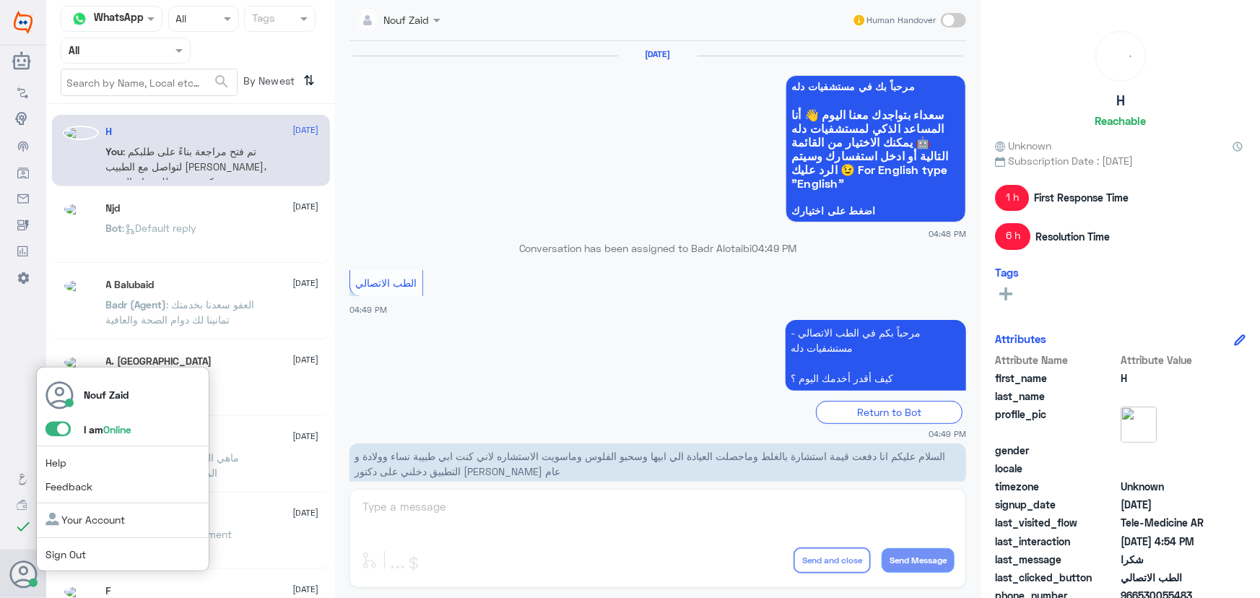
scroll to position [687, 0]
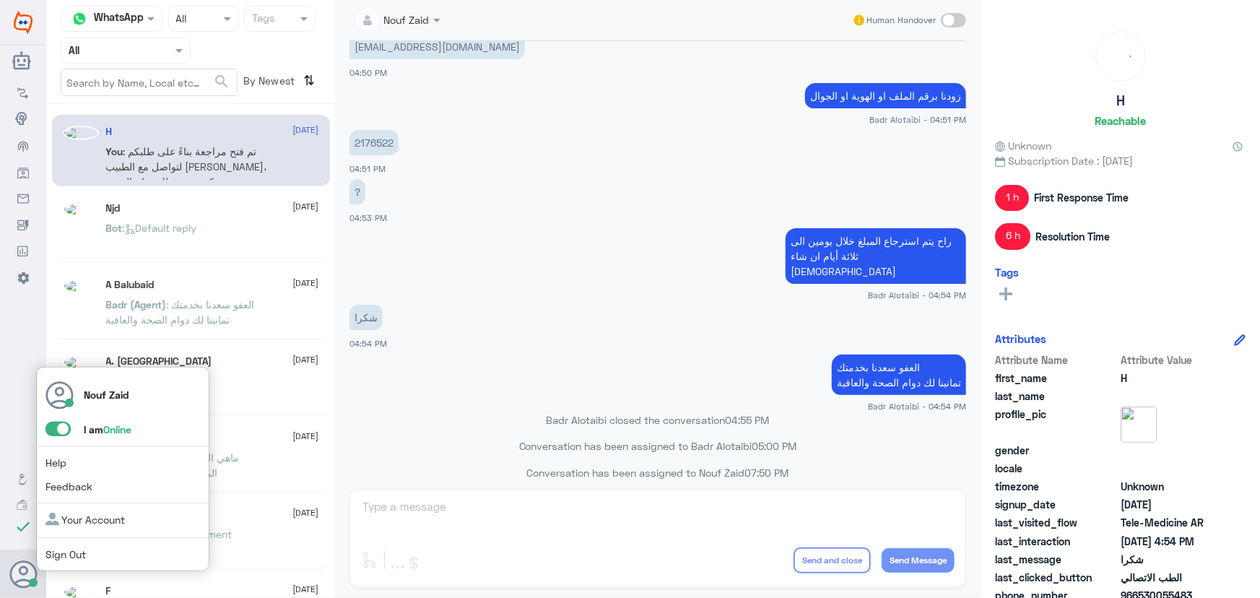
click at [57, 428] on span at bounding box center [57, 429] width 25 height 14
click at [0, 0] on input "checkbox" at bounding box center [0, 0] width 0 height 0
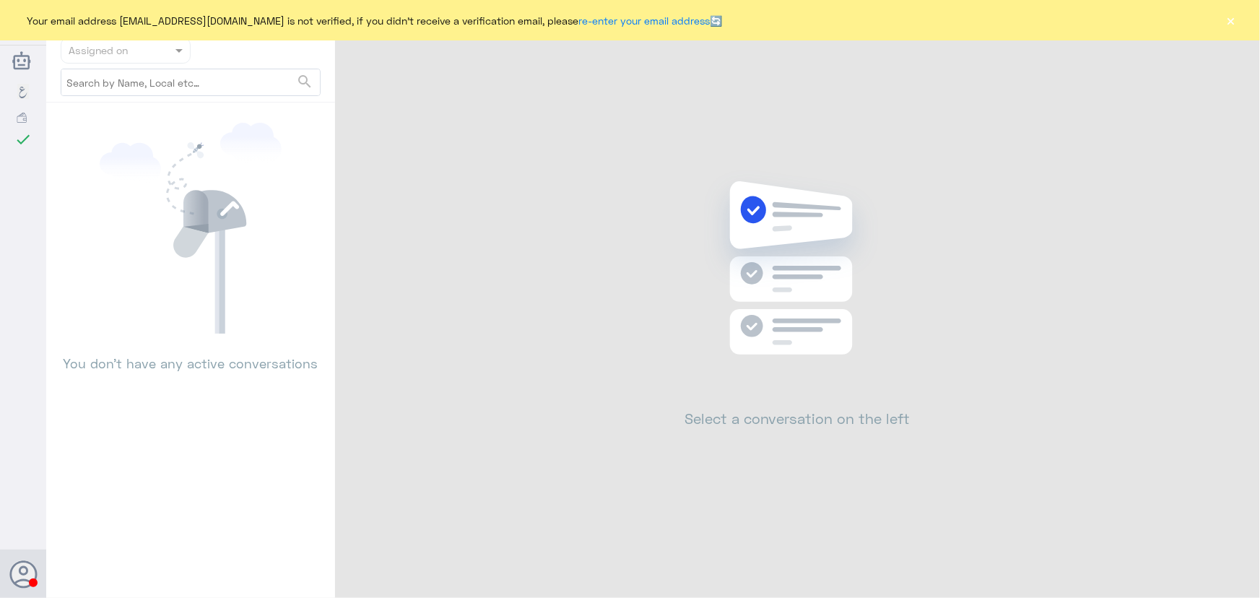
drag, startPoint x: 1229, startPoint y: 22, endPoint x: 1202, endPoint y: 40, distance: 32.8
click at [1229, 21] on button "×" at bounding box center [1231, 20] width 14 height 14
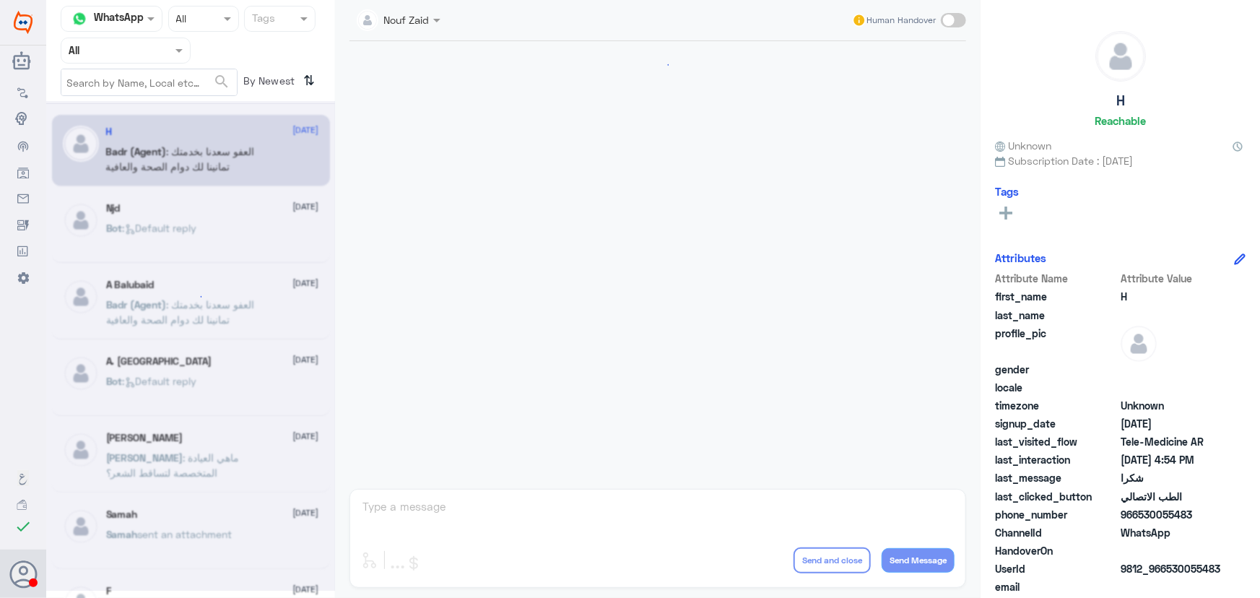
scroll to position [687, 0]
